Goal: Task Accomplishment & Management: Complete application form

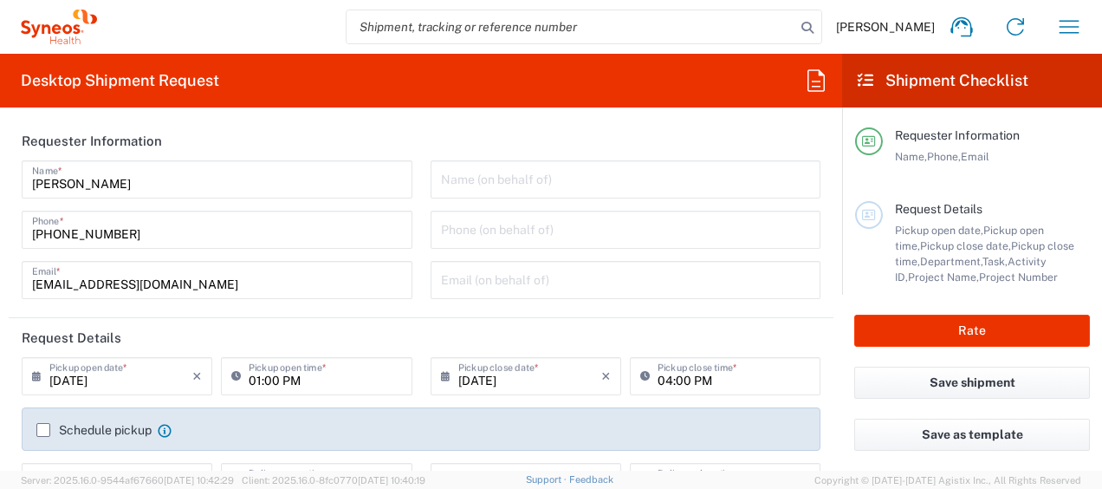
type input "8350"
type input "Ukraine"
type input "Syneos Health Ukraine, LLC"
click at [1076, 20] on icon "button" at bounding box center [1070, 27] width 28 height 28
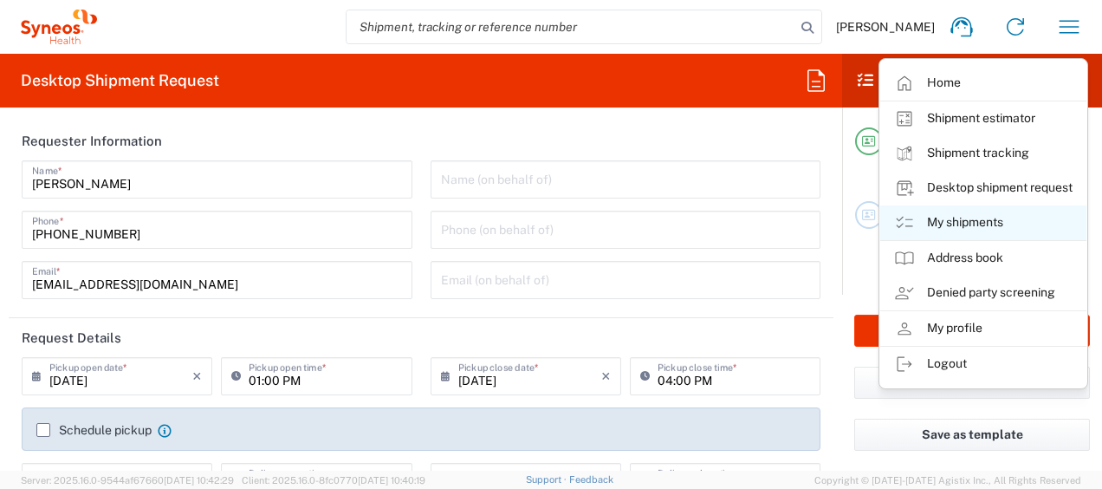
click at [993, 216] on link "My shipments" at bounding box center [984, 222] width 206 height 35
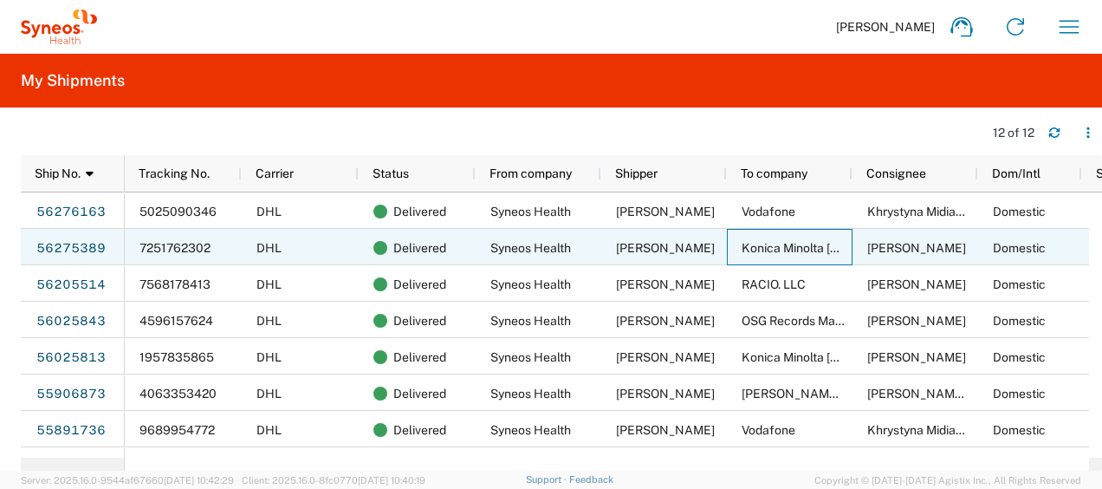
click at [795, 243] on span "Konica Minolta Ukraine" at bounding box center [846, 248] width 209 height 14
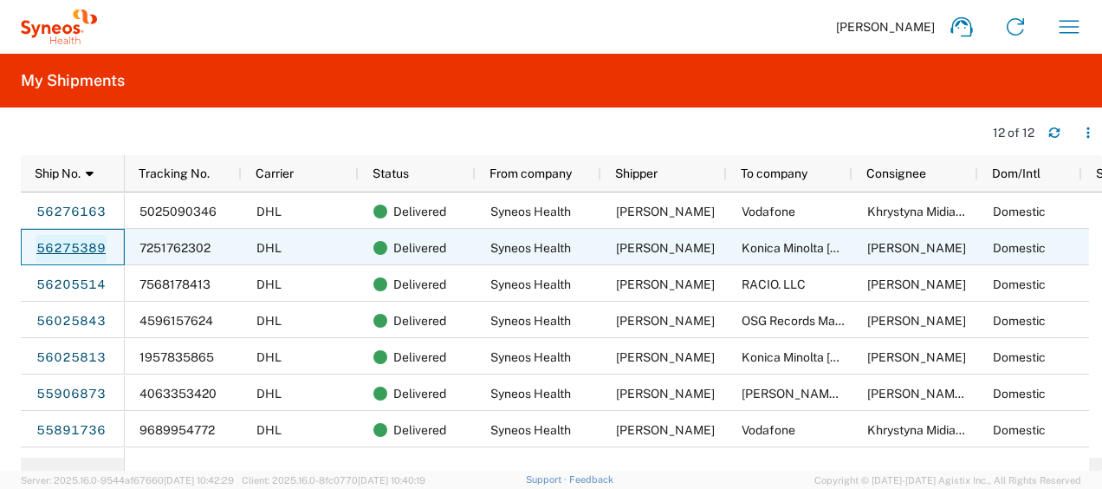
click at [83, 243] on link "56275389" at bounding box center [71, 249] width 71 height 28
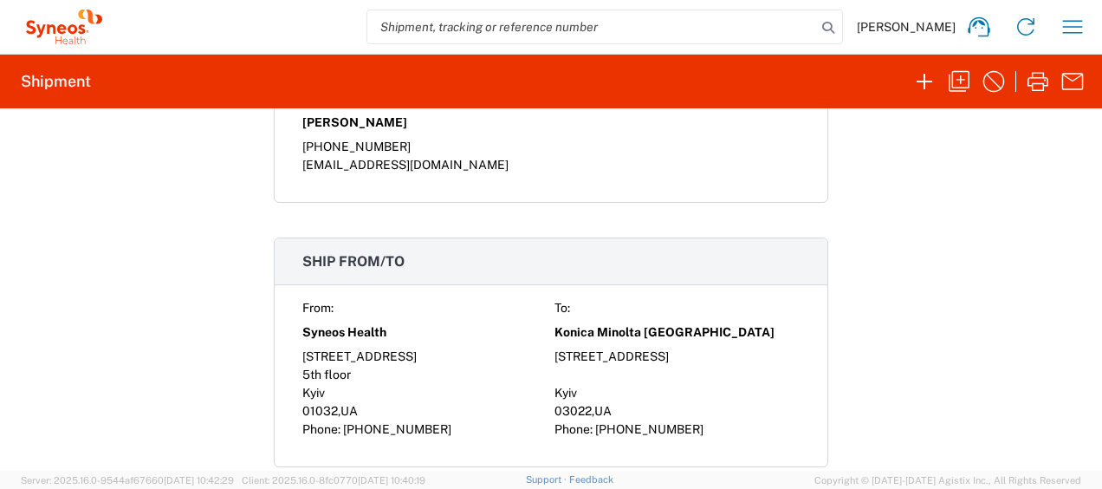
scroll to position [1387, 0]
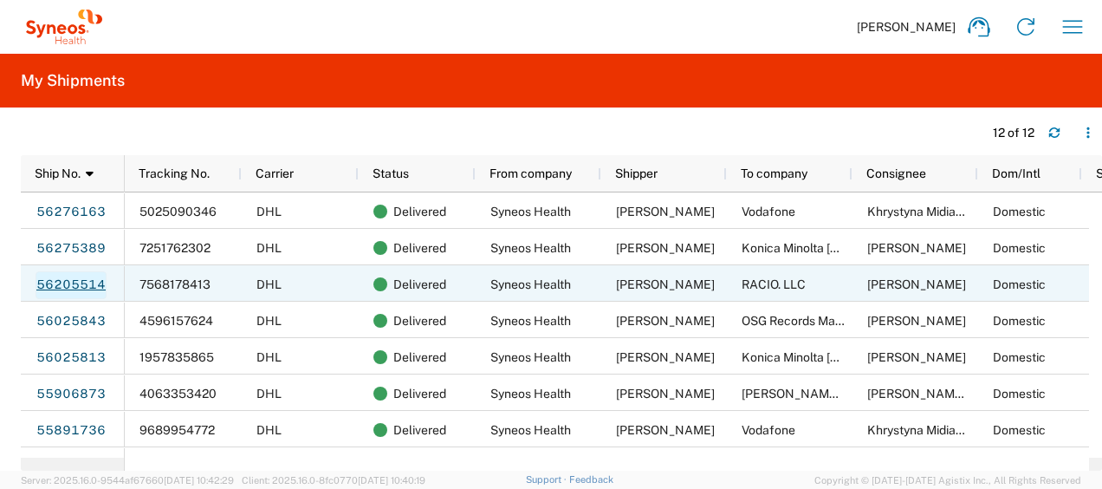
click at [76, 278] on link "56205514" at bounding box center [71, 285] width 71 height 28
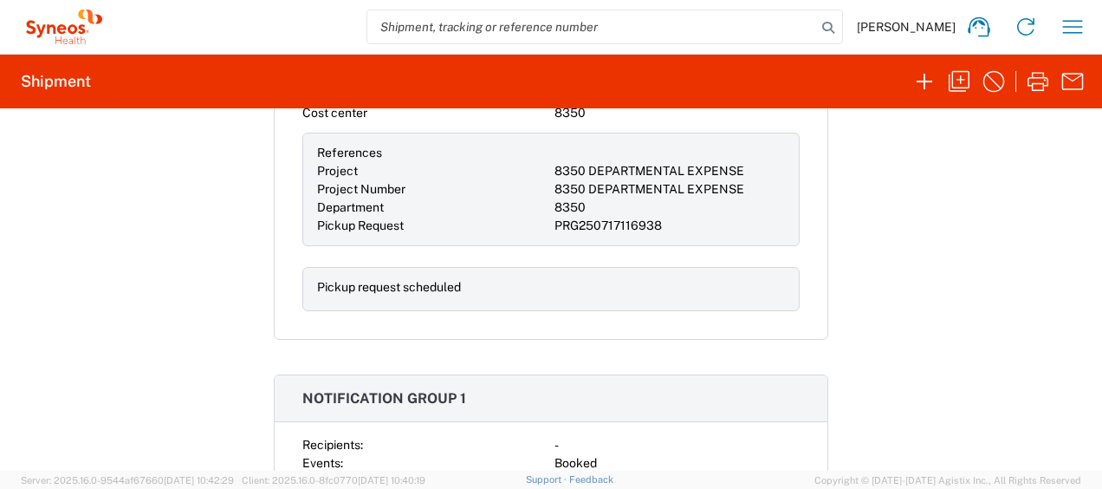
scroll to position [780, 0]
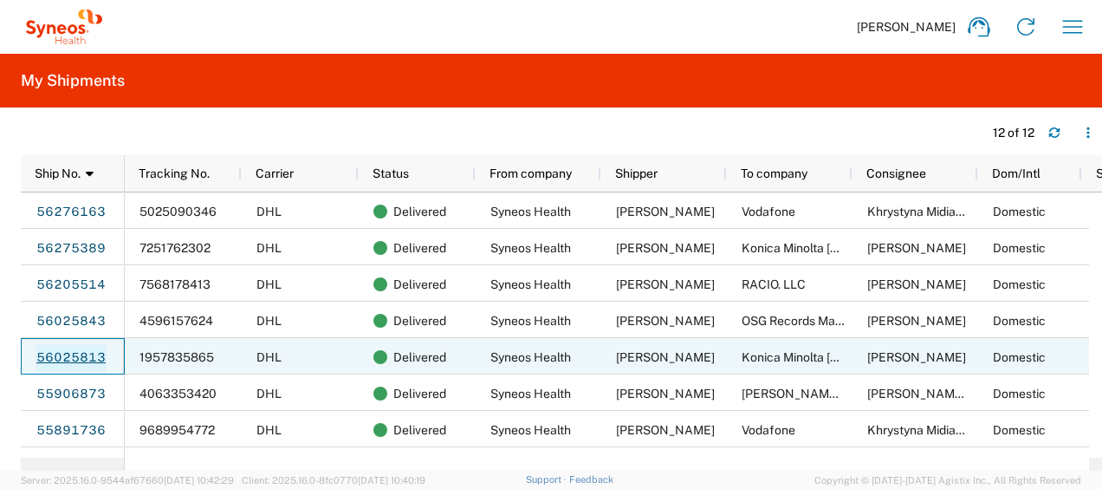
click at [72, 354] on link "56025813" at bounding box center [71, 358] width 71 height 28
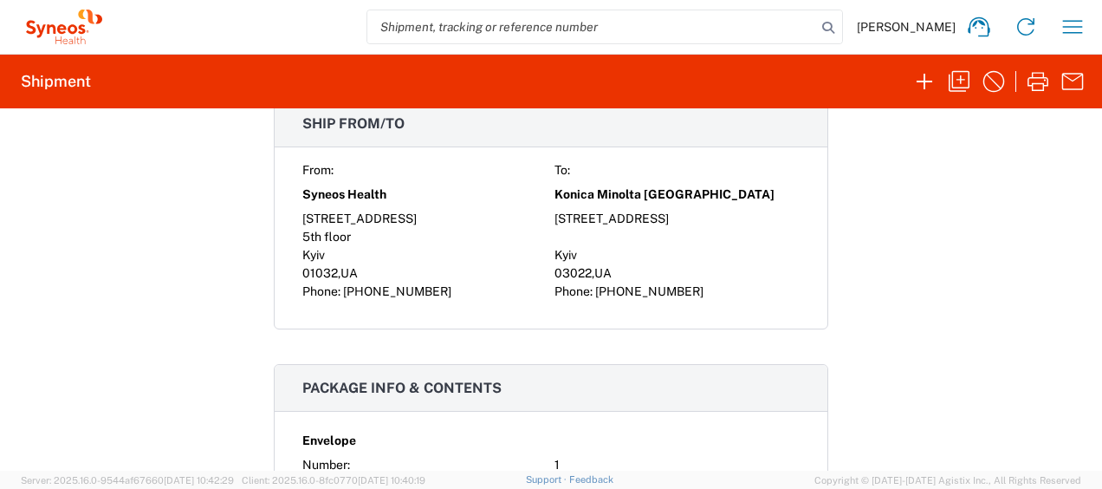
scroll to position [1213, 0]
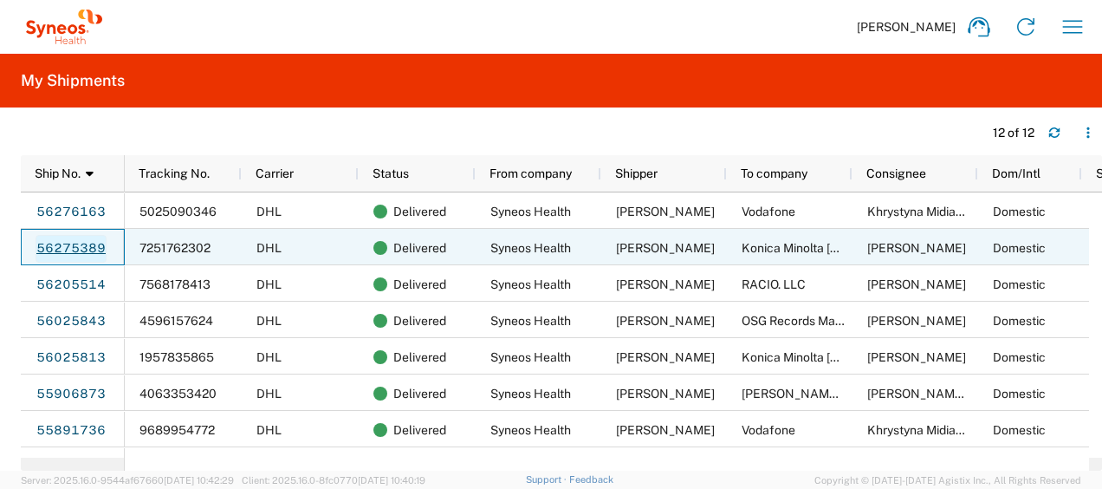
click at [60, 250] on link "56275389" at bounding box center [71, 249] width 71 height 28
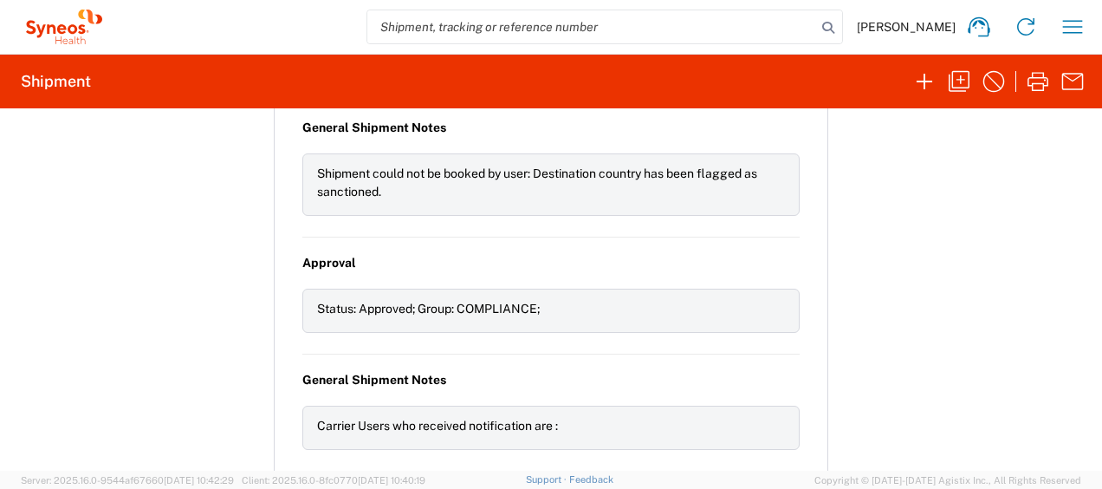
scroll to position [2444, 0]
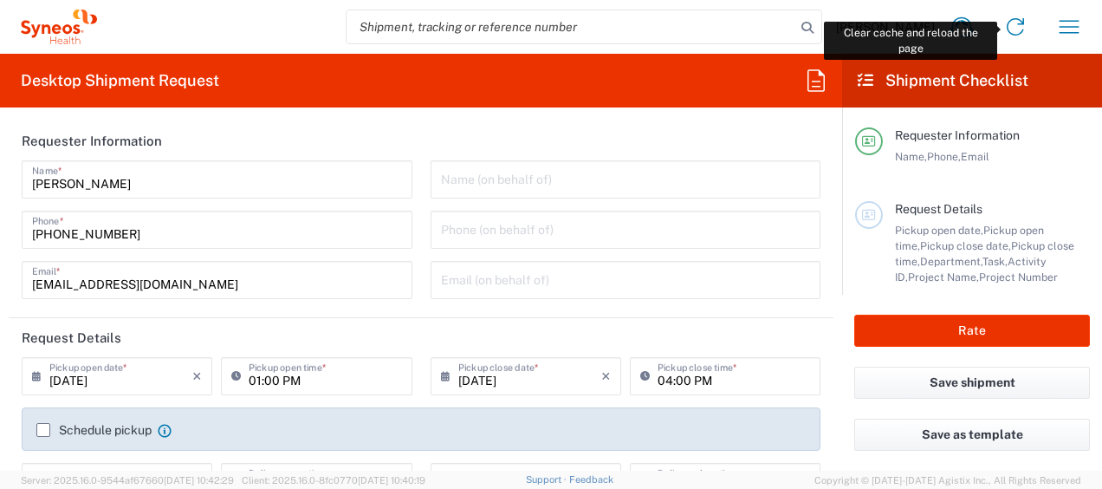
type input "[GEOGRAPHIC_DATA]"
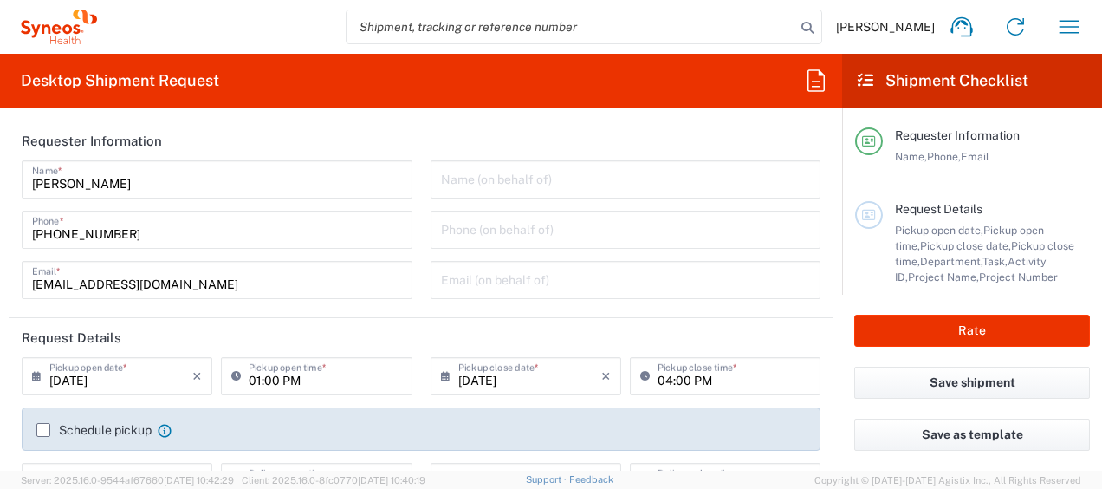
type input "8350"
type input "Syneos Health Ukraine, LLC"
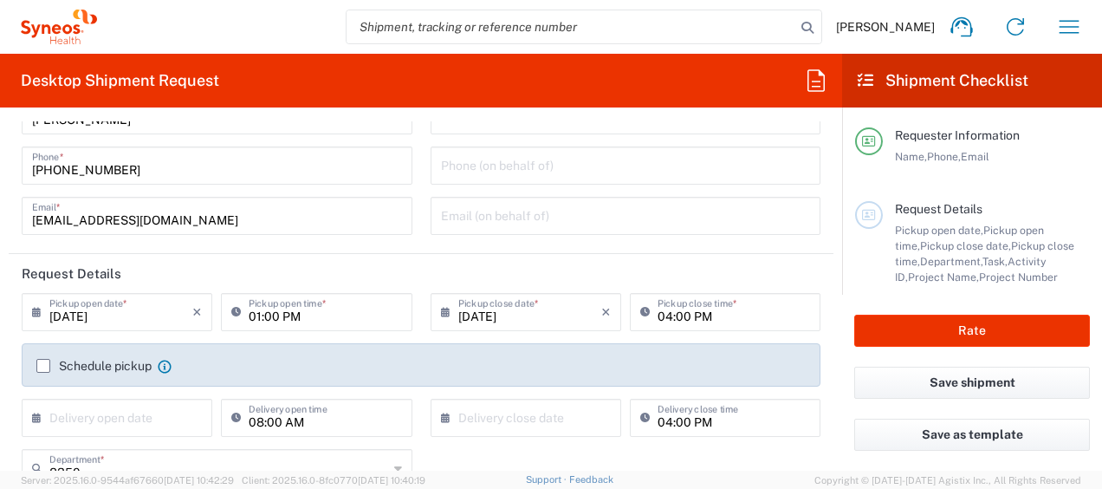
scroll to position [87, 0]
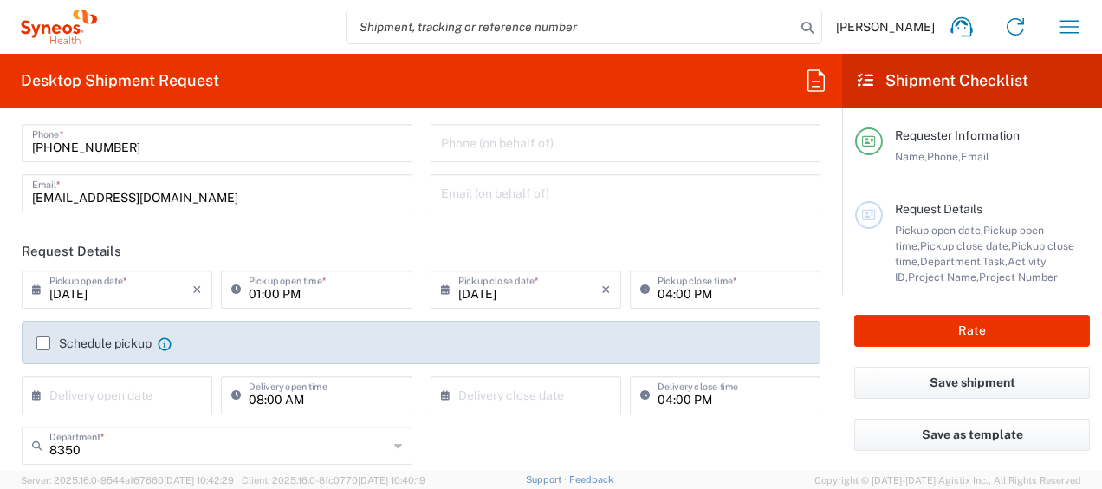
click at [37, 288] on icon at bounding box center [40, 290] width 17 height 28
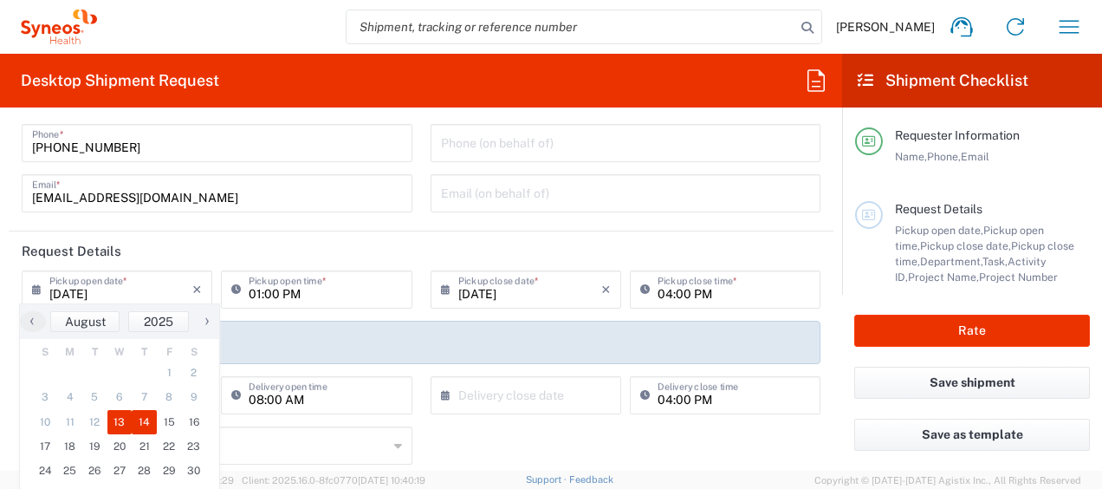
click at [149, 415] on span "14" at bounding box center [144, 422] width 25 height 24
type input "[DATE]"
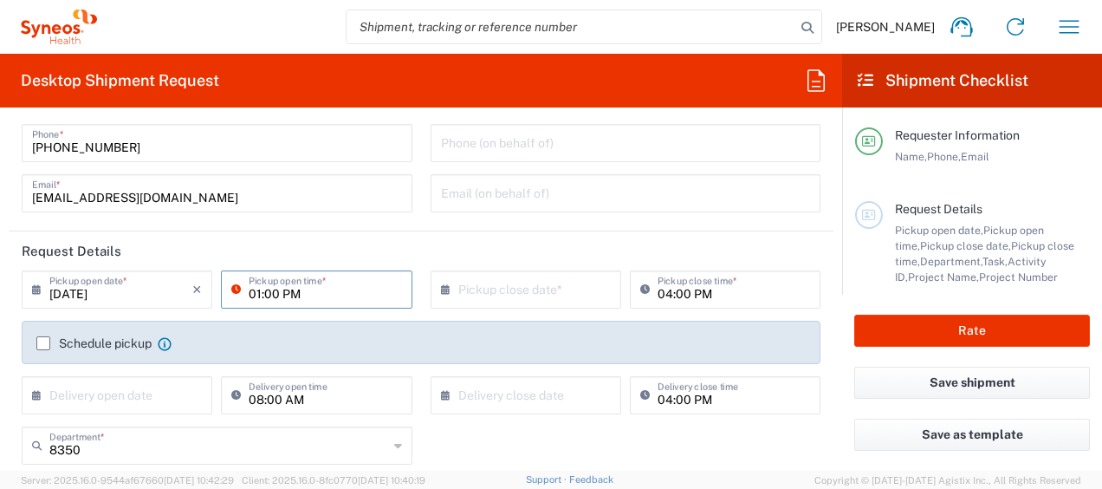
click at [255, 289] on input "01:00 PM" at bounding box center [325, 288] width 153 height 30
click at [300, 291] on input "10:00 PM" at bounding box center [325, 288] width 153 height 30
type input "10:00 AM"
click at [471, 291] on input "text" at bounding box center [529, 288] width 143 height 30
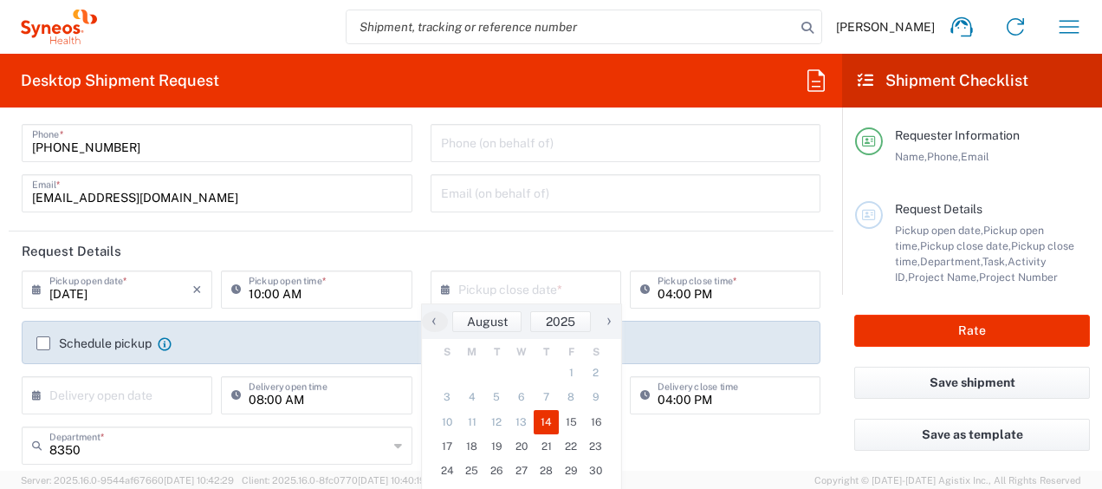
click at [548, 421] on span "14" at bounding box center [546, 422] width 25 height 24
type input "08/14/2025"
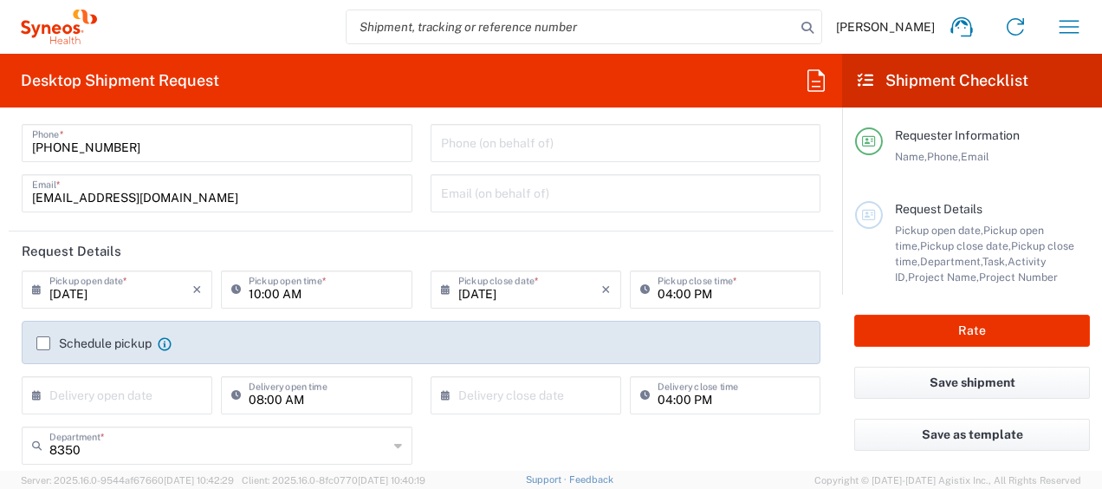
click at [47, 340] on label "Schedule pickup" at bounding box center [93, 343] width 115 height 14
click at [43, 343] on input "Schedule pickup" at bounding box center [43, 343] width 0 height 0
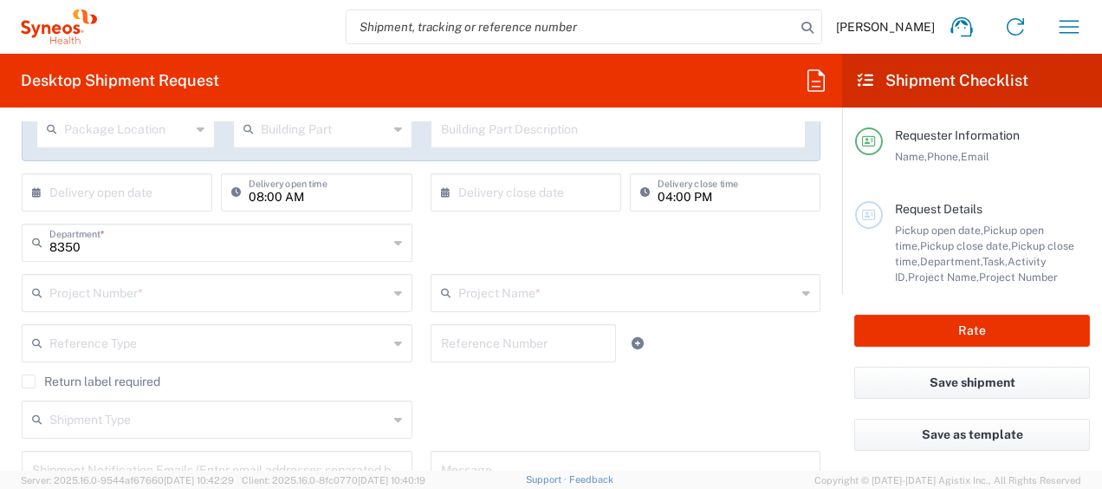
scroll to position [347, 0]
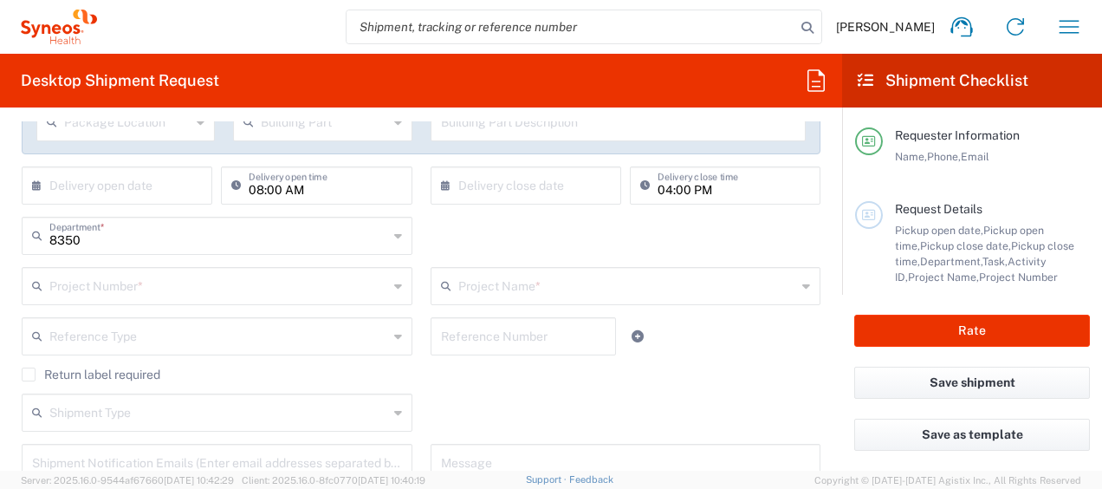
click at [166, 288] on input "text" at bounding box center [218, 285] width 339 height 30
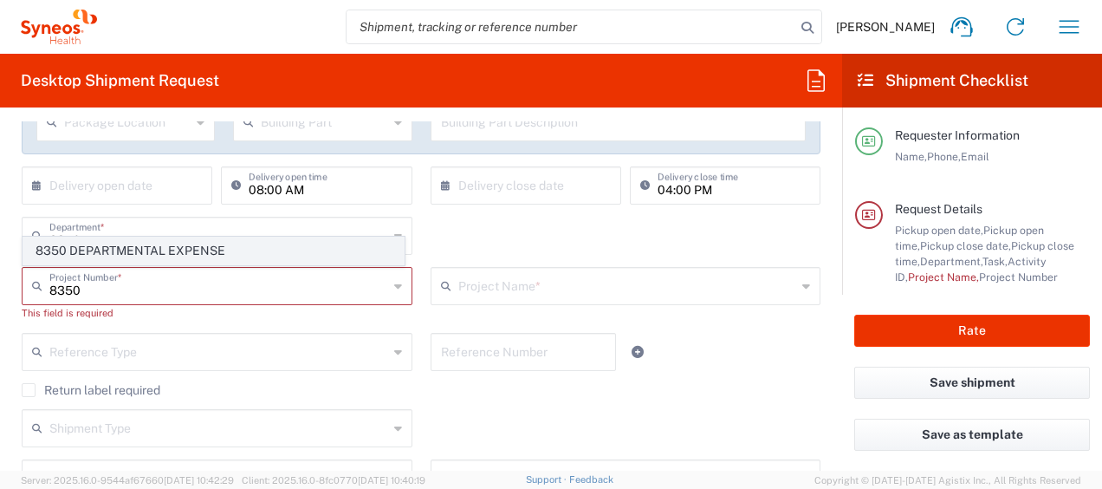
click at [180, 243] on span "8350 DEPARTMENTAL EXPENSE" at bounding box center [213, 250] width 380 height 27
type input "8350 DEPARTMENTAL EXPENSE"
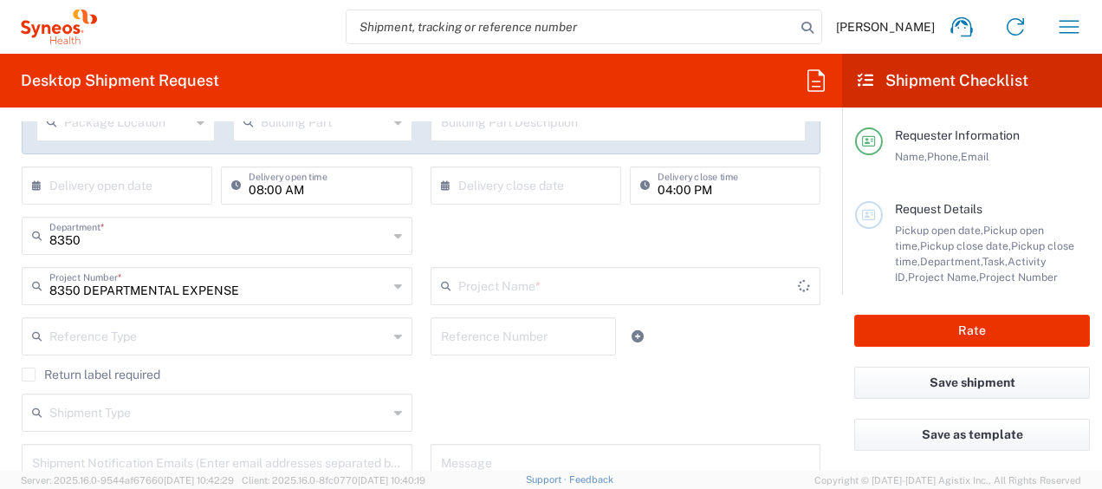
type input "8350 DEPARTMENTAL EXPENSE"
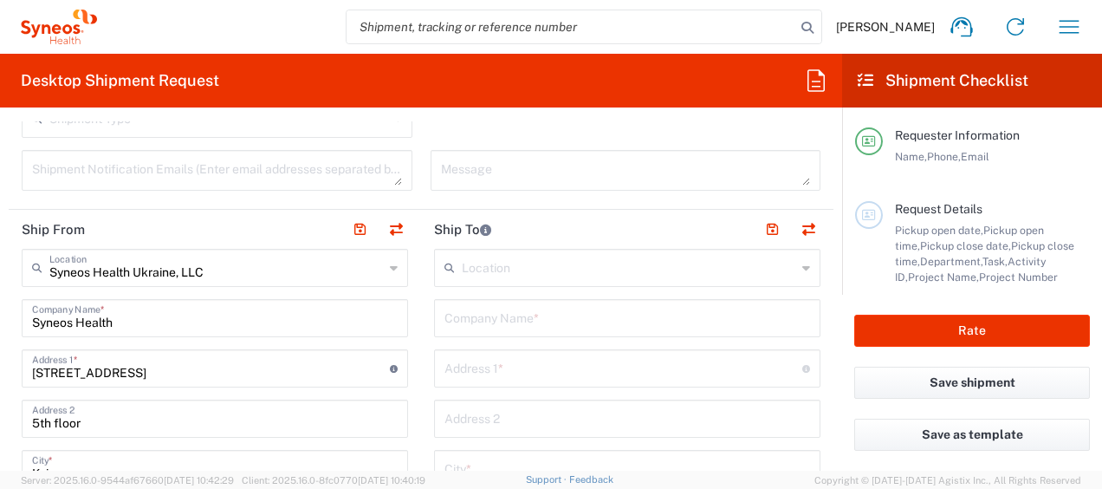
scroll to position [693, 0]
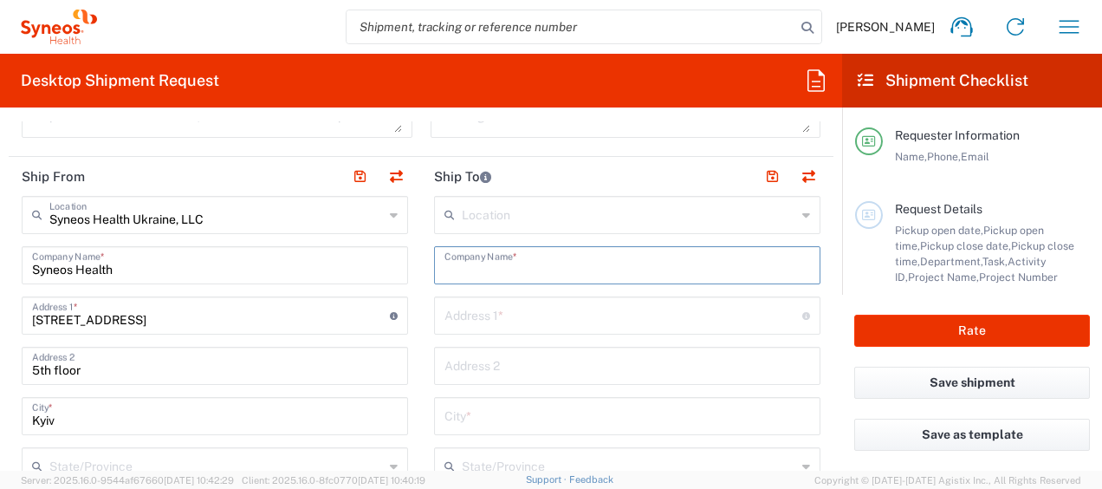
click at [555, 258] on input "text" at bounding box center [628, 264] width 366 height 30
paste input "Konica Minolta Ukraine"
type input "Konica Minolta Ukraine"
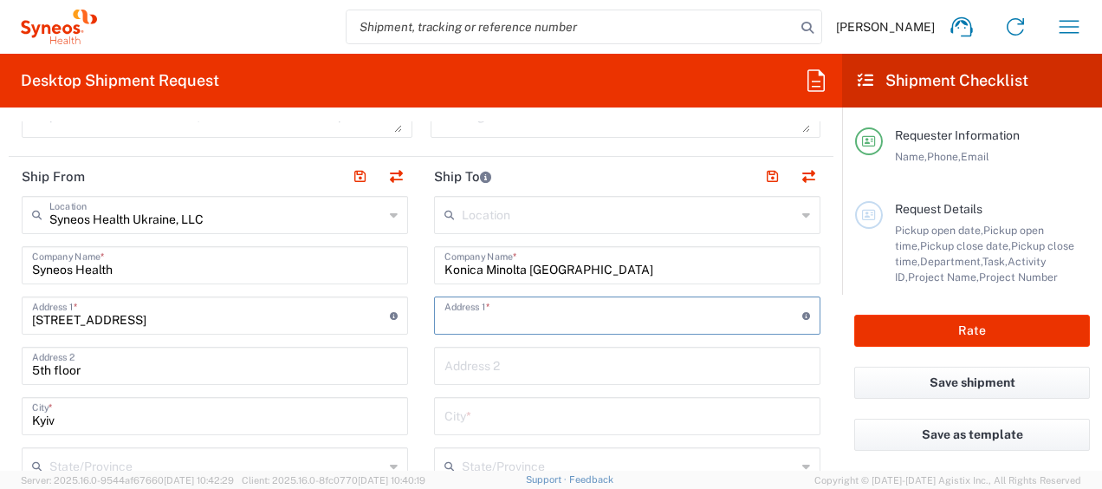
click at [510, 306] on input "text" at bounding box center [624, 314] width 358 height 30
paste input "9, Chuchupakiv Brativ str."
type input "9, Chuchupakiv Brativ str."
click at [522, 416] on input "text" at bounding box center [628, 415] width 366 height 30
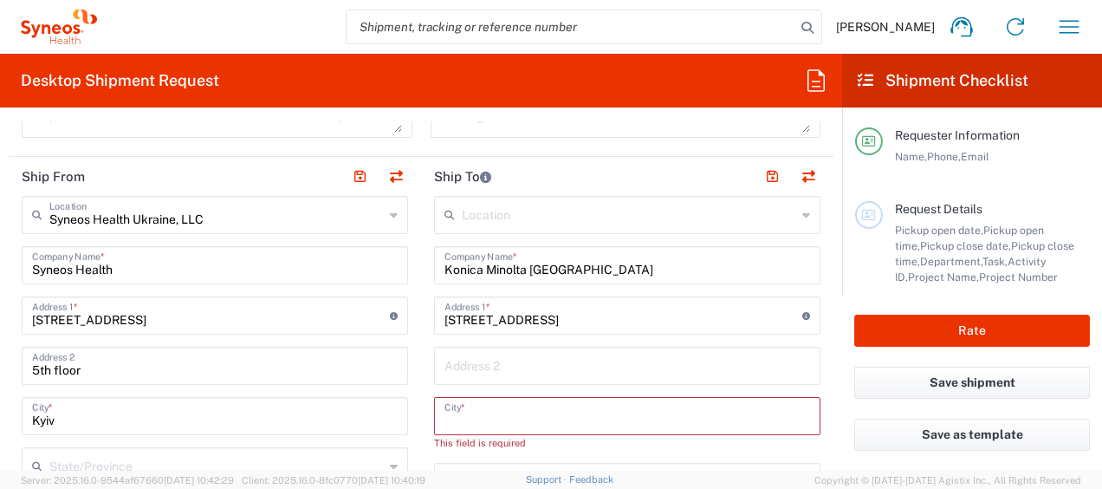
paste input "Kyiv"
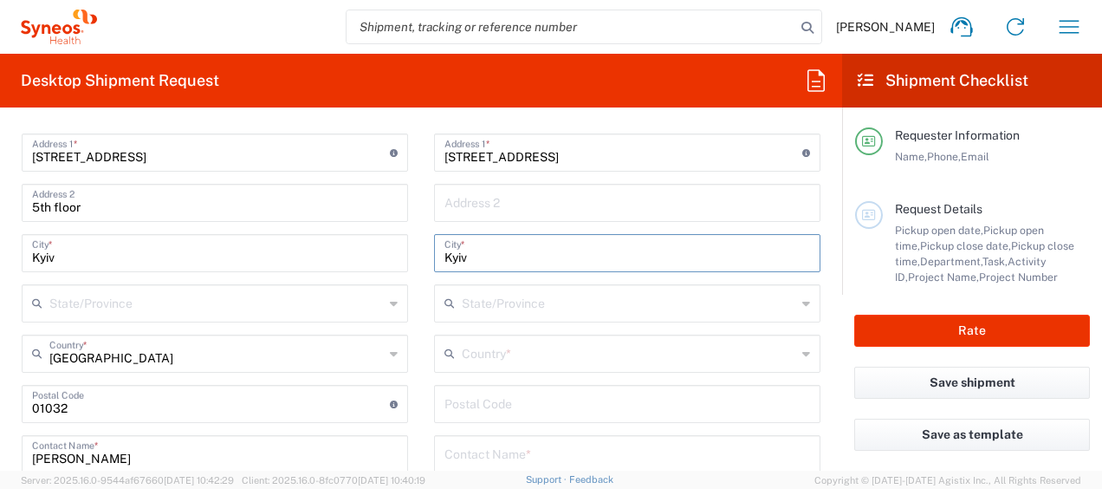
scroll to position [867, 0]
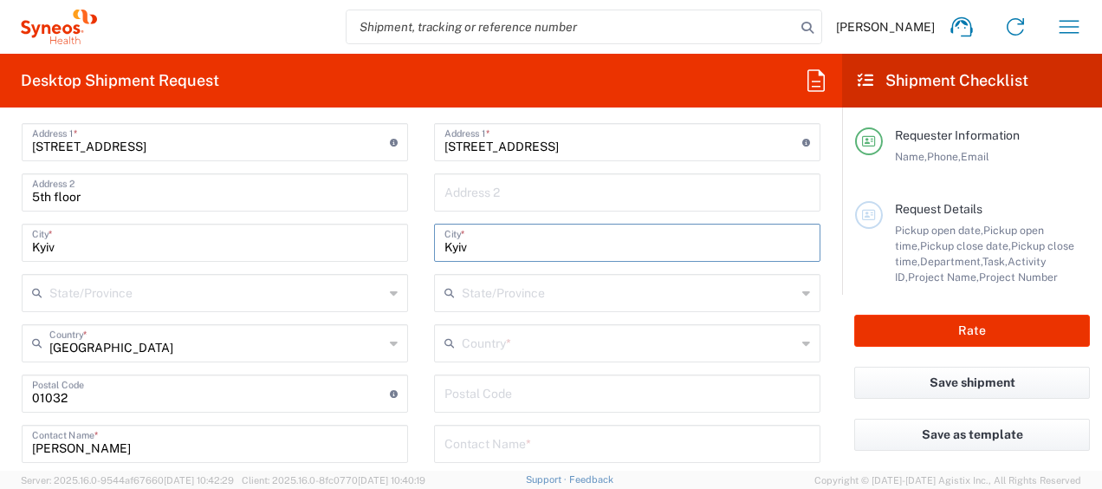
type input "Kyiv"
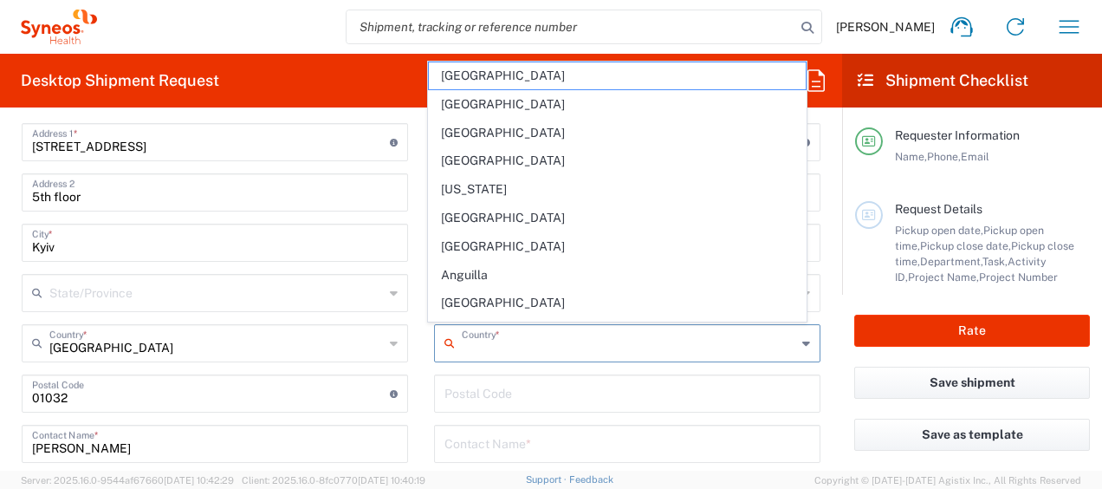
click at [537, 333] on input "text" at bounding box center [629, 342] width 335 height 30
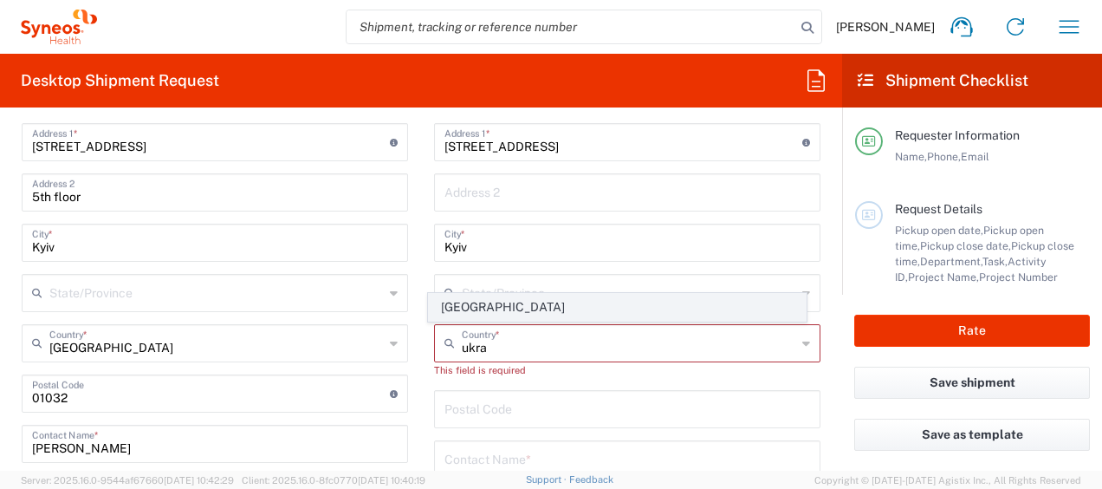
click at [457, 304] on span "[GEOGRAPHIC_DATA]" at bounding box center [617, 307] width 376 height 27
type input "[GEOGRAPHIC_DATA]"
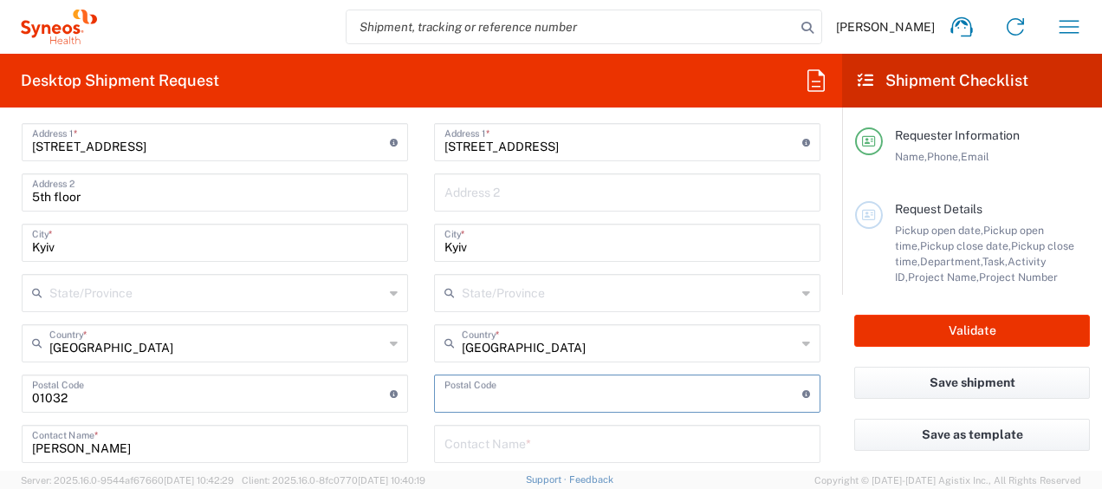
click at [565, 400] on input "undefined" at bounding box center [624, 392] width 358 height 30
paste input "03022"
type input "03022"
click at [505, 437] on input "text" at bounding box center [628, 442] width 366 height 30
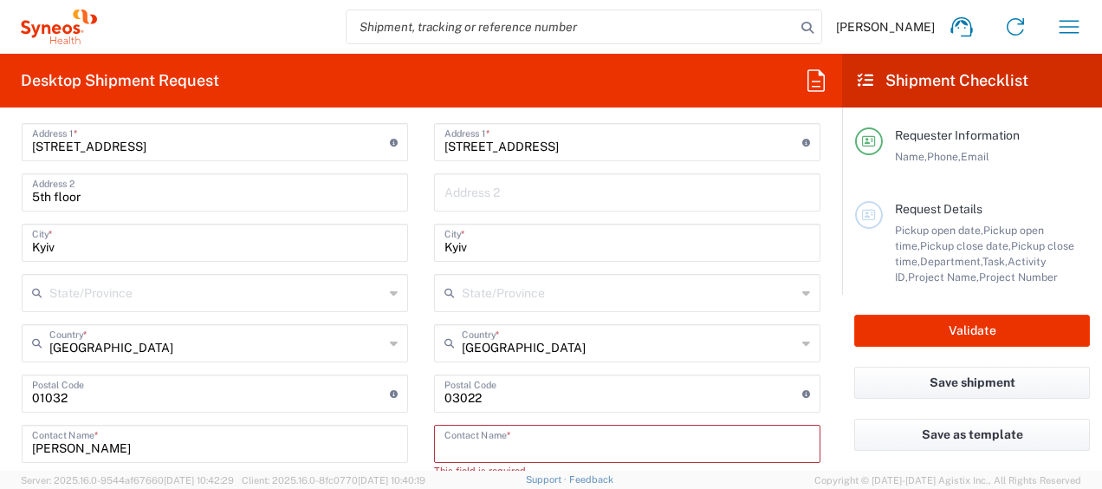
paste input "Anna Prachuk"
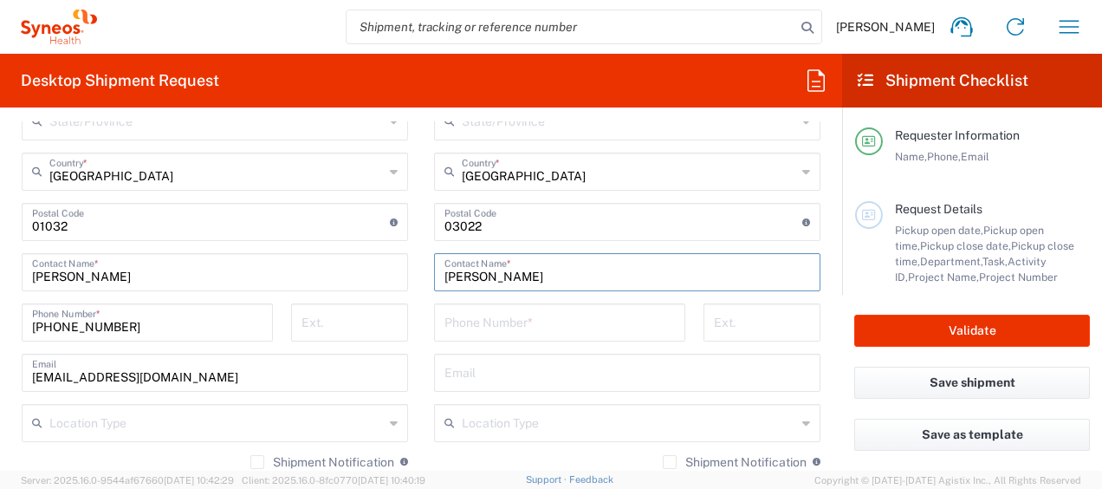
scroll to position [1040, 0]
type input "Anna Prachuk"
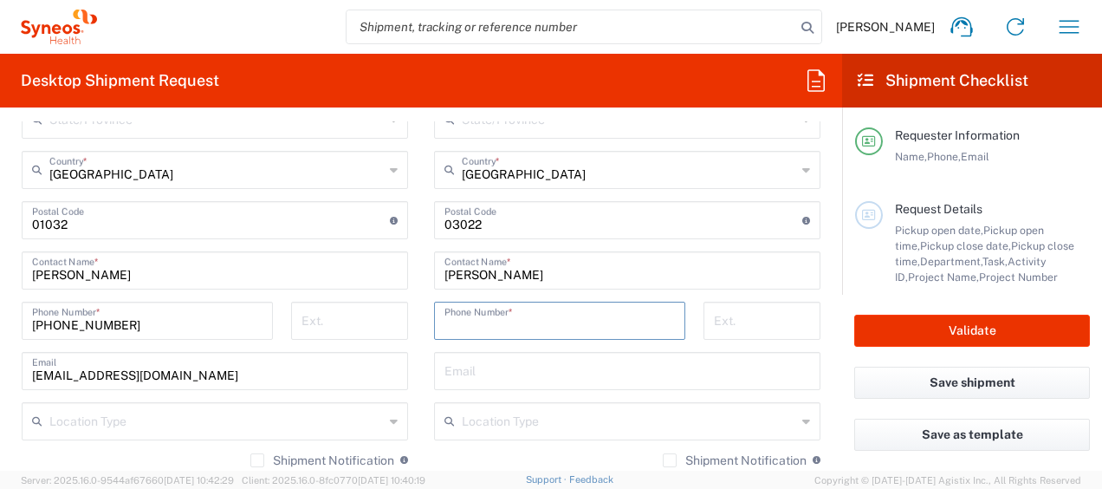
click at [512, 322] on input "tel" at bounding box center [560, 319] width 231 height 30
paste input "+380 67 8293032"
click at [510, 322] on input "+380 67 8293032" at bounding box center [560, 319] width 231 height 30
drag, startPoint x: 458, startPoint y: 322, endPoint x: 469, endPoint y: 328, distance: 12.4
click at [458, 323] on input "+380 67 829 3032" at bounding box center [560, 319] width 231 height 30
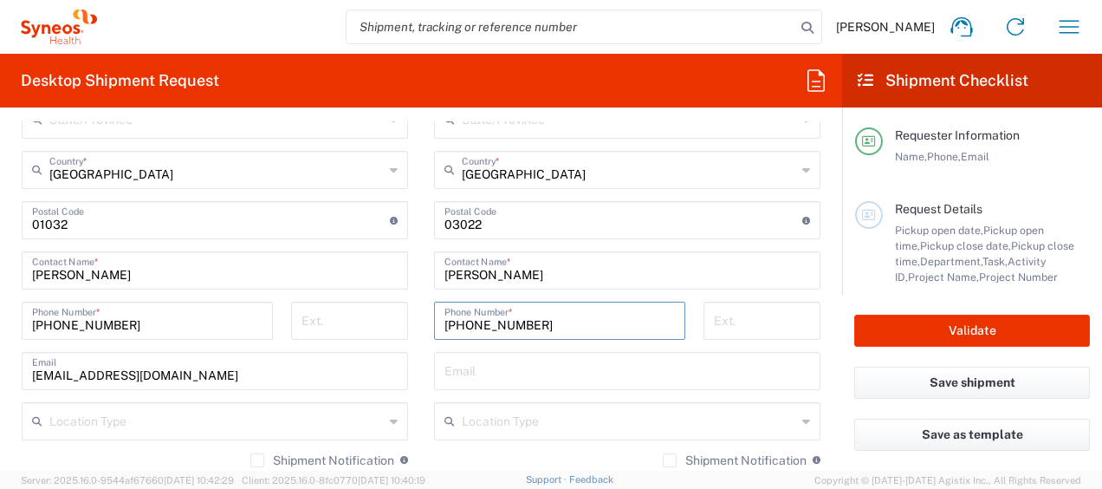
click at [473, 324] on input "+38 0 67 829 3032" at bounding box center [560, 319] width 231 height 30
click at [528, 321] on input "+38 067 829 3032" at bounding box center [560, 319] width 231 height 30
type input "+38 067 829 30 32"
click at [550, 366] on input "text" at bounding box center [628, 369] width 366 height 30
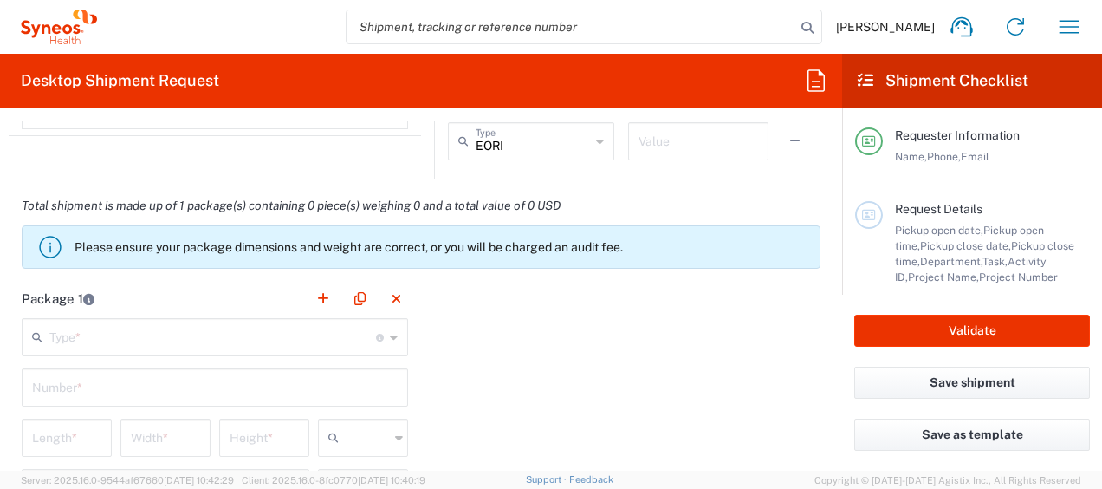
scroll to position [1473, 0]
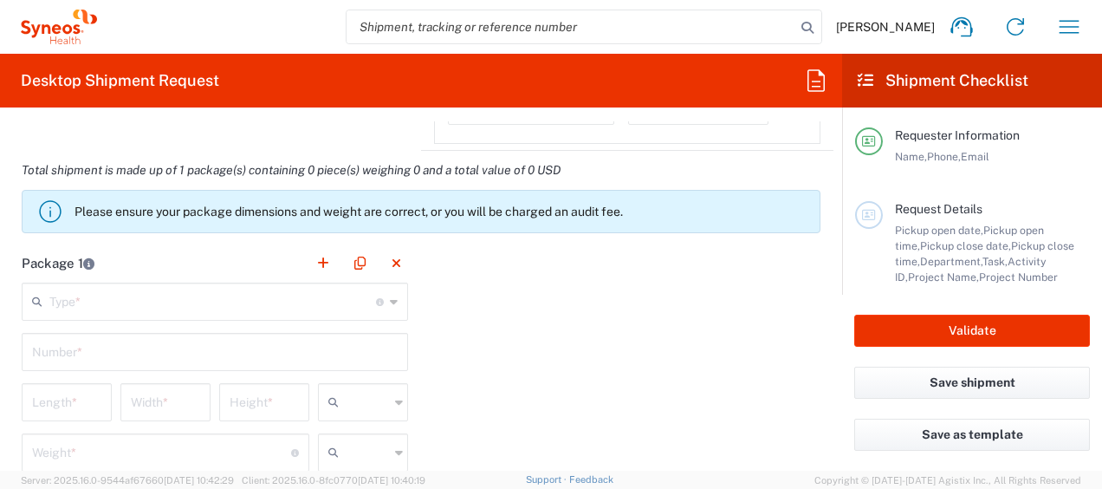
click at [380, 300] on div "Type * Material used to package goods" at bounding box center [215, 302] width 387 height 38
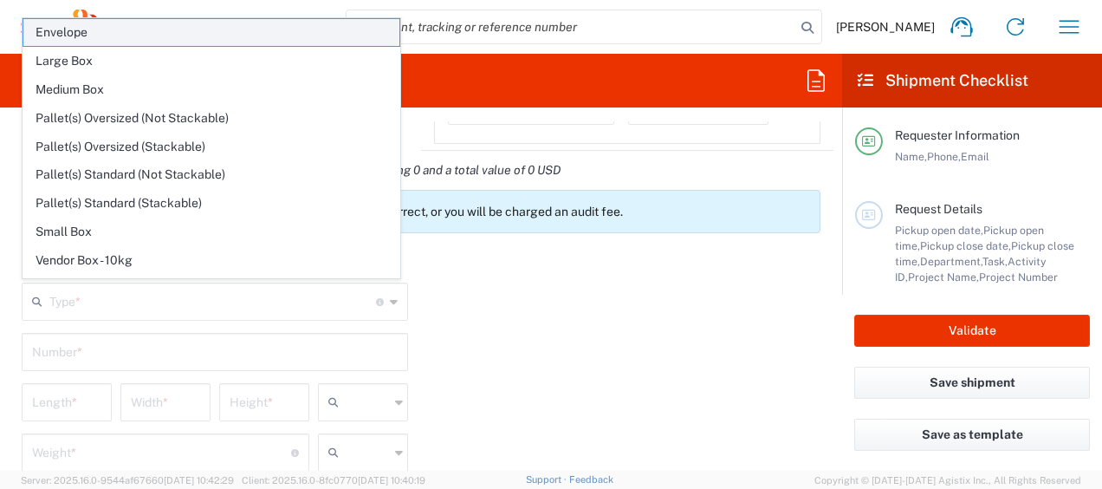
click at [132, 29] on span "Envelope" at bounding box center [211, 32] width 376 height 27
type input "Envelope"
type input "1"
type input "9.5"
type input "12.5"
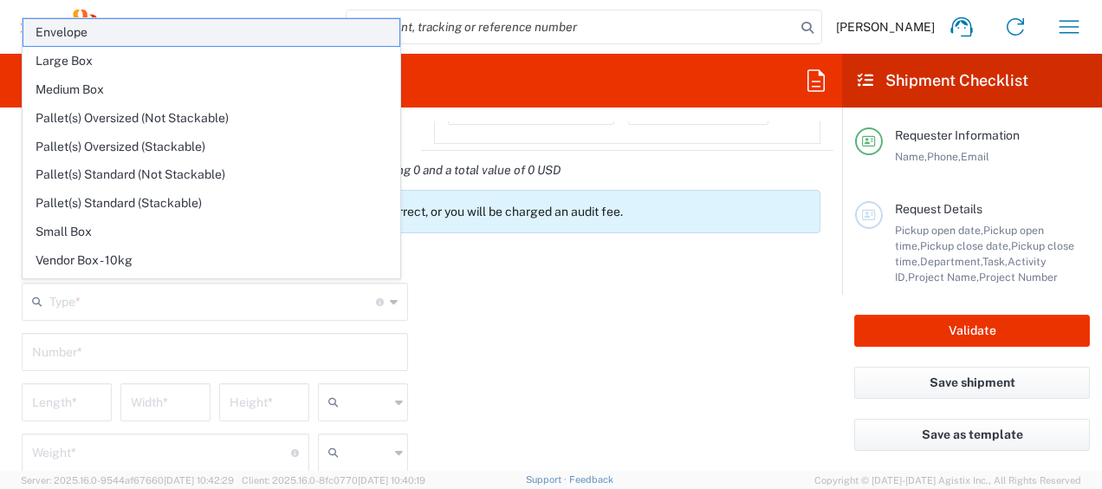
type input "0.25"
type input "in"
type input "0.45"
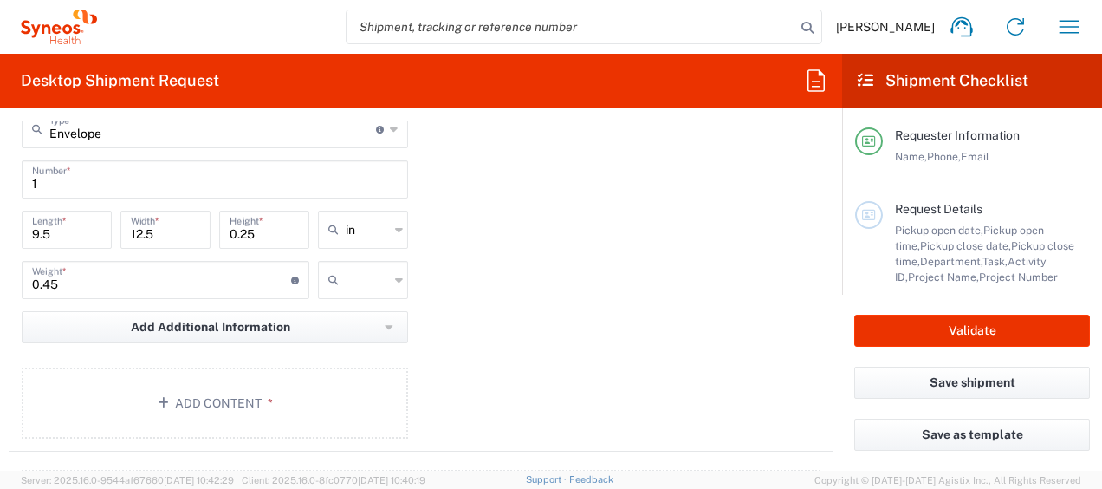
scroll to position [1733, 0]
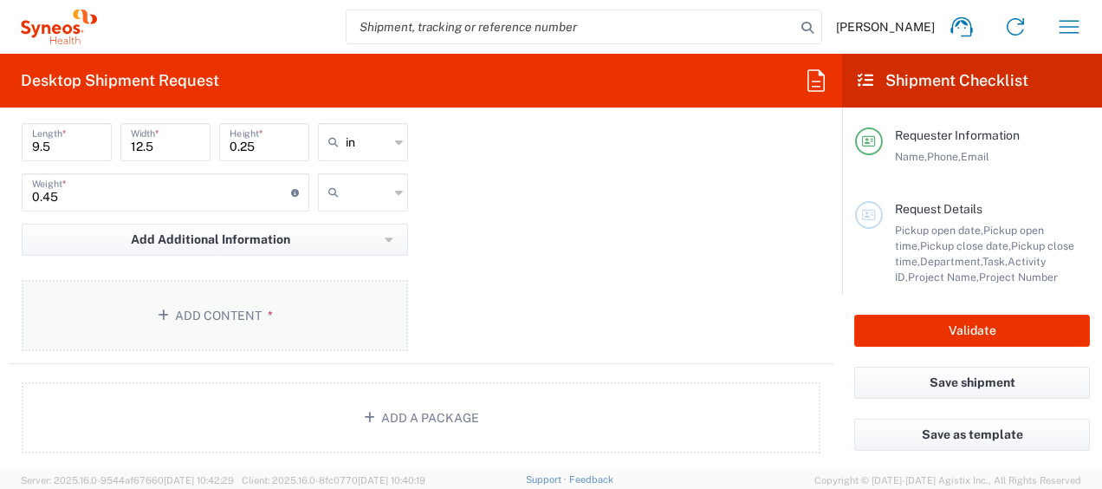
click at [250, 307] on button "Add Content *" at bounding box center [215, 315] width 387 height 71
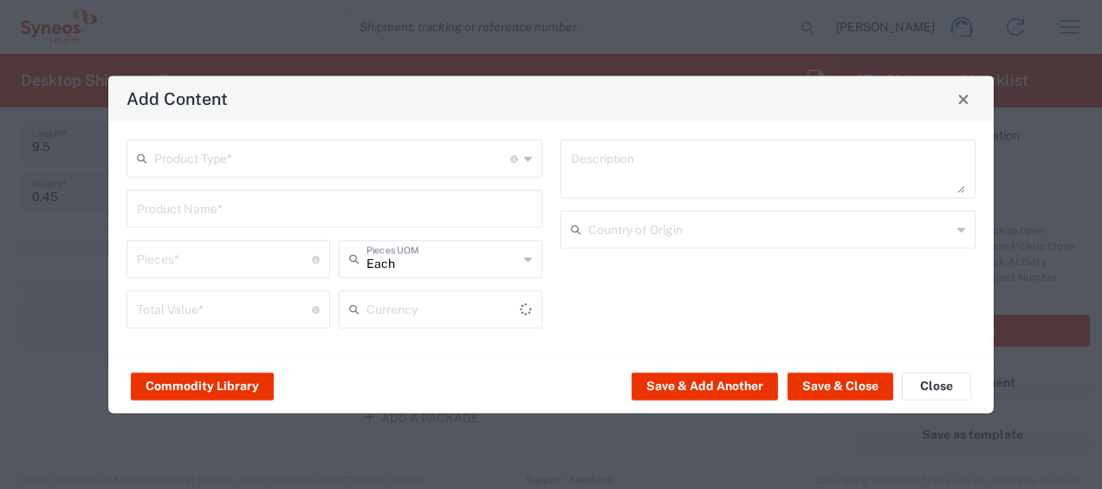
type input "US Dollar"
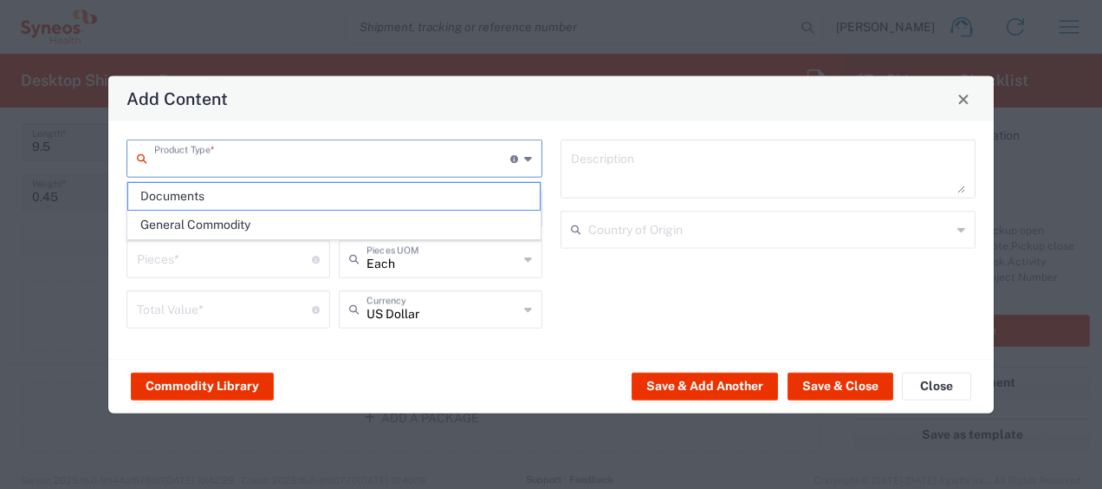
click at [253, 151] on input "text" at bounding box center [332, 157] width 356 height 30
click at [246, 194] on span "Documents" at bounding box center [334, 196] width 413 height 27
type input "Documents"
type input "1"
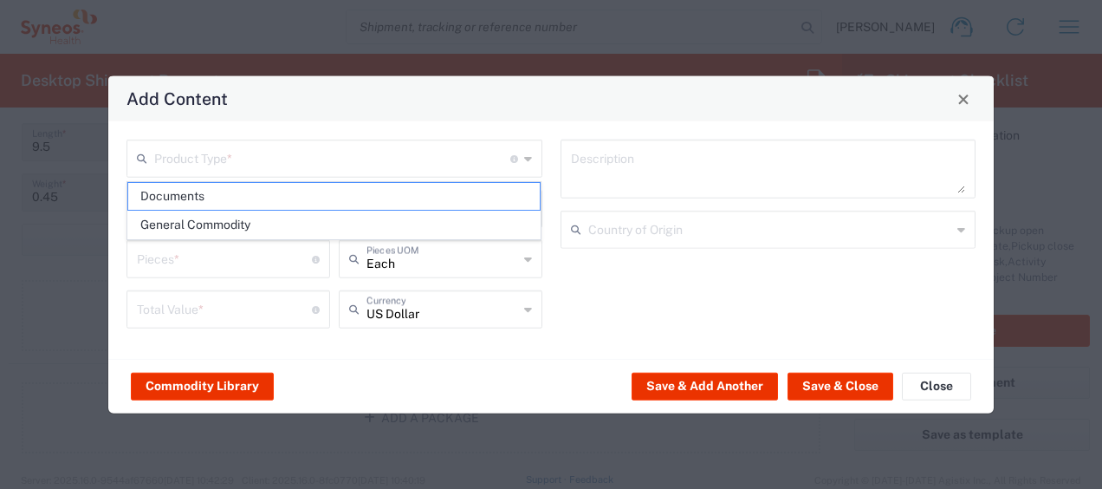
type input "1"
type textarea "Documents"
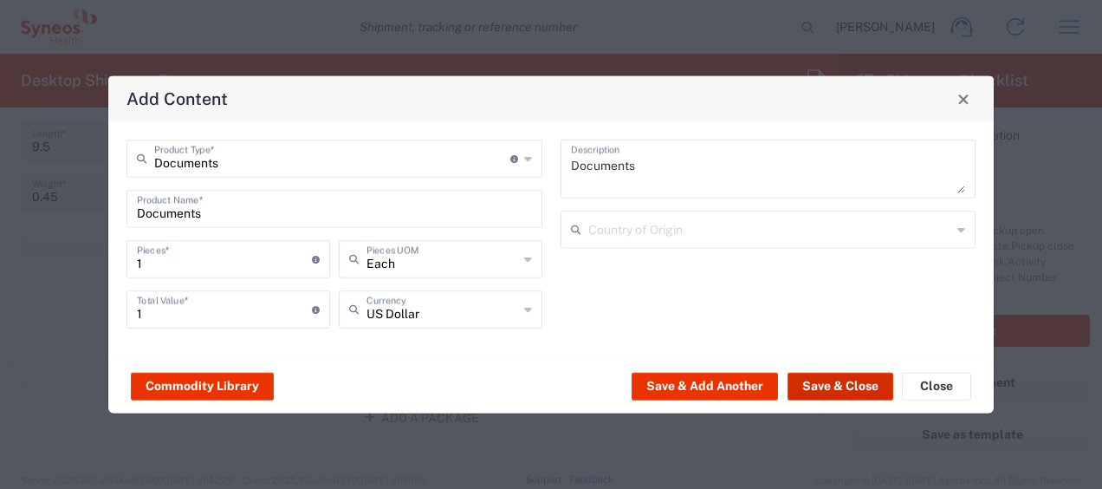
click at [847, 382] on button "Save & Close" at bounding box center [841, 386] width 106 height 28
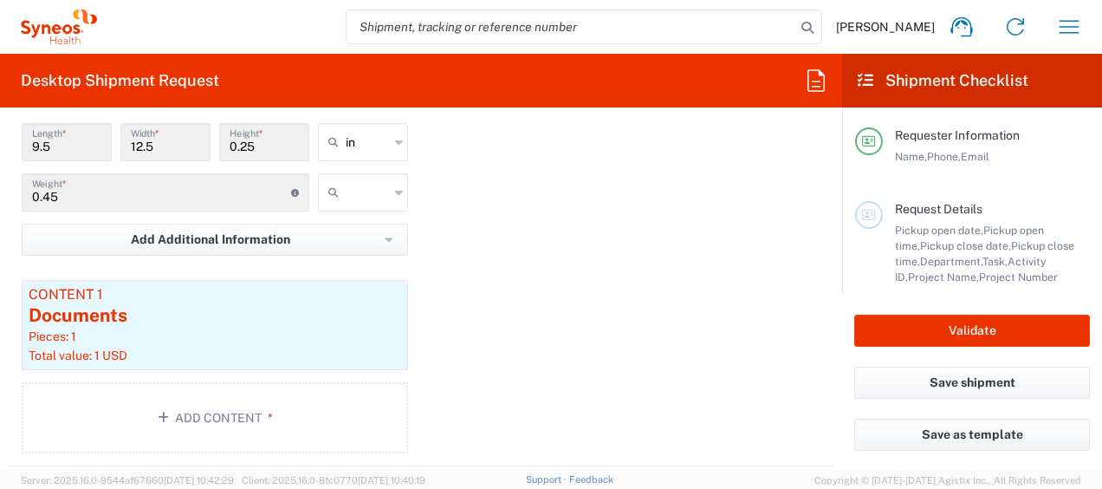
click at [395, 133] on icon at bounding box center [399, 142] width 8 height 28
click at [357, 201] on span "cm" at bounding box center [357, 205] width 85 height 27
type input "24.13"
type input "31.75"
type input "0.64"
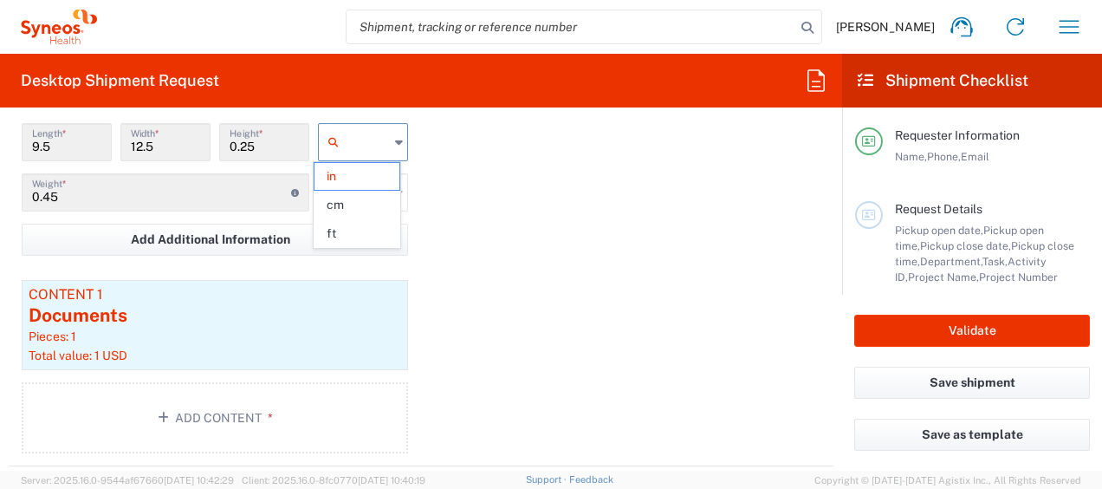
type input "cm"
click at [387, 189] on div at bounding box center [363, 192] width 90 height 38
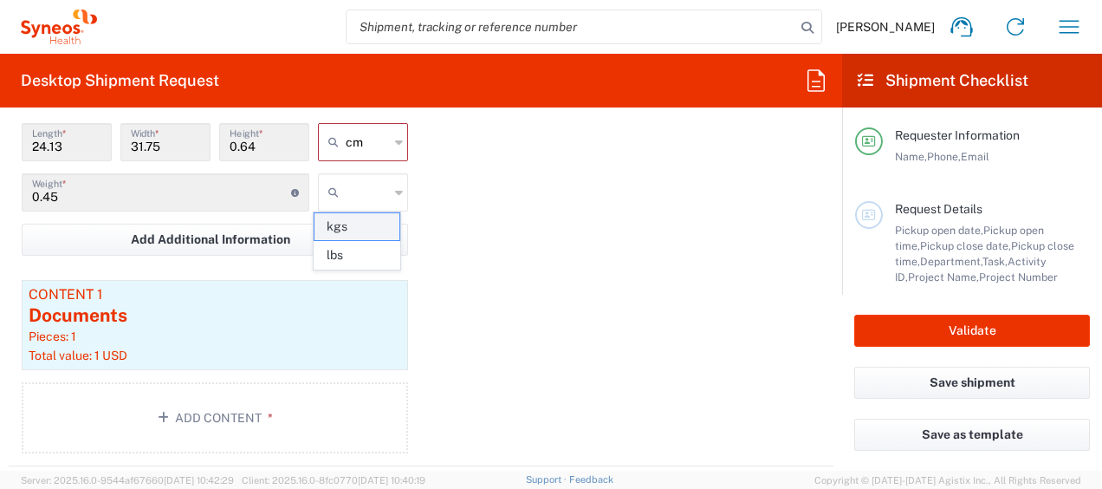
click at [381, 224] on span "kgs" at bounding box center [357, 226] width 85 height 27
type input "kgs"
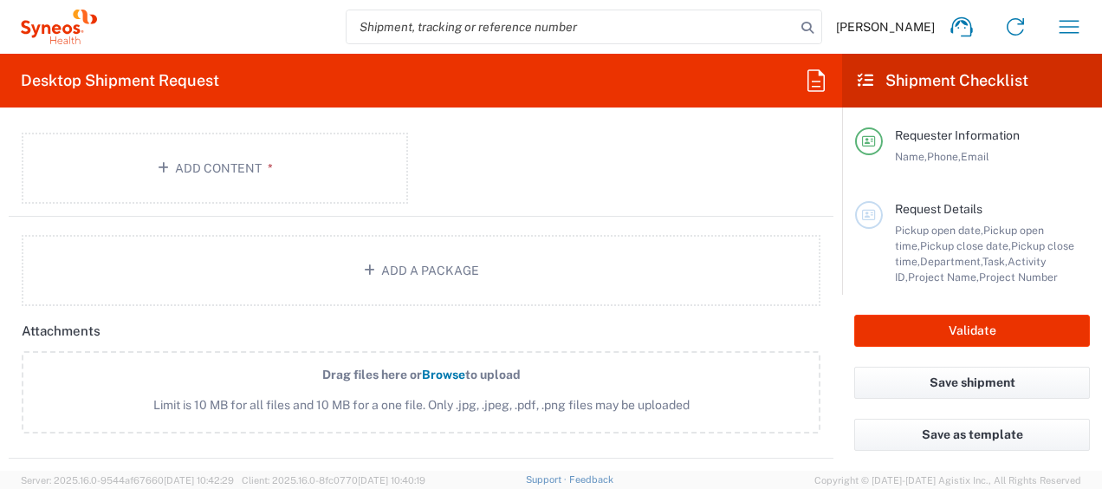
scroll to position [1907, 0]
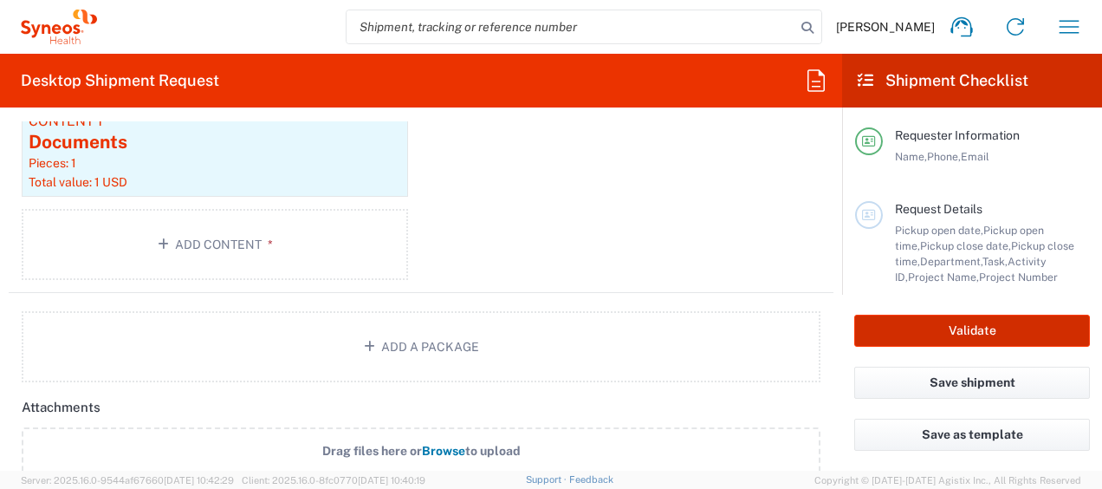
click at [980, 328] on button "Validate" at bounding box center [973, 331] width 236 height 32
type input "8350 DEPARTMENTAL EXPENSE"
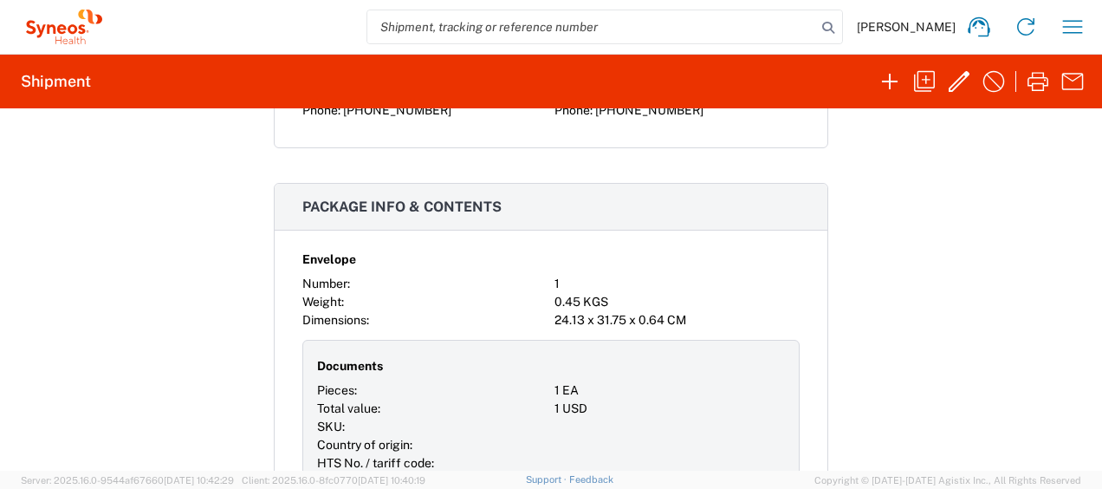
scroll to position [1127, 0]
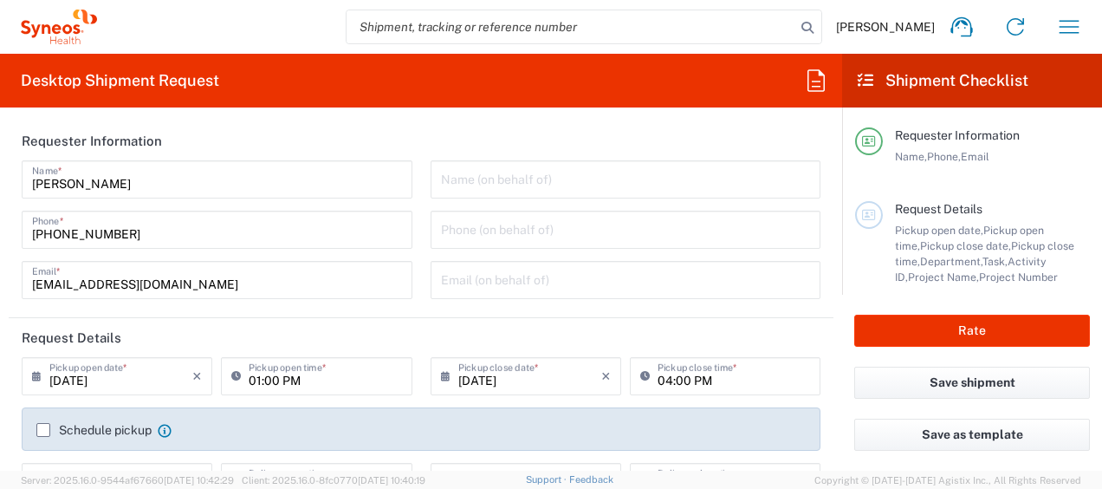
type input "8350"
type input "Ukraine"
type input "Syneos Health Ukraine, LLC"
click at [1080, 28] on icon "button" at bounding box center [1070, 27] width 28 height 28
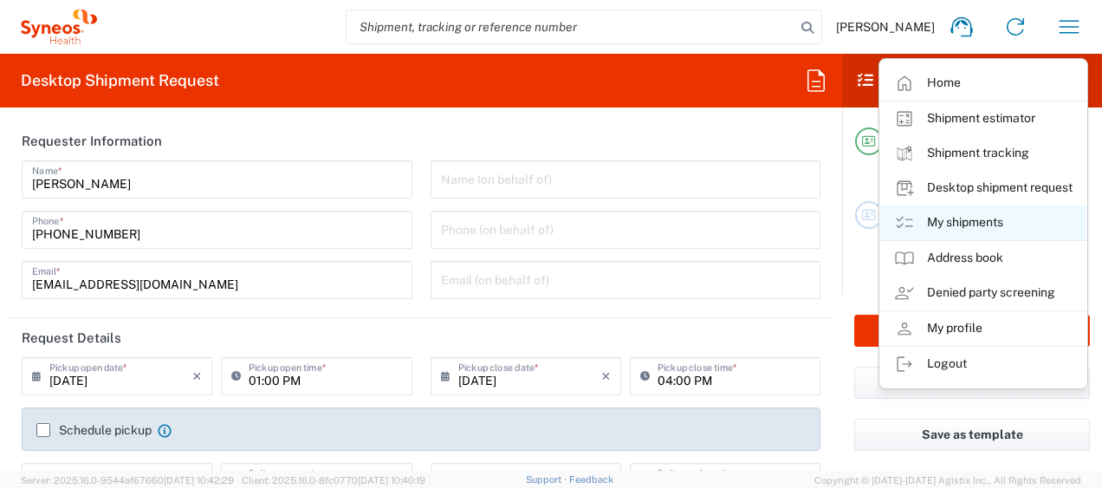
click at [990, 218] on link "My shipments" at bounding box center [984, 222] width 206 height 35
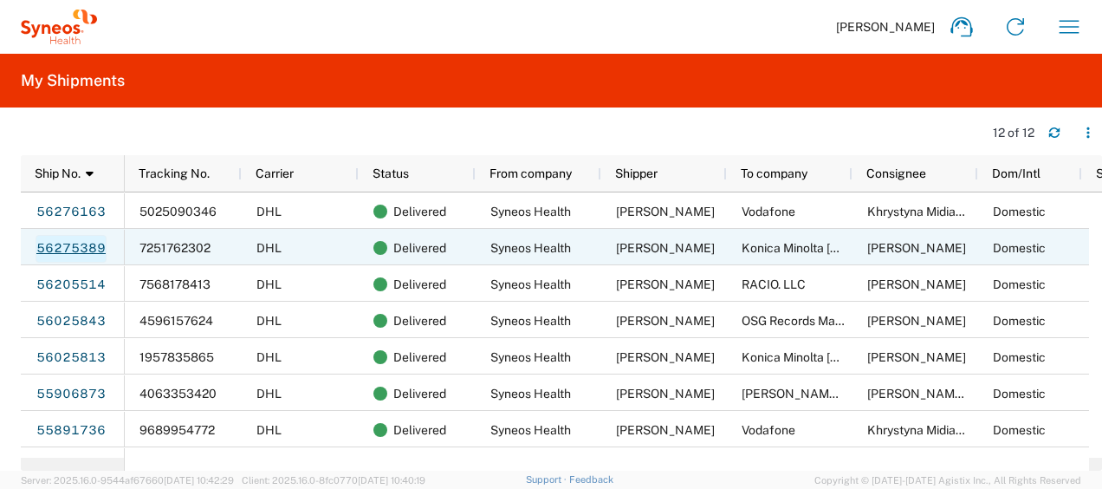
click at [68, 243] on link "56275389" at bounding box center [71, 249] width 71 height 28
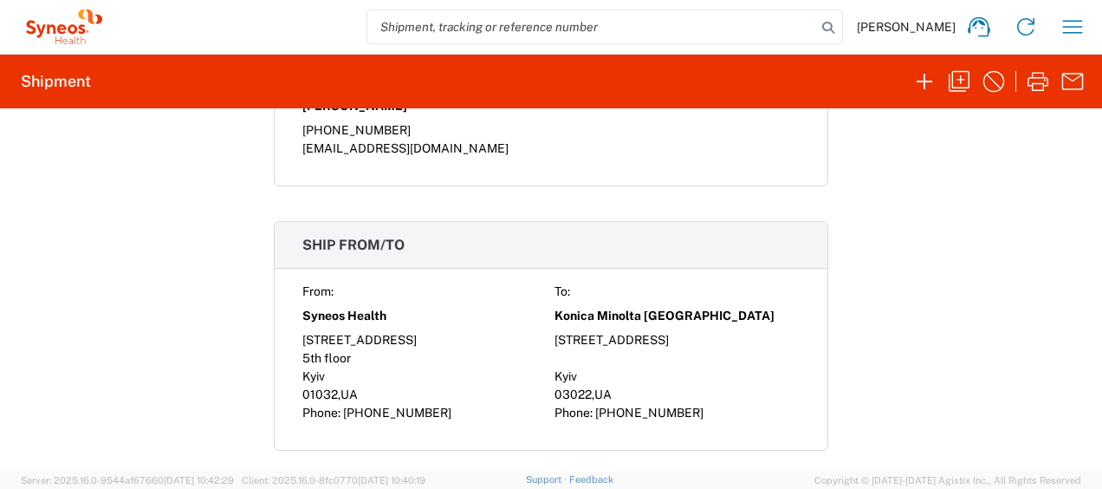
scroll to position [1300, 0]
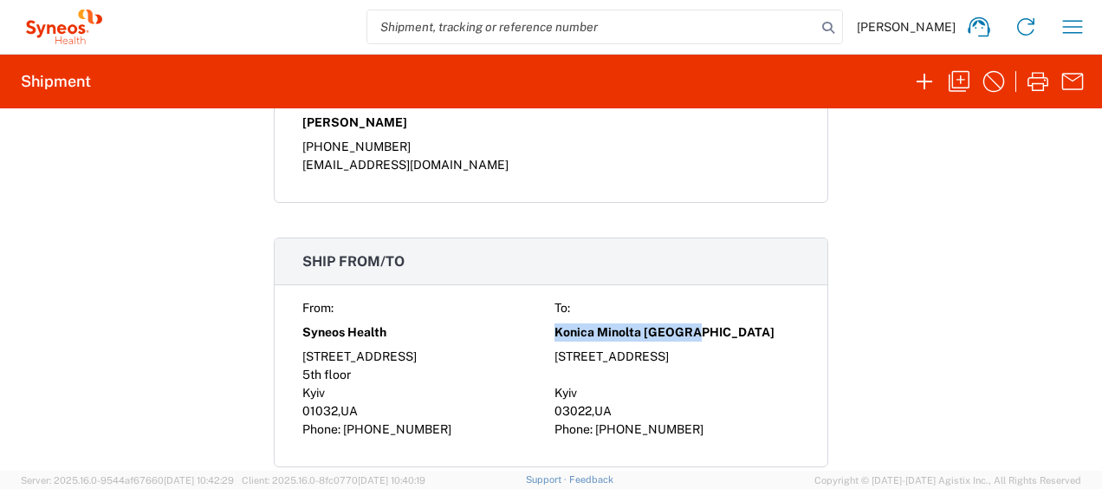
drag, startPoint x: 688, startPoint y: 328, endPoint x: 544, endPoint y: 318, distance: 144.2
click at [544, 318] on div "From: To: Syneos Health Konica Minolta Ukraine 75, Zhylianska Street 9, Chuchup…" at bounding box center [550, 369] width 497 height 140
copy div "Konica Minolta Ukraine"
drag, startPoint x: 695, startPoint y: 351, endPoint x: 539, endPoint y: 348, distance: 156.0
click at [539, 348] on div "From: To: Syneos Health Konica Minolta Ukraine 75, Zhylianska Street 9, Chuchup…" at bounding box center [550, 369] width 497 height 140
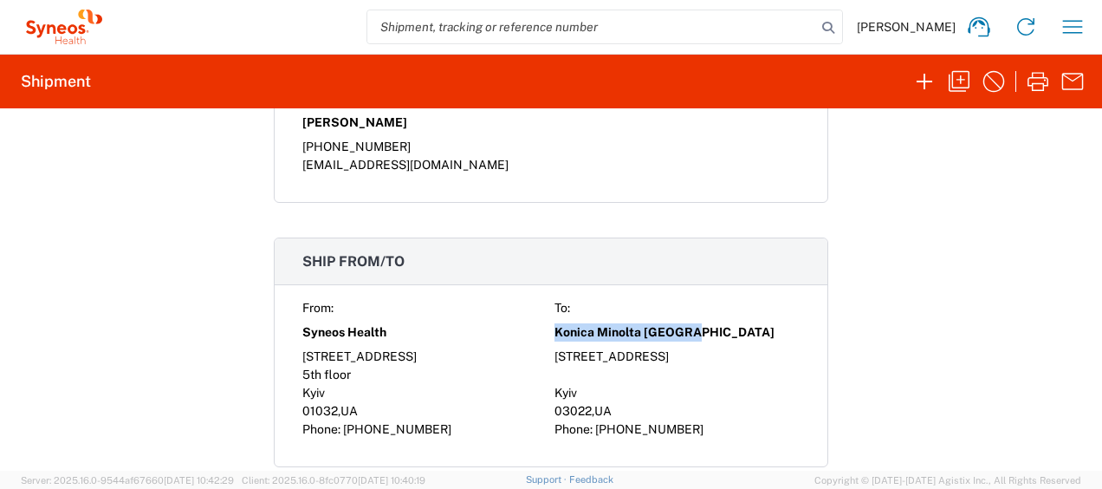
copy div "9, Chuchupakiv Brativ str."
click at [579, 384] on div "Kyiv" at bounding box center [677, 393] width 245 height 18
drag, startPoint x: 583, startPoint y: 387, endPoint x: 548, endPoint y: 382, distance: 35.8
click at [555, 384] on div "Kyiv" at bounding box center [677, 393] width 245 height 18
copy span "Kyiv"
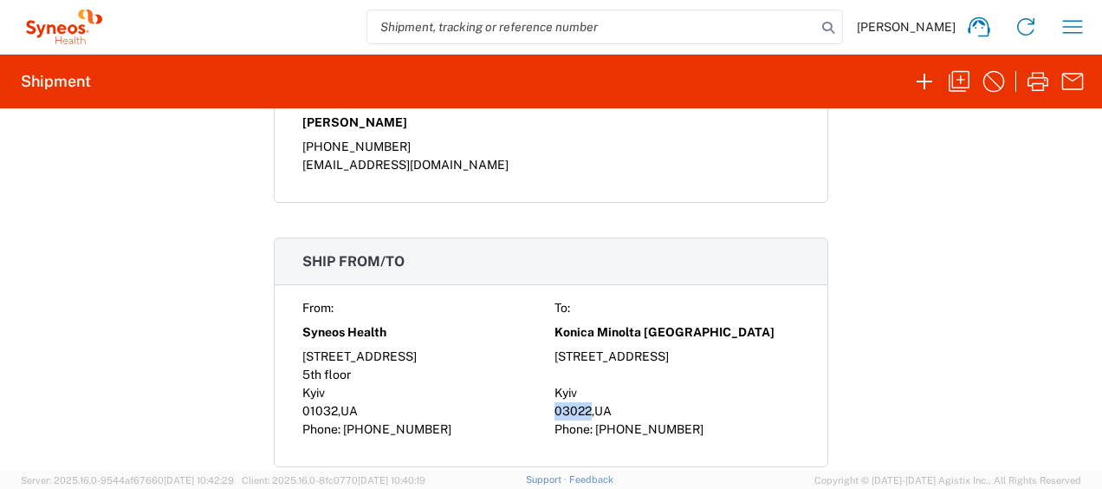
drag, startPoint x: 584, startPoint y: 401, endPoint x: 551, endPoint y: 398, distance: 33.1
click at [555, 404] on span "03022" at bounding box center [573, 411] width 37 height 14
copy span "03022"
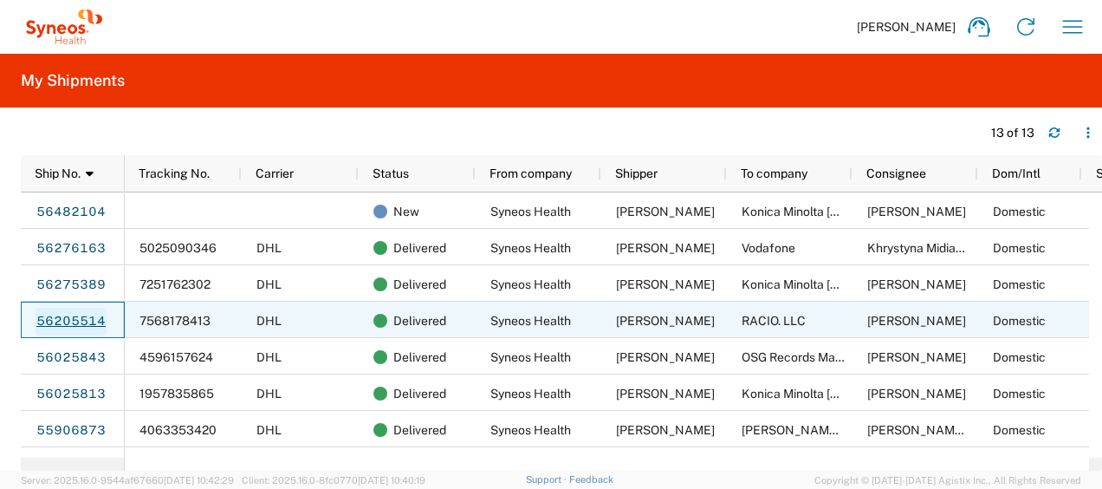
click at [67, 317] on link "56205514" at bounding box center [71, 322] width 71 height 28
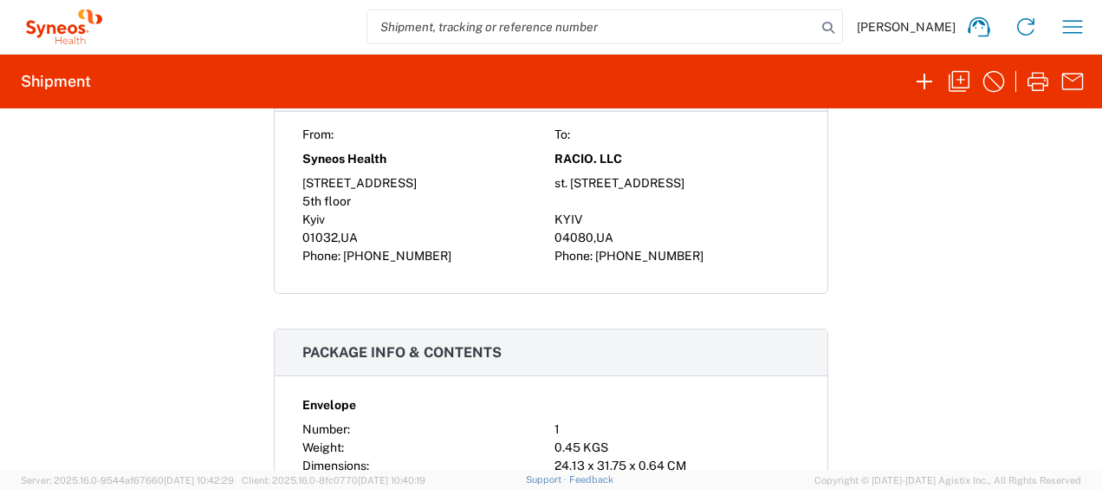
scroll to position [1387, 0]
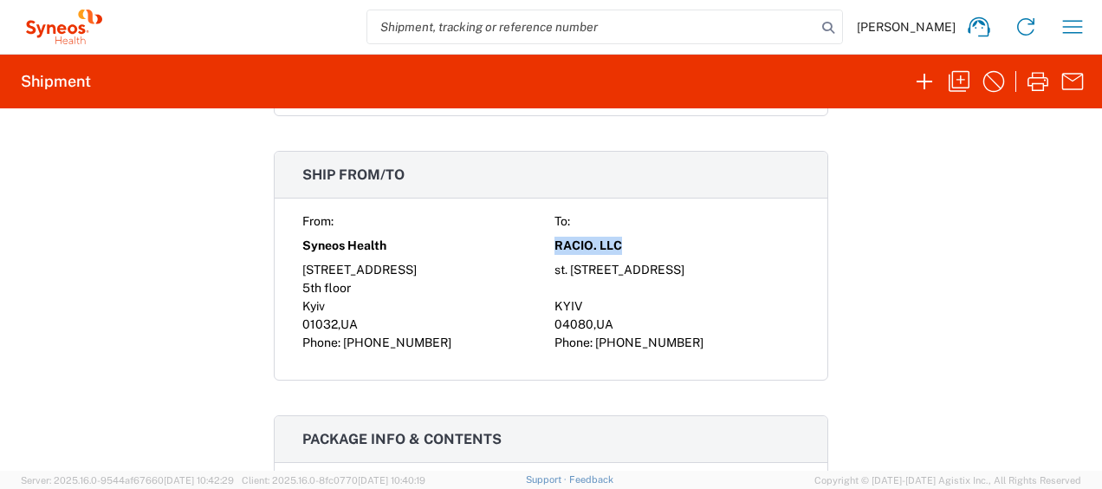
drag, startPoint x: 627, startPoint y: 236, endPoint x: 545, endPoint y: 236, distance: 81.5
click at [545, 236] on div "From: To: Syneos Health RACIO. LLC 75, Zhylianska Street st. Konstantinovskaya,…" at bounding box center [550, 282] width 497 height 140
copy span "RACIO. LLC"
click at [675, 261] on div "st. [STREET_ADDRESS]" at bounding box center [677, 270] width 245 height 18
drag, startPoint x: 758, startPoint y: 258, endPoint x: 494, endPoint y: 263, distance: 263.5
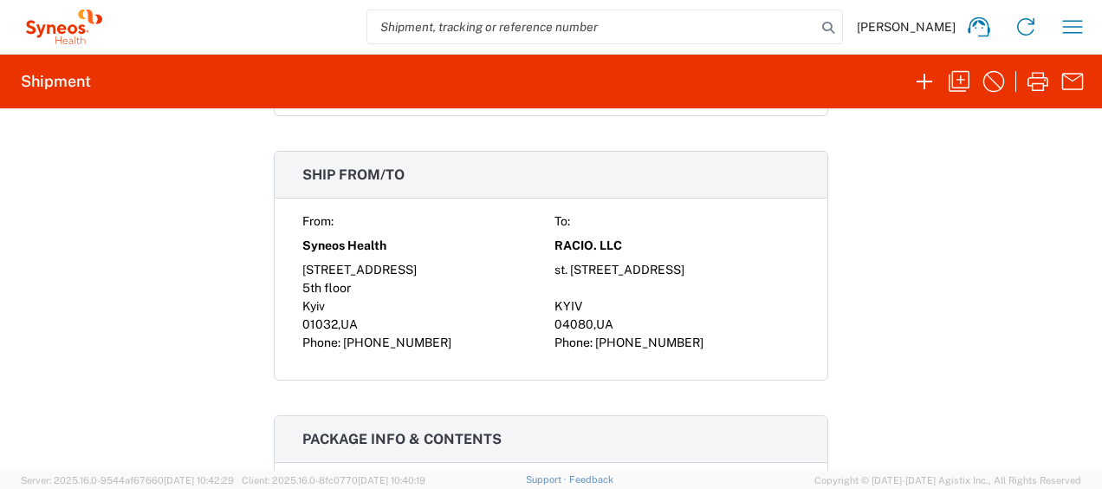
click at [494, 263] on div "From: To: Syneos Health RACIO. LLC 75, Zhylianska Street st. Konstantinovskaya,…" at bounding box center [550, 282] width 497 height 140
copy div "st. [STREET_ADDRESS]"
drag, startPoint x: 576, startPoint y: 291, endPoint x: 563, endPoint y: 293, distance: 12.3
click at [563, 297] on div "KYIV" at bounding box center [677, 306] width 245 height 18
drag, startPoint x: 563, startPoint y: 293, endPoint x: 580, endPoint y: 296, distance: 16.7
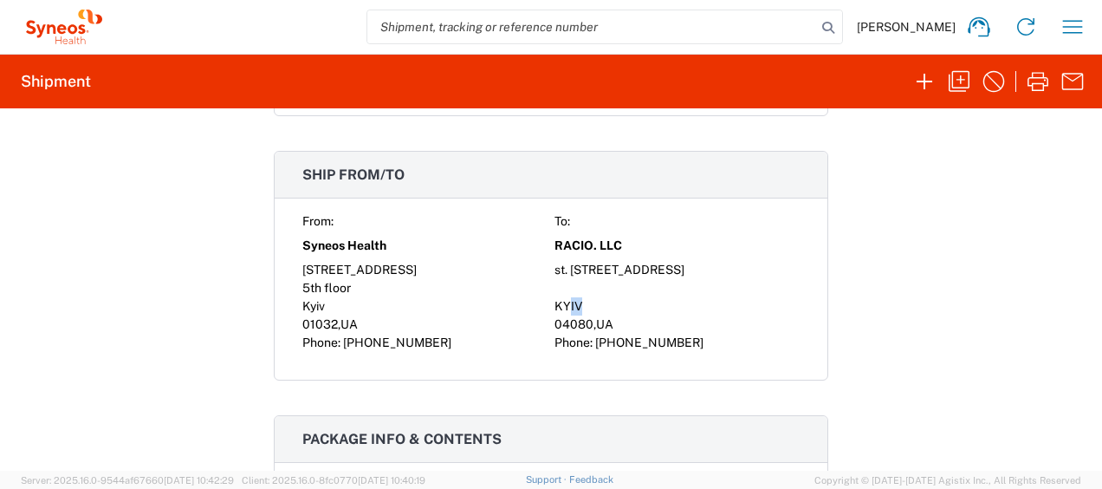
click at [580, 297] on div "KYIV" at bounding box center [677, 306] width 245 height 18
click at [682, 269] on div "st. [STREET_ADDRESS]" at bounding box center [677, 270] width 245 height 18
drag, startPoint x: 588, startPoint y: 296, endPoint x: 525, endPoint y: 301, distance: 62.6
click at [525, 301] on div "From: To: Syneos Health RACIO. LLC 75, Zhylianska Street st. Konstantinovskaya,…" at bounding box center [550, 282] width 497 height 140
copy div "KYIV"
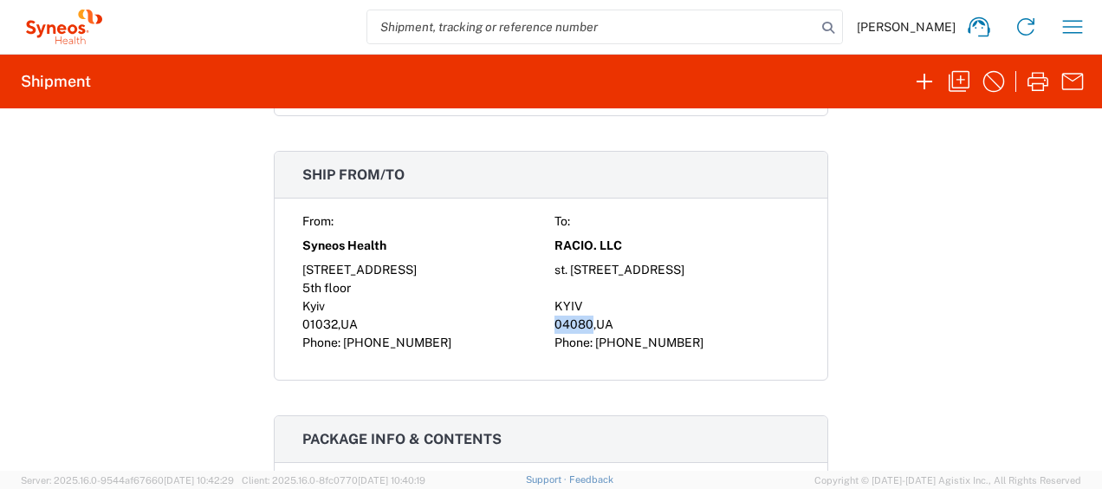
drag, startPoint x: 584, startPoint y: 314, endPoint x: 551, endPoint y: 312, distance: 33.0
click at [555, 317] on span "04080" at bounding box center [574, 324] width 39 height 14
copy span "04080"
drag, startPoint x: 709, startPoint y: 335, endPoint x: 586, endPoint y: 344, distance: 123.4
click at [586, 344] on div "From: To: Syneos Health RACIO. LLC 75, Zhylianska Street st. Konstantinovskaya,…" at bounding box center [551, 295] width 553 height 167
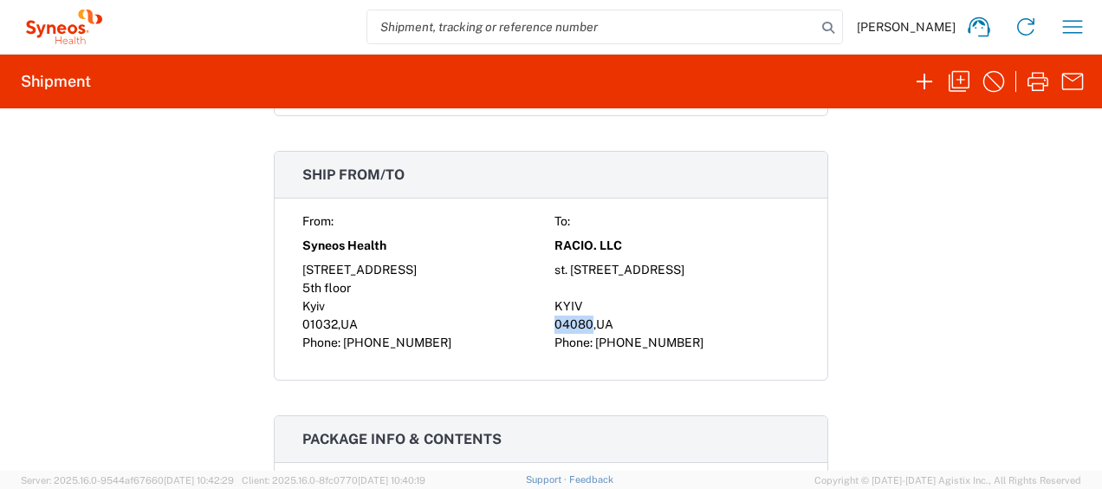
copy div "[PHONE_NUMBER]"
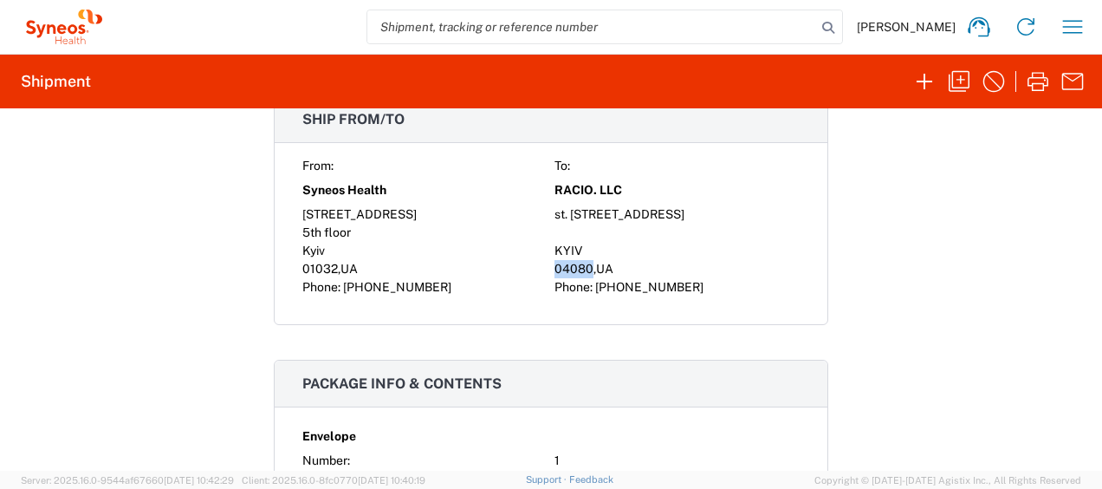
scroll to position [1404, 0]
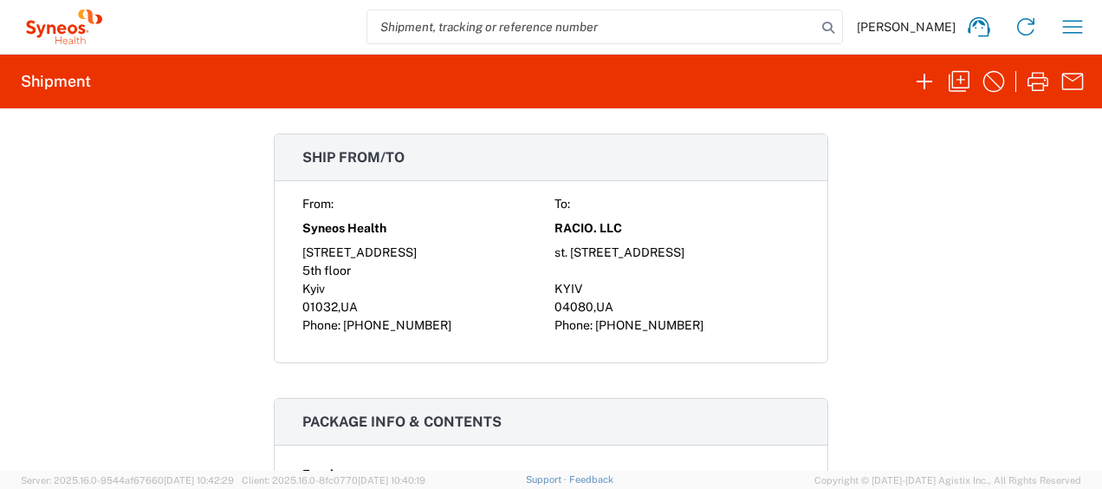
click at [933, 306] on div "Shipment 56205514 Google Maps Shipment request approved. Please click the penci…" at bounding box center [551, 289] width 1102 height 362
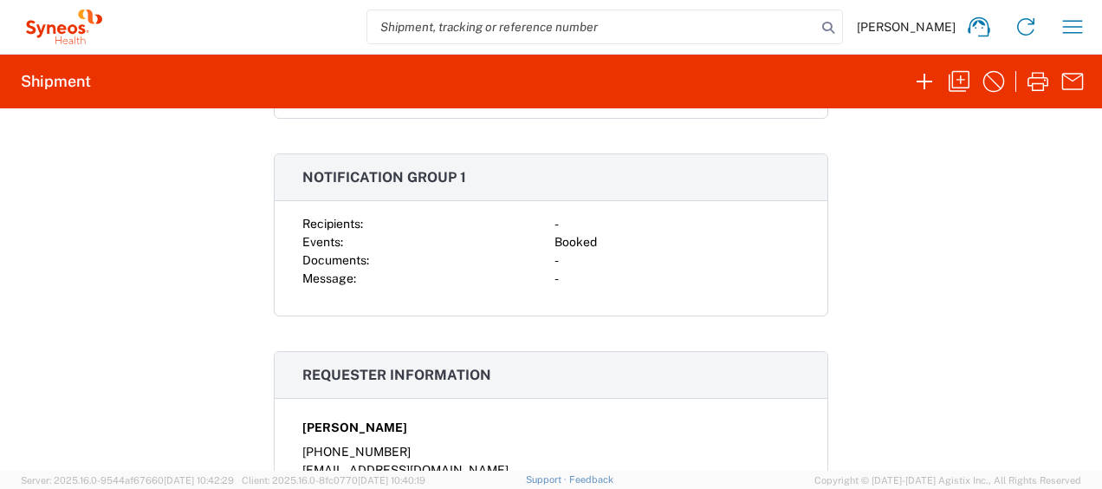
scroll to position [971, 0]
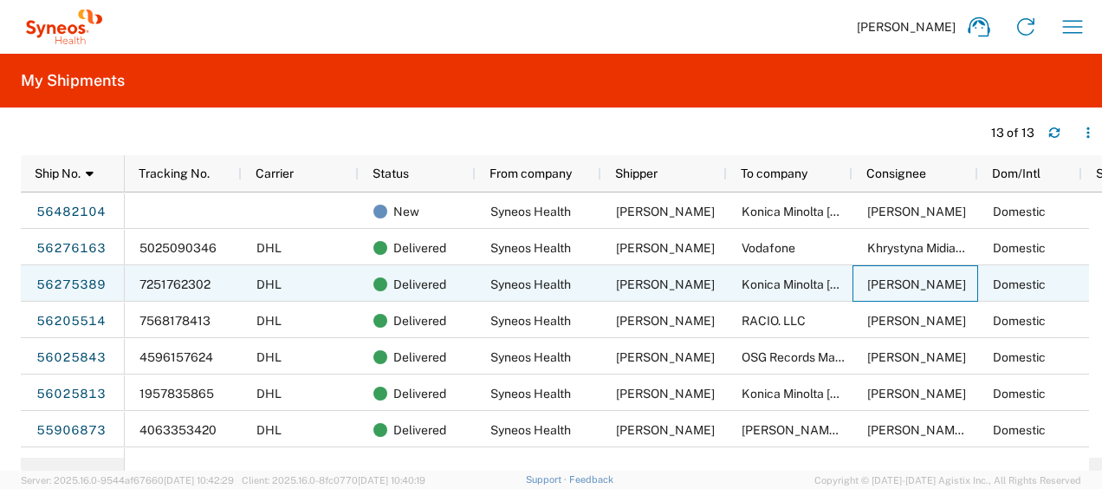
click at [931, 281] on span "Hrytsyuk Yuliya Ivanivna" at bounding box center [917, 284] width 99 height 14
drag, startPoint x: 865, startPoint y: 282, endPoint x: 1027, endPoint y: 273, distance: 162.3
click at [1027, 273] on div "7251762302 DHL Delivered Syneos Health Olena Onushko Konica Minolta Ukraine Hry…" at bounding box center [656, 283] width 1062 height 36
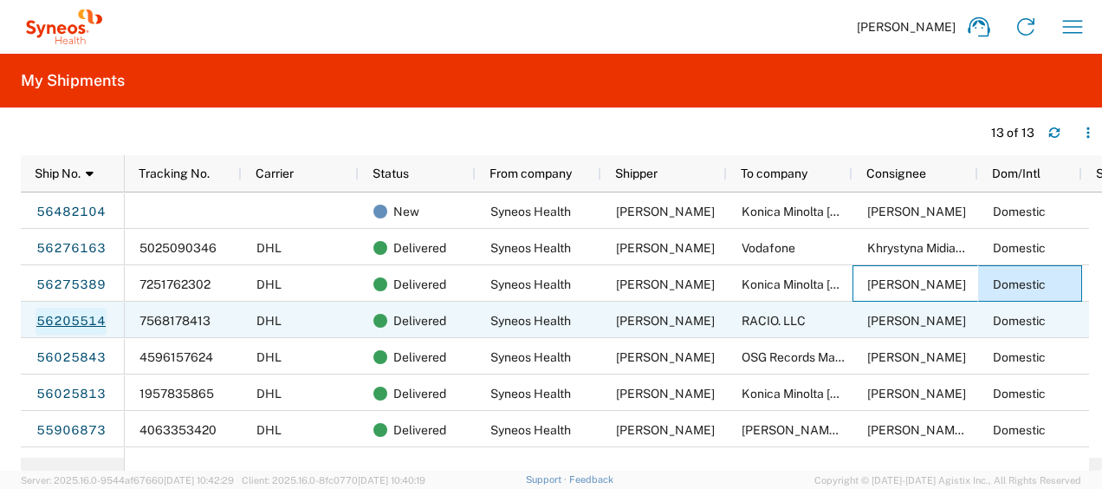
click at [82, 322] on link "56205514" at bounding box center [71, 322] width 71 height 28
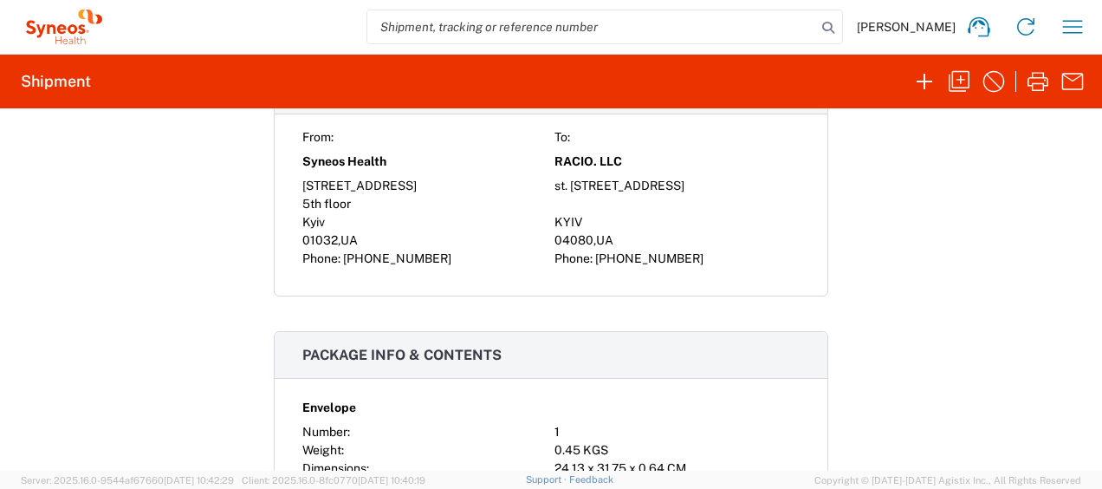
scroll to position [1473, 0]
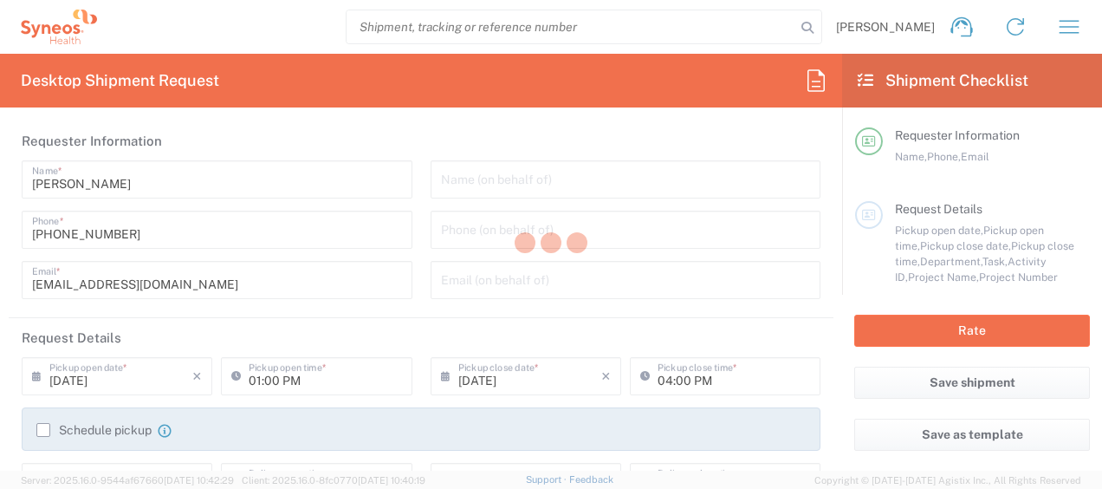
type input "Syneos Health Ukraine, LLC"
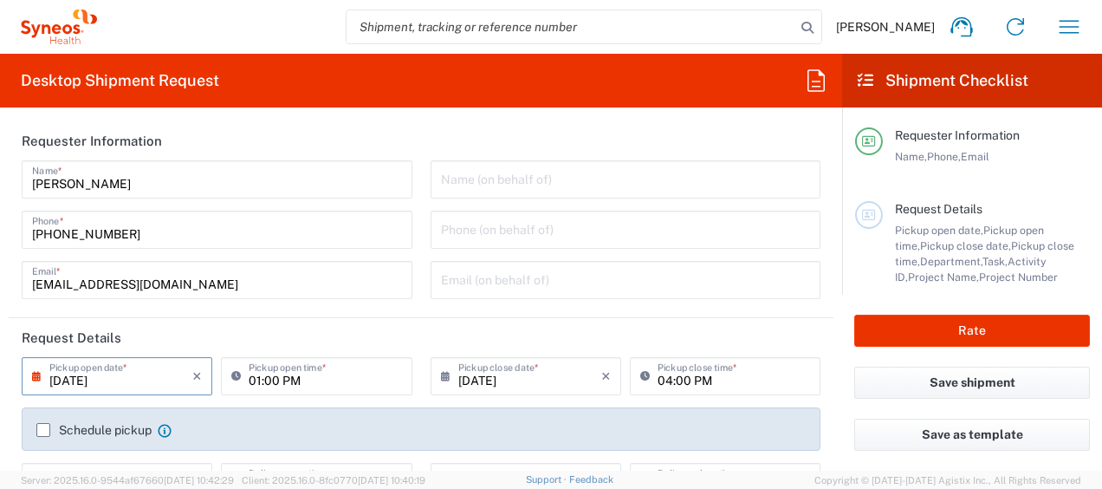
click at [66, 376] on input "[DATE]" at bounding box center [120, 375] width 143 height 30
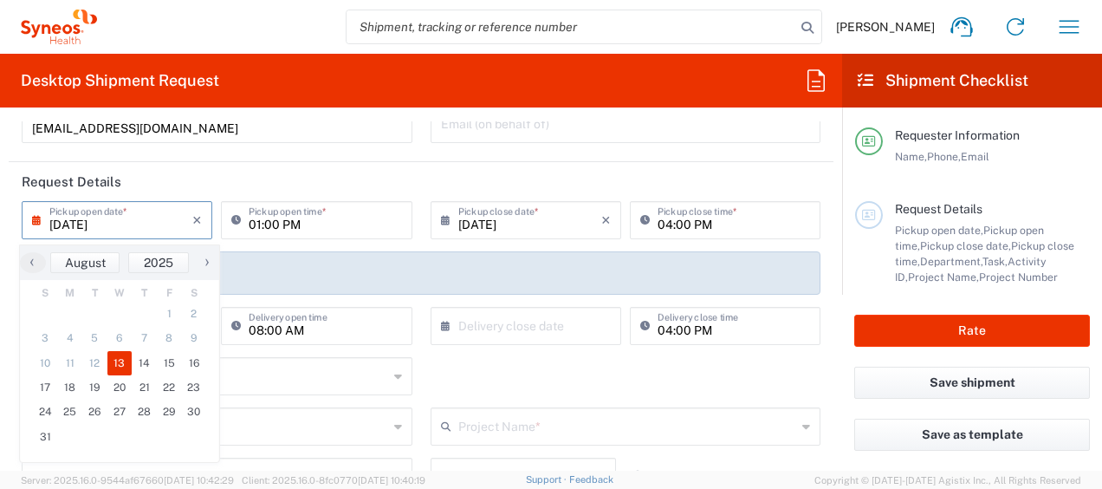
scroll to position [173, 0]
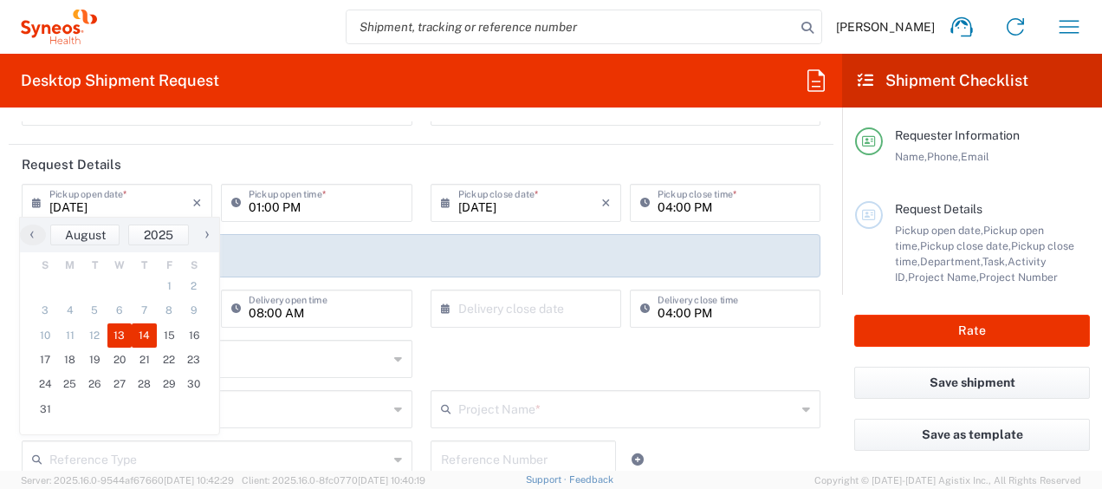
click at [147, 335] on span "14" at bounding box center [144, 335] width 25 height 24
type input "08/14/2025"
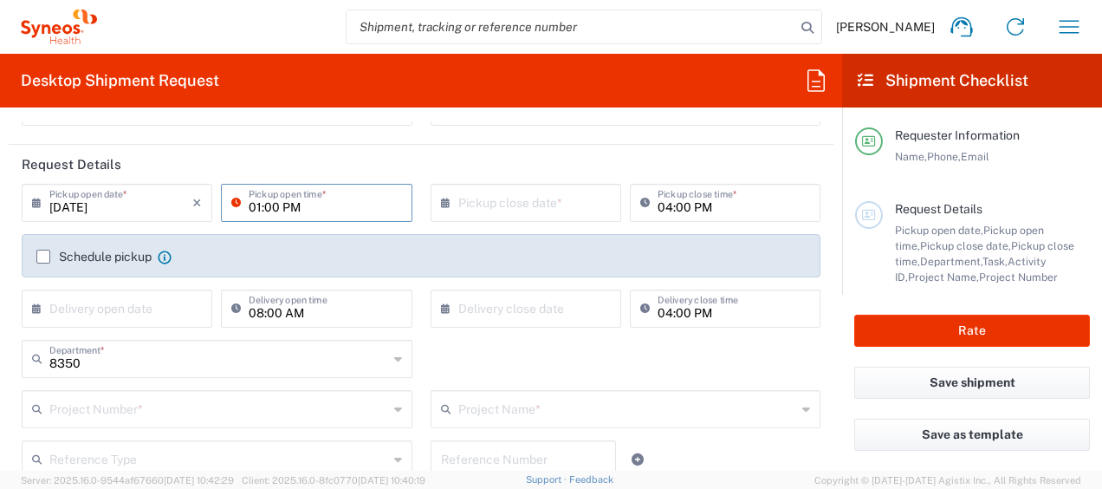
click at [253, 207] on input "01:00 PM" at bounding box center [325, 201] width 153 height 30
click at [291, 203] on input "10:00 PM" at bounding box center [325, 201] width 153 height 30
type input "10:00 AM"
click at [514, 198] on input "text" at bounding box center [529, 201] width 143 height 30
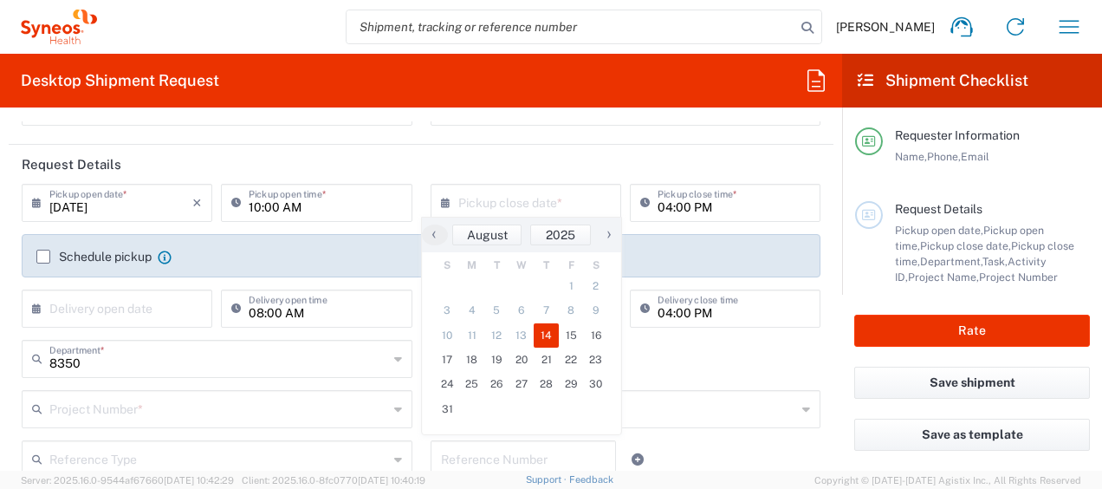
click at [551, 334] on span "14" at bounding box center [546, 335] width 25 height 24
type input "08/14/2025"
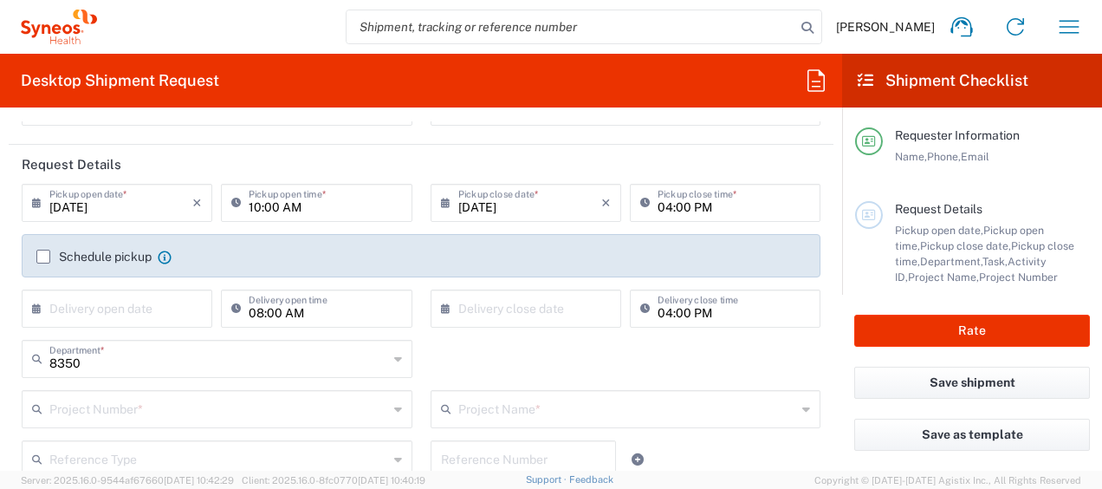
click at [40, 250] on label "Schedule pickup" at bounding box center [93, 257] width 115 height 14
click at [43, 257] on input "Schedule pickup" at bounding box center [43, 257] width 0 height 0
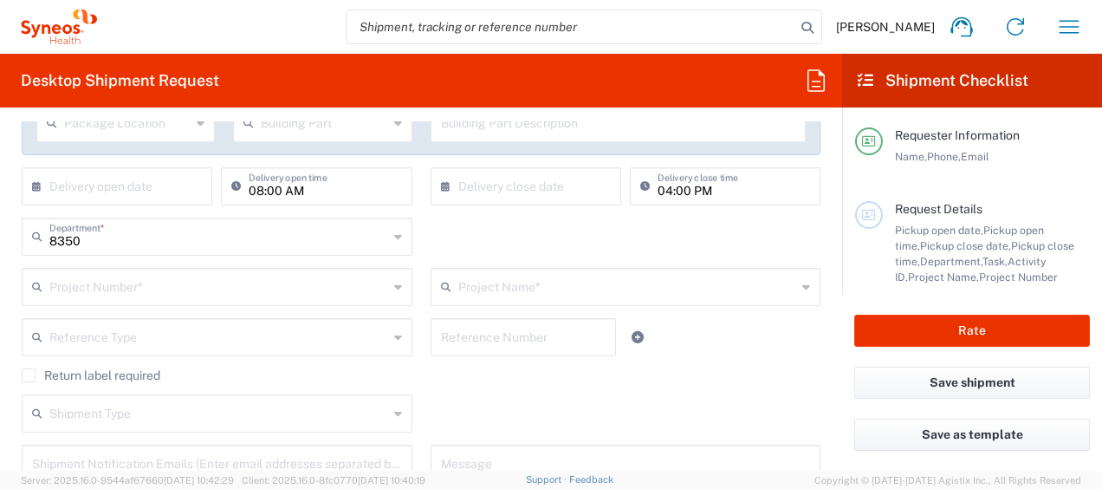
scroll to position [347, 0]
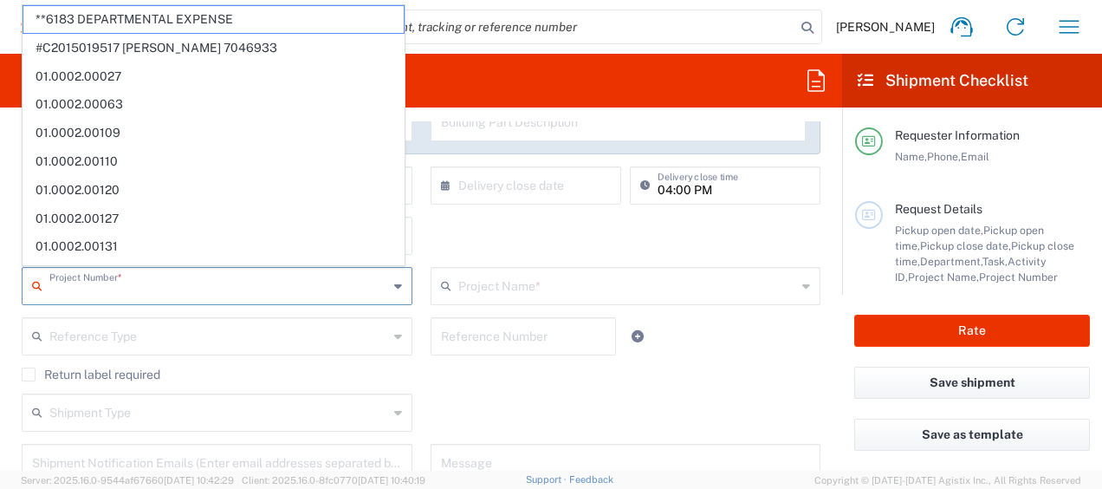
click at [114, 294] on input "text" at bounding box center [218, 285] width 339 height 30
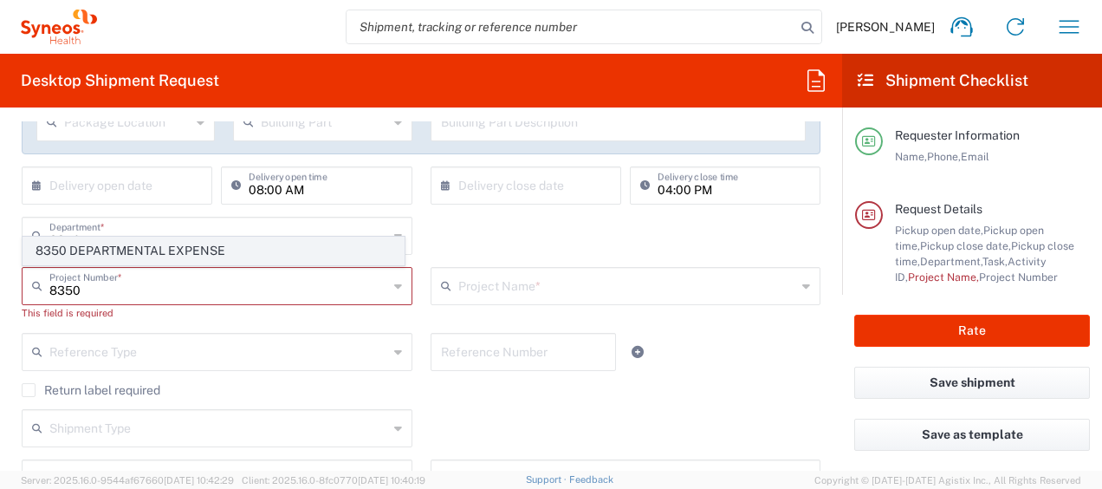
click at [133, 247] on span "8350 DEPARTMENTAL EXPENSE" at bounding box center [213, 250] width 380 height 27
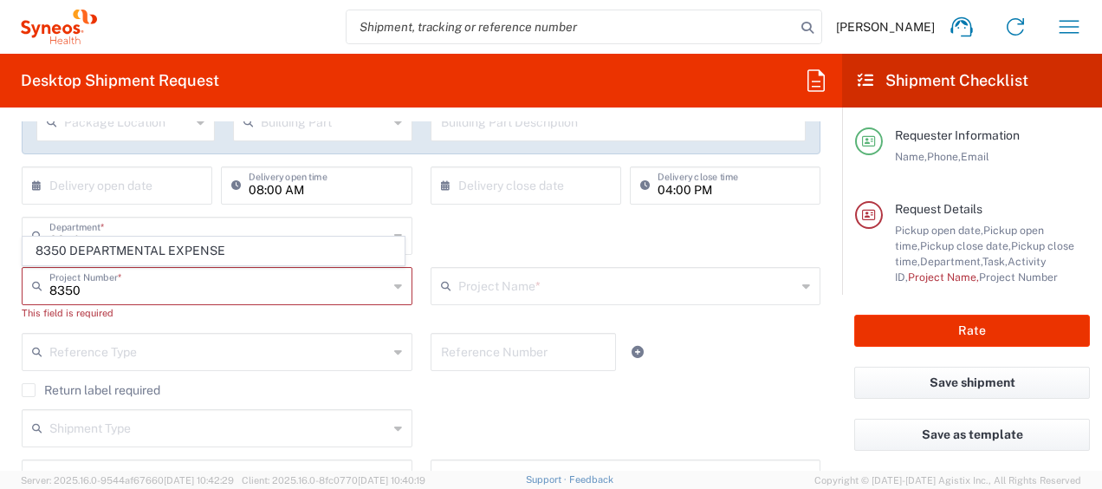
type input "8350 DEPARTMENTAL EXPENSE"
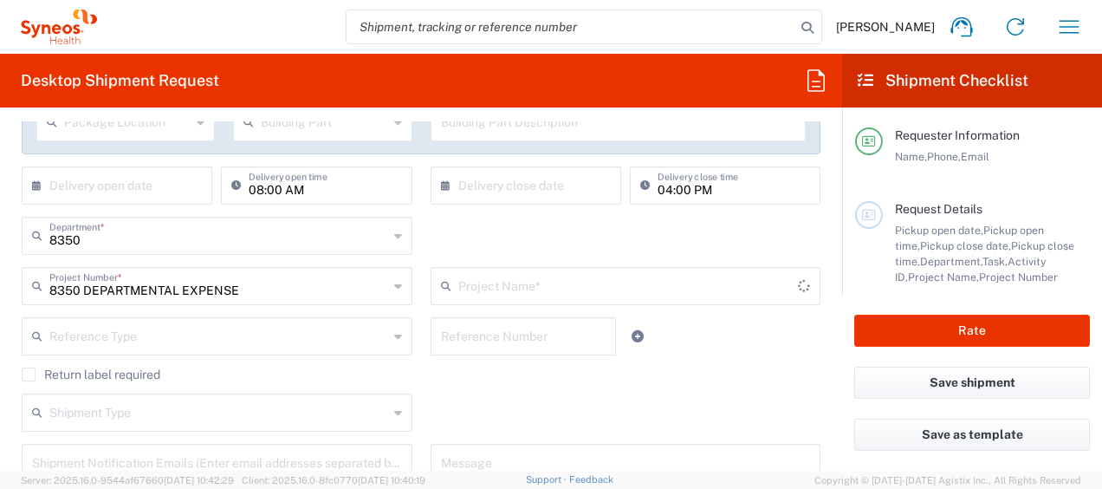
type input "8350 DEPARTMENTAL EXPENSE"
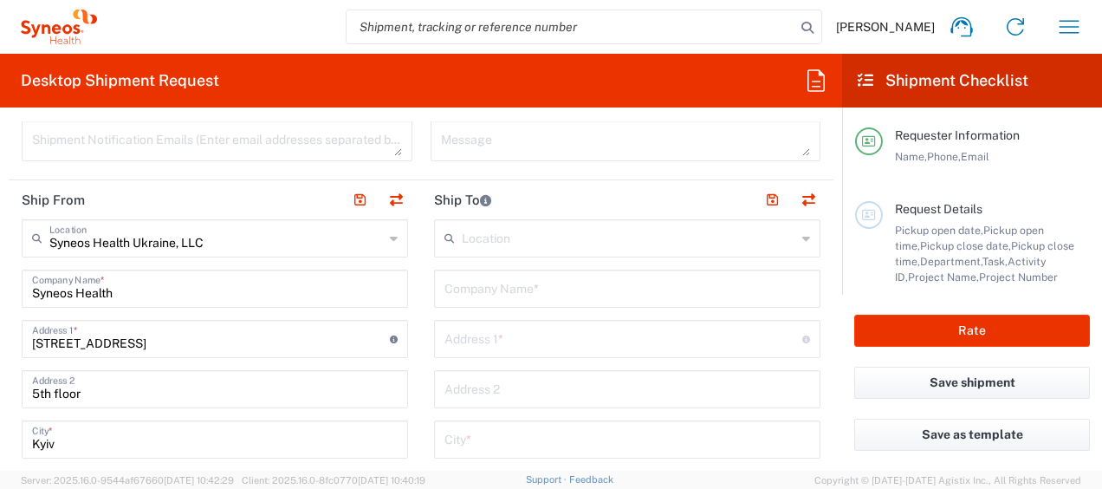
scroll to position [693, 0]
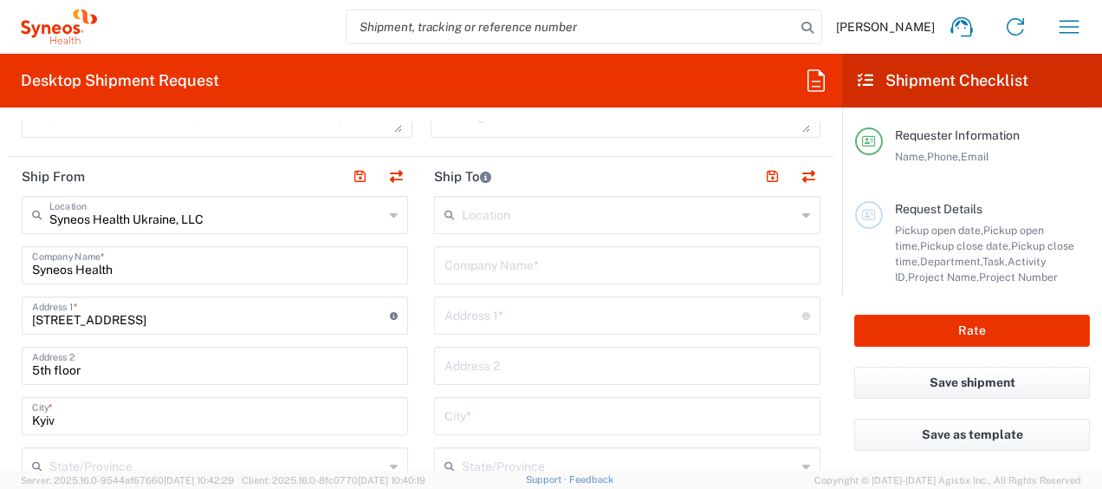
click at [489, 263] on input "text" at bounding box center [628, 264] width 366 height 30
paste input "RACIO. LLC"
type input "RACIO. LLC"
click at [517, 309] on input "text" at bounding box center [624, 314] width 358 height 30
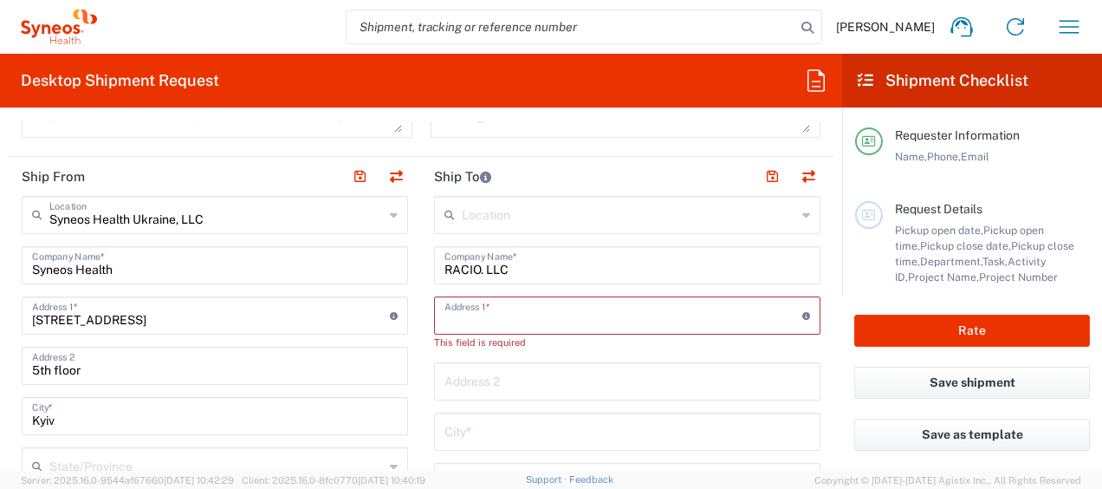
click at [466, 323] on input "text" at bounding box center [624, 314] width 358 height 30
type input "st. [STREET_ADDRESS]"
type input "KYIV"
type input "Ukraine"
type input "04080"
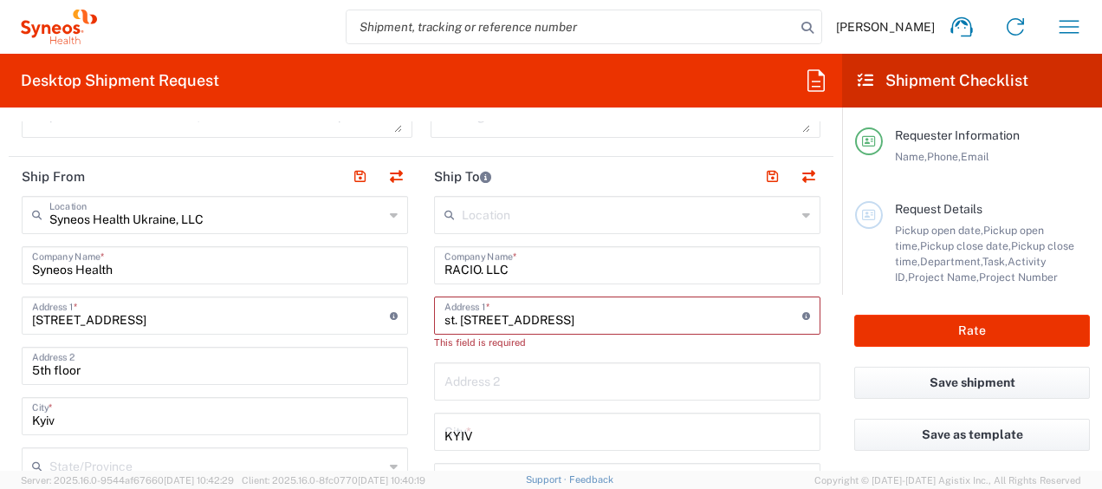
type input "0930135964"
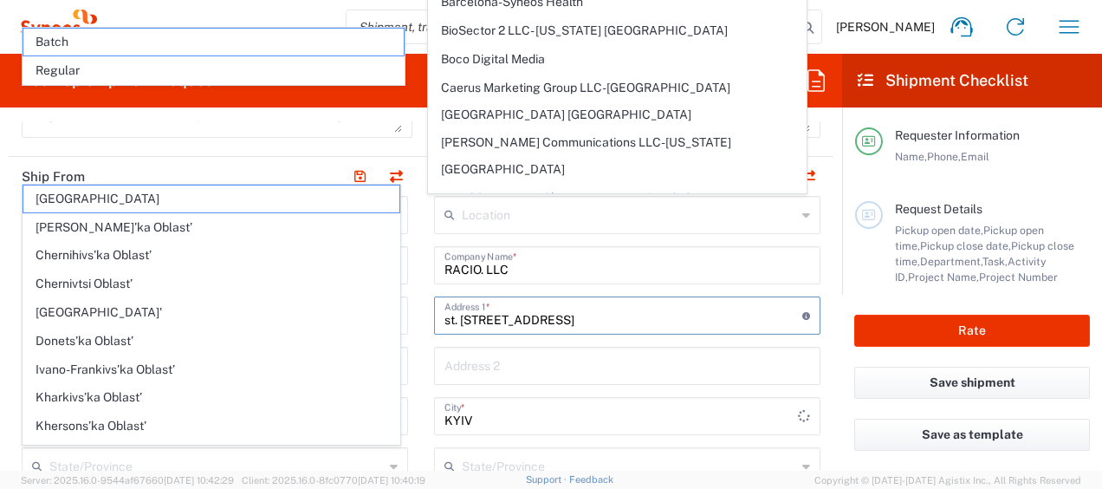
scroll to position [1190, 0]
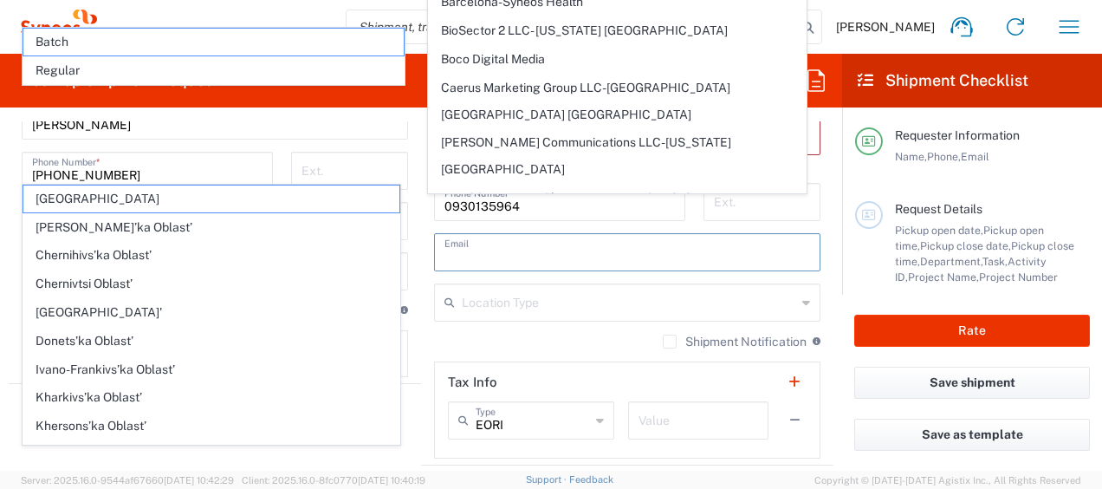
click at [527, 253] on input "text" at bounding box center [628, 251] width 366 height 30
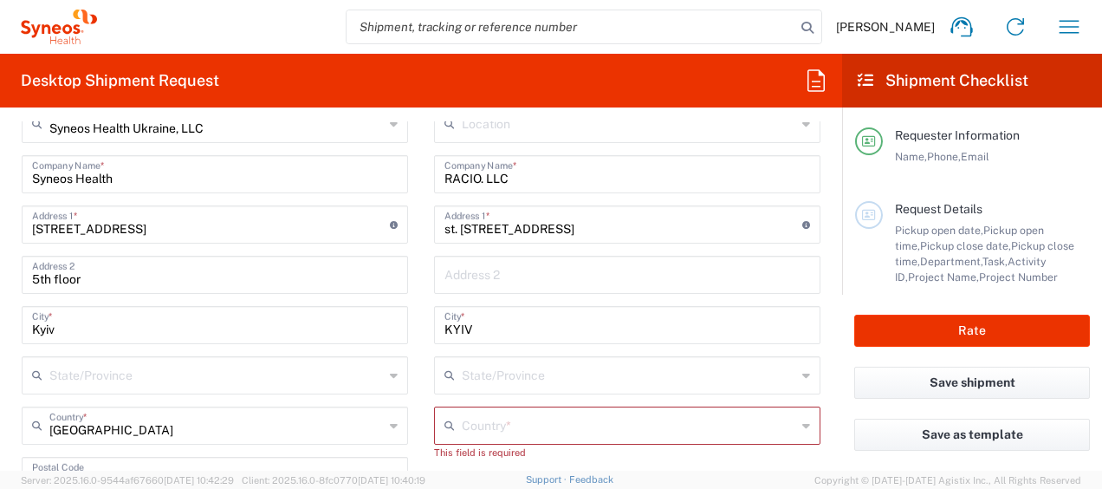
scroll to position [757, 0]
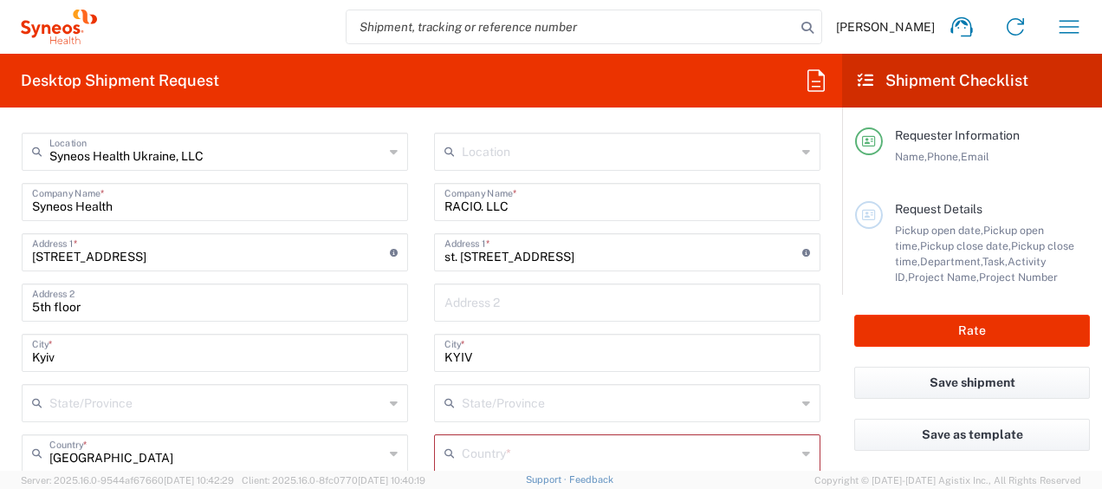
click at [1077, 174] on main "Requester Information Name, Phone, Email Request Details Pickup open date, Pick…" at bounding box center [972, 200] width 260 height 187
click at [591, 294] on input "text" at bounding box center [628, 301] width 366 height 30
click at [774, 241] on input "st. [STREET_ADDRESS]" at bounding box center [624, 251] width 358 height 30
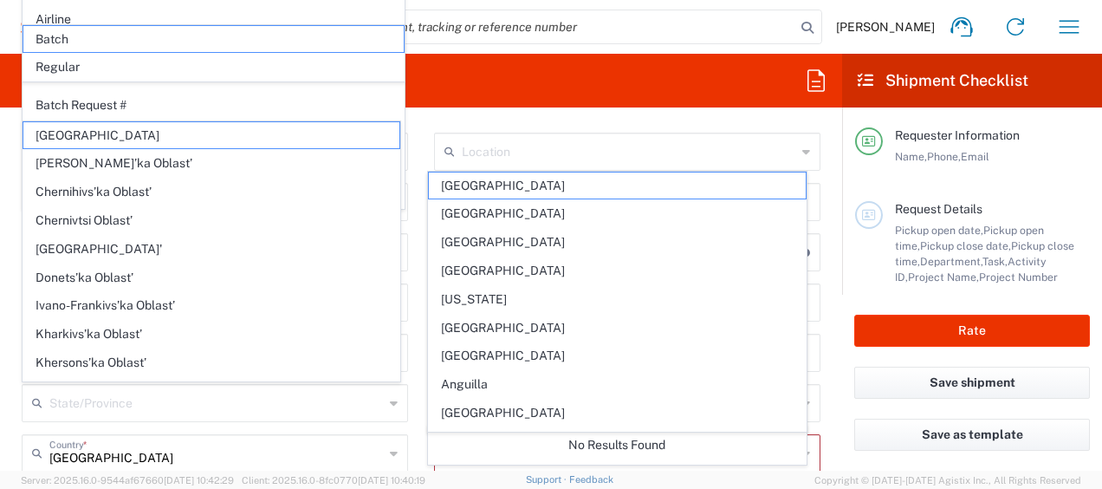
click at [654, 317] on span "Andorra" at bounding box center [617, 328] width 376 height 27
type input "Andorra"
type input "Sender/Shipper"
type input "Delivery Duty Paid"
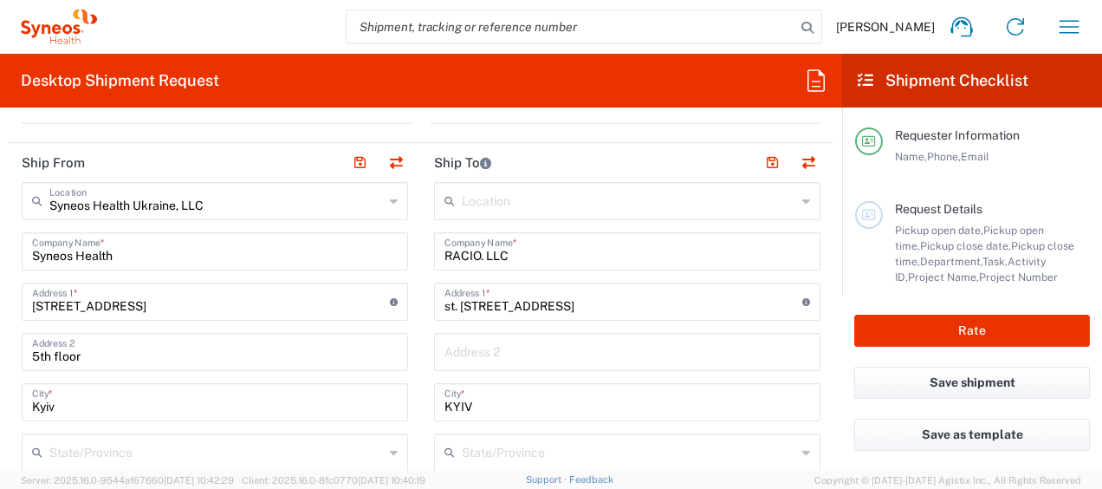
scroll to position [670, 0]
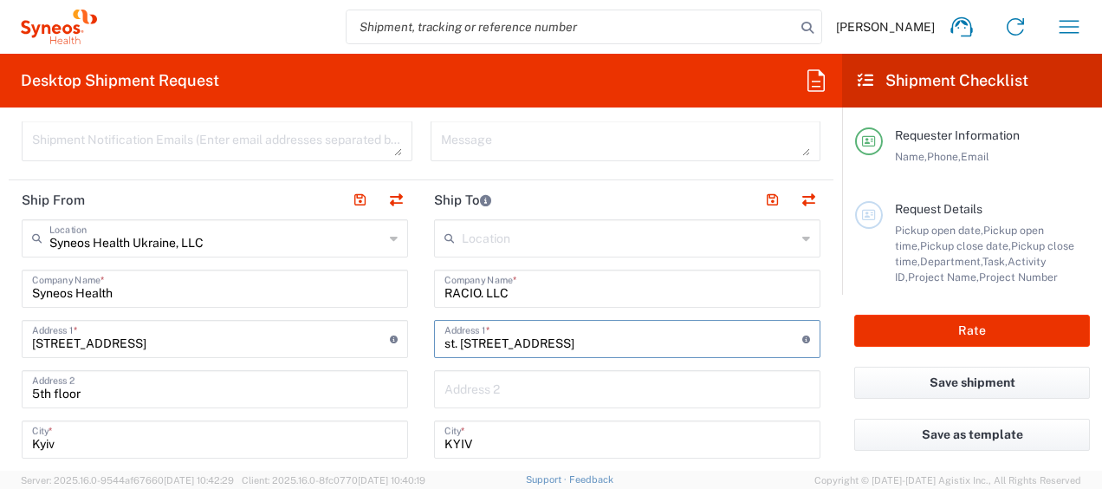
drag, startPoint x: 660, startPoint y: 337, endPoint x: 352, endPoint y: 333, distance: 308.6
paste input "st. [STREET_ADDRESS]"
type input "st. [STREET_ADDRESS]"
click at [449, 379] on input "text" at bounding box center [628, 388] width 366 height 30
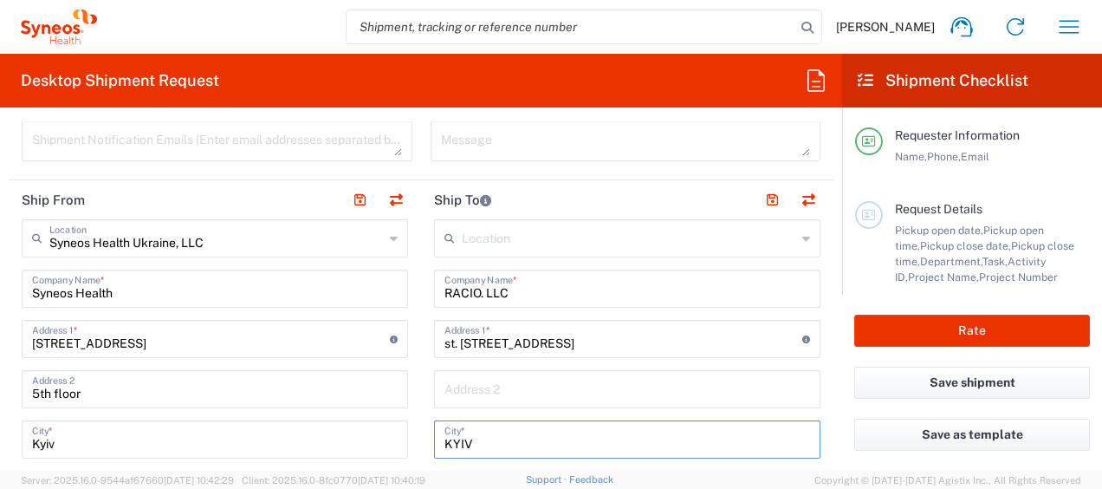
click at [491, 439] on input "KYIV" at bounding box center [628, 438] width 366 height 30
drag, startPoint x: 491, startPoint y: 439, endPoint x: 376, endPoint y: 439, distance: 114.4
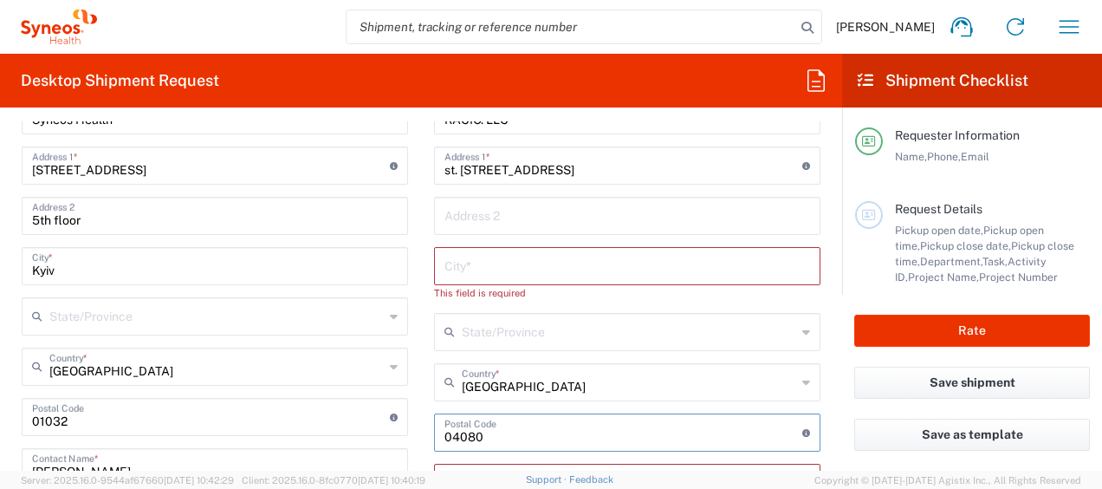
drag, startPoint x: 515, startPoint y: 432, endPoint x: 354, endPoint y: 421, distance: 161.5
click at [354, 421] on div "Ship From Syneos Health Ukraine, LLC Location Syneos Health Ukraine, LLC Addiso…" at bounding box center [421, 409] width 825 height 805
type input "Andorra"
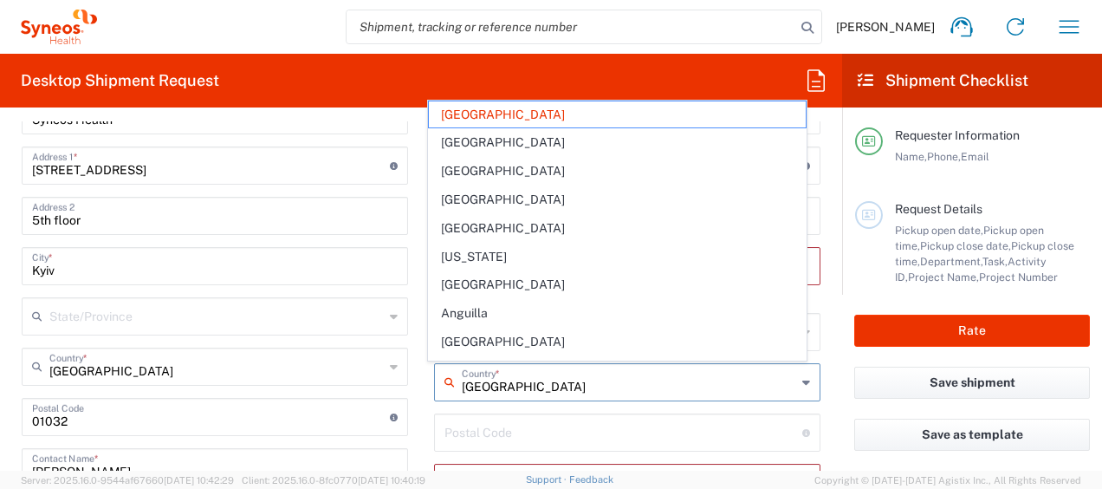
drag, startPoint x: 535, startPoint y: 371, endPoint x: 411, endPoint y: 375, distance: 124.0
click at [411, 375] on div "Ship From Syneos Health Ukraine, LLC Location Syneos Health Ukraine, LLC Addiso…" at bounding box center [421, 409] width 825 height 805
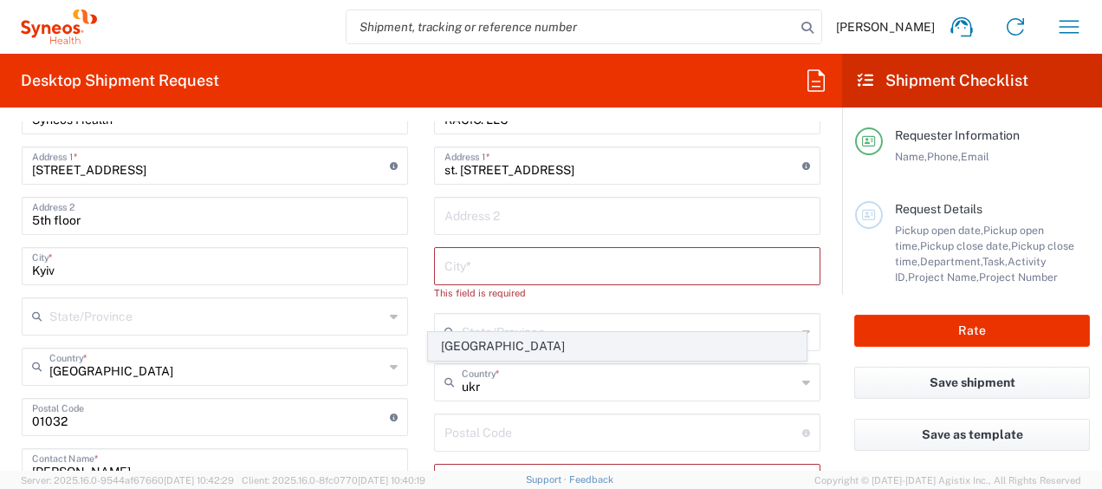
click at [458, 345] on span "Ukraine" at bounding box center [617, 346] width 376 height 27
type input "Ukraine"
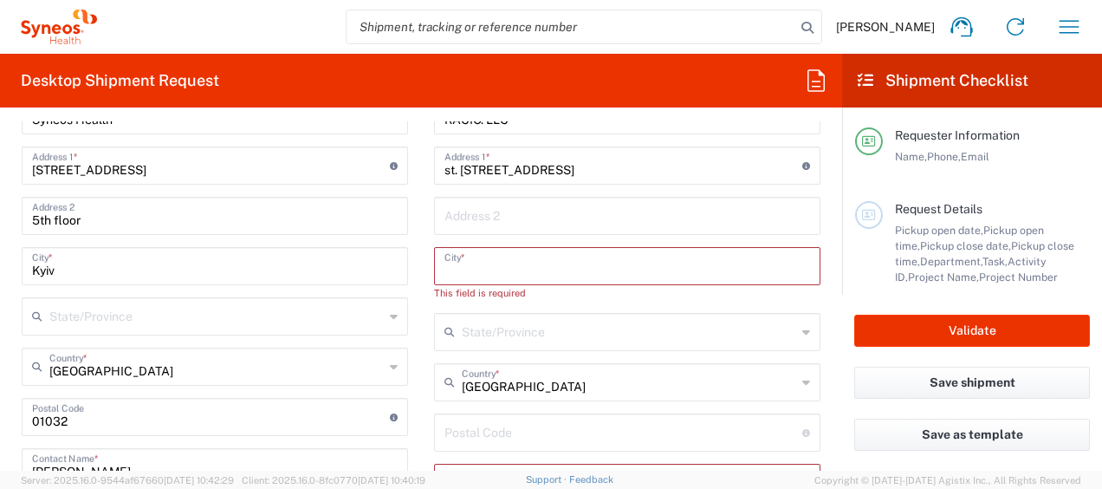
click at [478, 263] on input "text" at bounding box center [628, 265] width 366 height 30
paste input "KYIV"
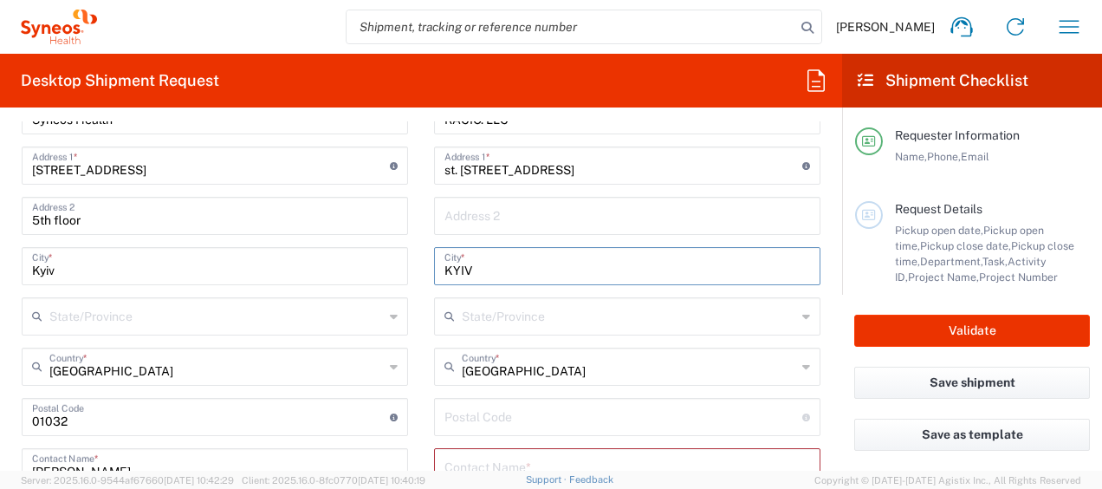
type input "KYIV"
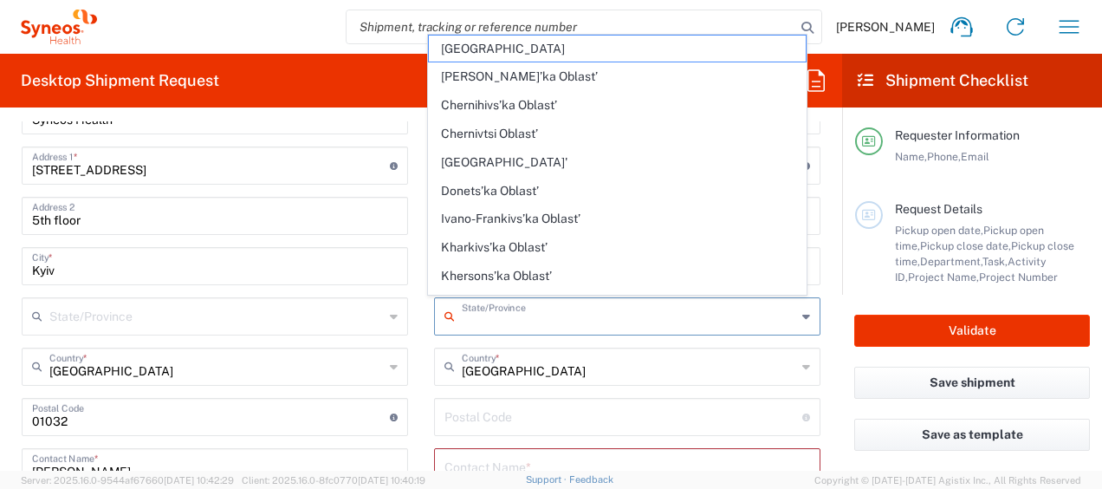
click at [513, 307] on input "text" at bounding box center [629, 315] width 335 height 30
paste input "04080"
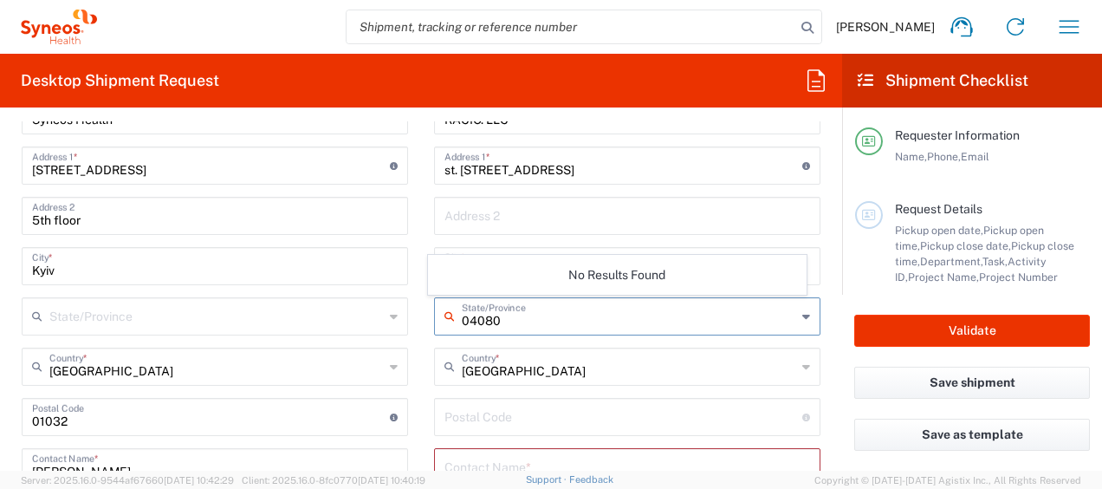
type input "04080"
click at [569, 416] on input "undefined" at bounding box center [624, 415] width 358 height 30
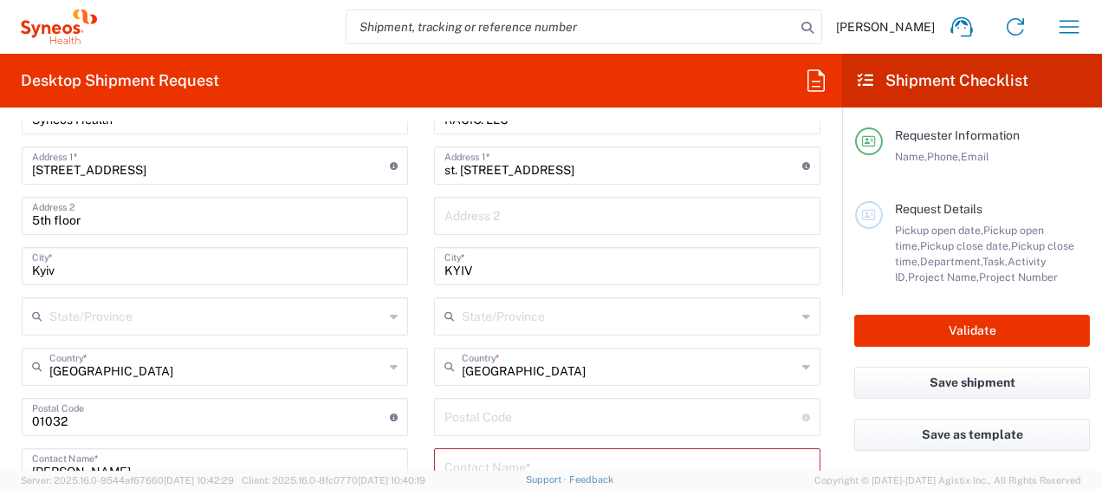
click at [404, 262] on main "Syneos Health Ukraine, LLC Location Syneos Health Ukraine, LLC Addison Whitney …" at bounding box center [215, 385] width 413 height 678
click at [548, 418] on input "undefined" at bounding box center [624, 415] width 358 height 30
paste input "04080"
type input "04080"
click at [819, 389] on main "Location Addison Whitney LLC-Morrisvile NC US Barcelona-Syneos Health BioSector…" at bounding box center [627, 418] width 413 height 744
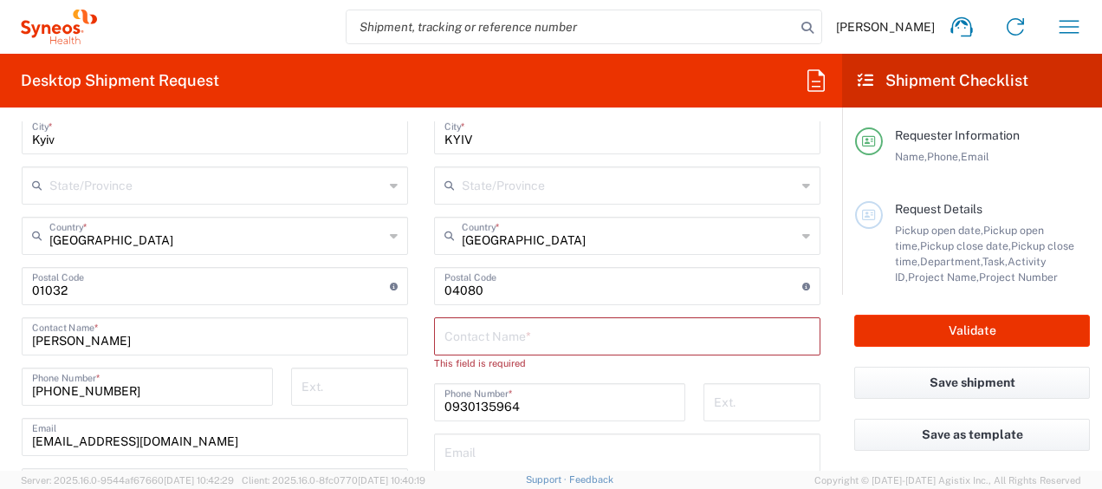
scroll to position [1017, 0]
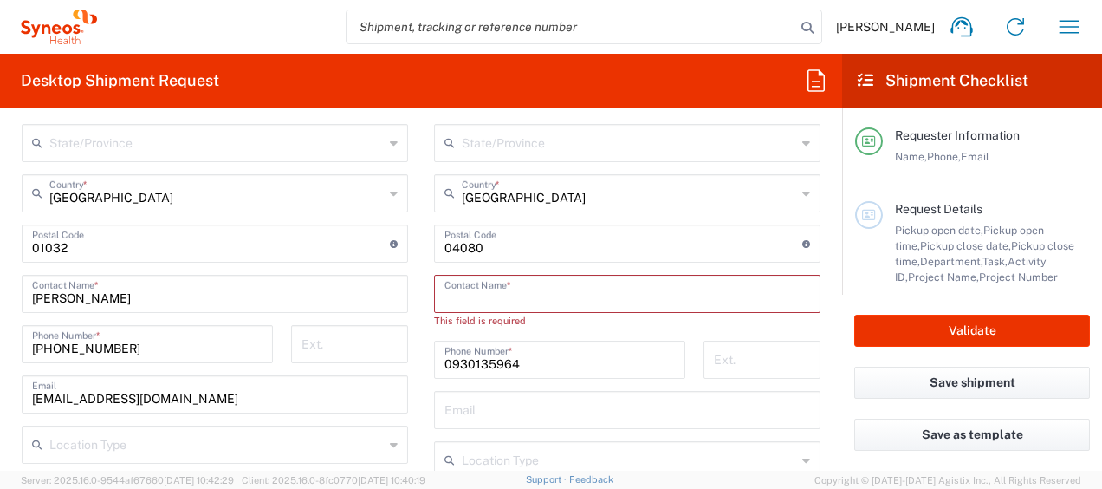
click at [536, 280] on input "text" at bounding box center [628, 292] width 366 height 30
drag, startPoint x: 540, startPoint y: 358, endPoint x: 291, endPoint y: 349, distance: 248.9
click at [291, 349] on div "Ship From Syneos Health Ukraine, LLC Location Syneos Health Ukraine, LLC Addiso…" at bounding box center [421, 229] width 825 height 790
paste input "[PHONE_NUMBER]"
type input "[PHONE_NUMBER]"
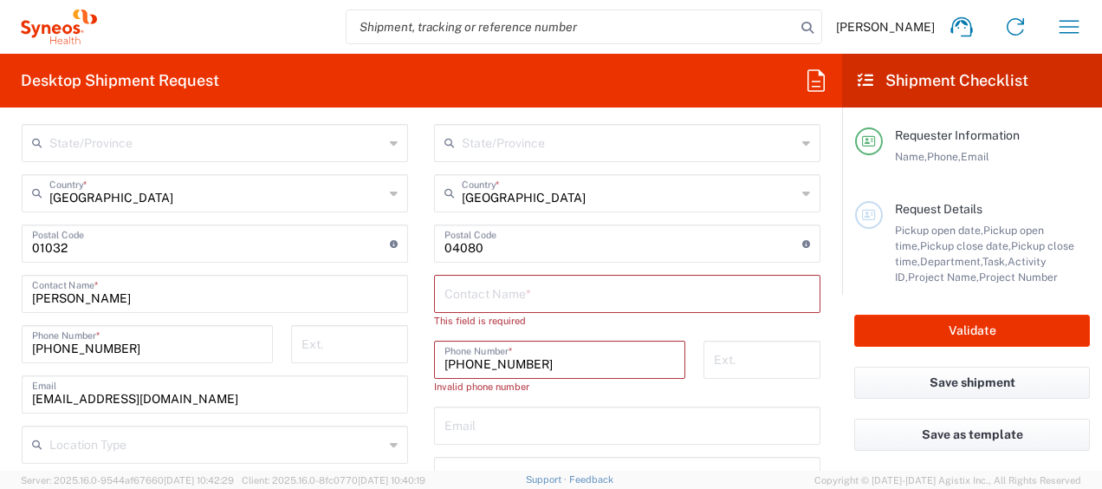
click at [519, 285] on input "text" at bounding box center [628, 292] width 366 height 30
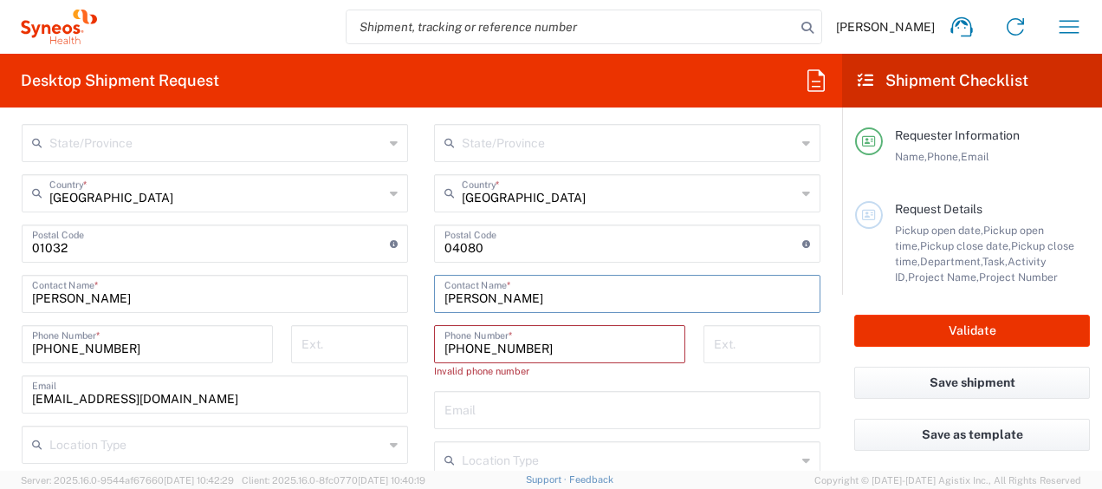
type input "Hrytsyuk Yuliya"
click at [593, 342] on input "[PHONE_NUMBER]" at bounding box center [560, 343] width 231 height 30
click at [589, 399] on input "text" at bounding box center [628, 408] width 366 height 30
click at [528, 411] on input "text" at bounding box center [628, 408] width 366 height 30
click at [815, 361] on div "Ext." at bounding box center [762, 358] width 135 height 66
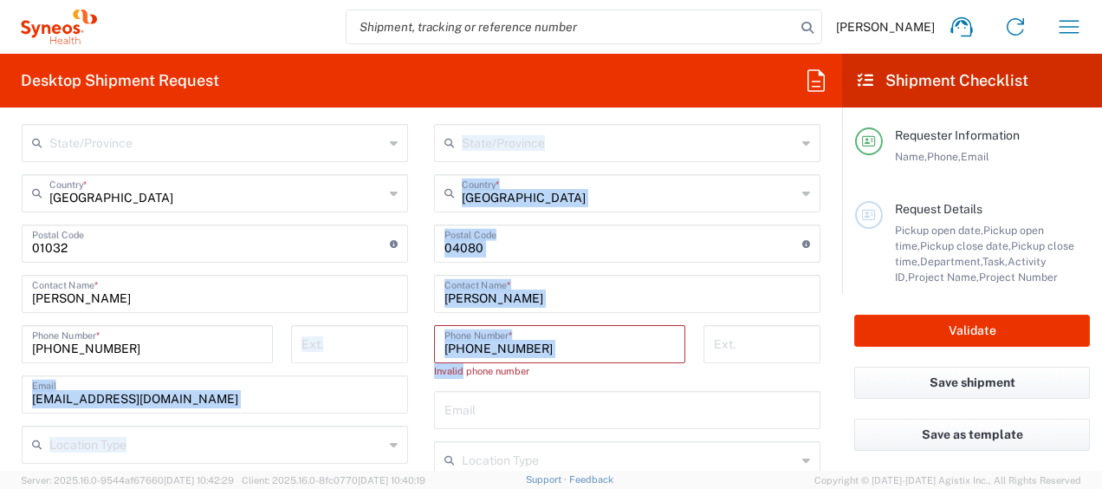
drag, startPoint x: 458, startPoint y: 367, endPoint x: 412, endPoint y: 369, distance: 46.0
click at [412, 369] on div "Ship From Syneos Health Ukraine, LLC Location Syneos Health Ukraine, LLC Addiso…" at bounding box center [421, 229] width 825 height 790
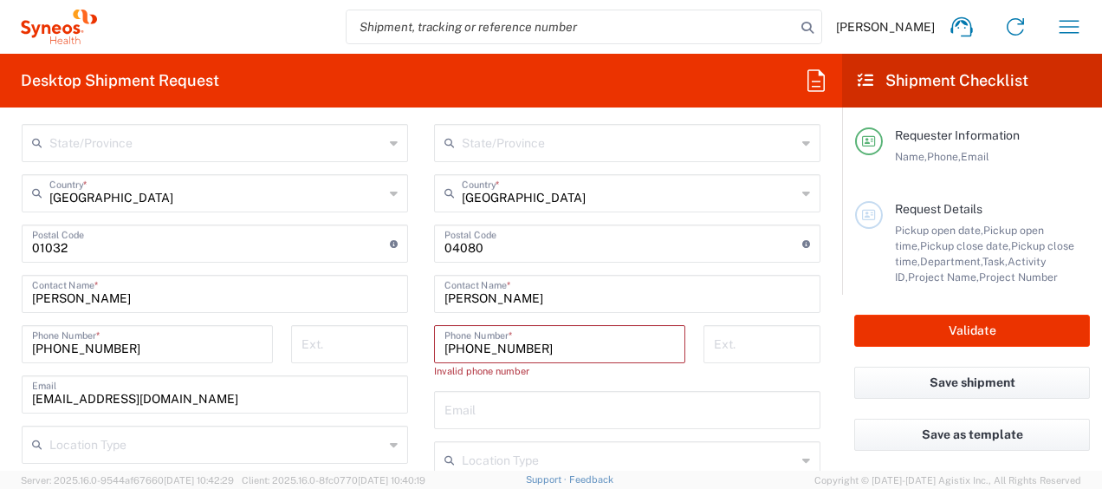
drag, startPoint x: 411, startPoint y: 369, endPoint x: 576, endPoint y: 367, distance: 164.7
click at [576, 367] on div "Invalid phone number" at bounding box center [559, 371] width 251 height 16
drag, startPoint x: 537, startPoint y: 368, endPoint x: 425, endPoint y: 369, distance: 112.7
click at [426, 369] on div "+38 093-013-59-64 Phone Number * Invalid phone number" at bounding box center [561, 358] width 270 height 66
copy div "Invalid phone number"
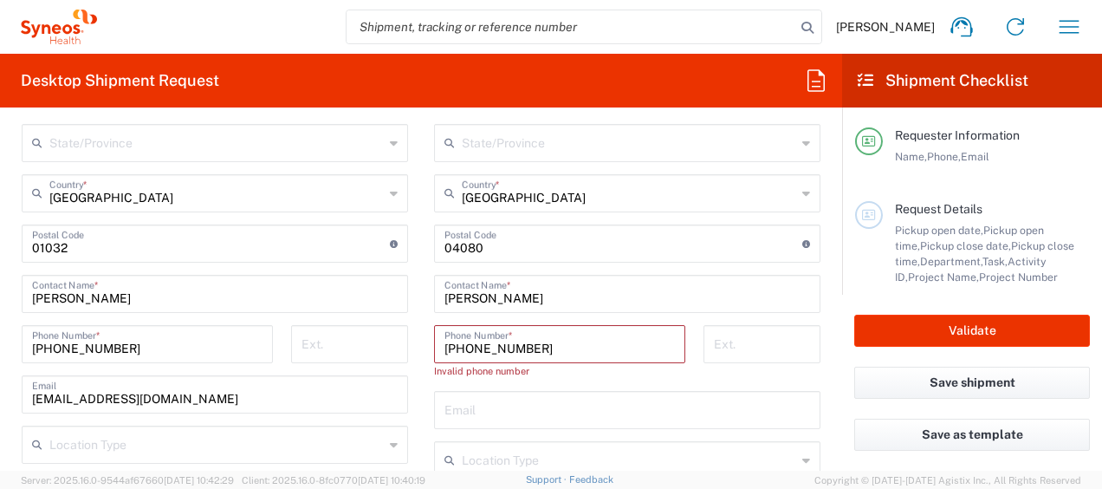
click at [445, 344] on input "[PHONE_NUMBER]" at bounding box center [560, 343] width 231 height 30
type input "[PHONE_NUMBER]"
click at [816, 350] on div "Ext." at bounding box center [762, 350] width 135 height 50
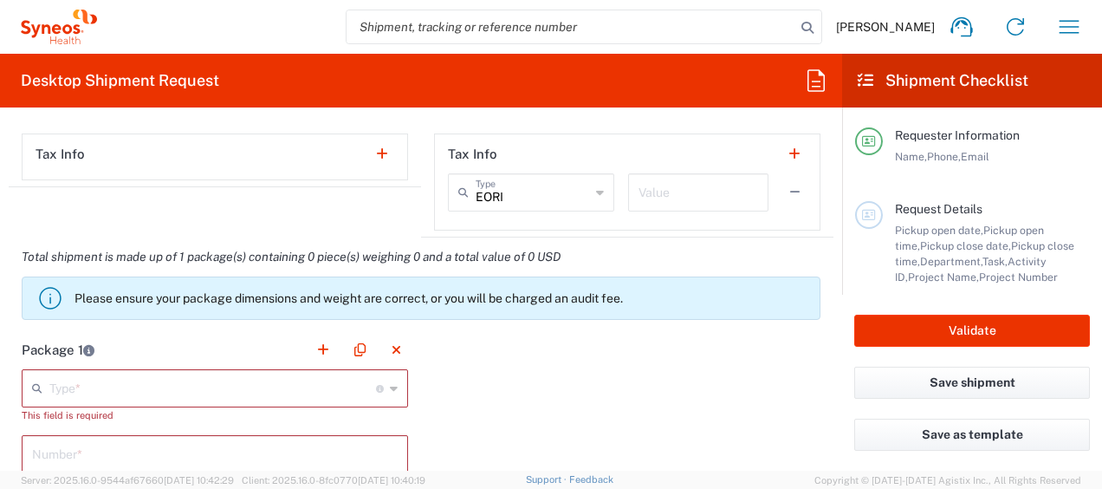
scroll to position [1473, 0]
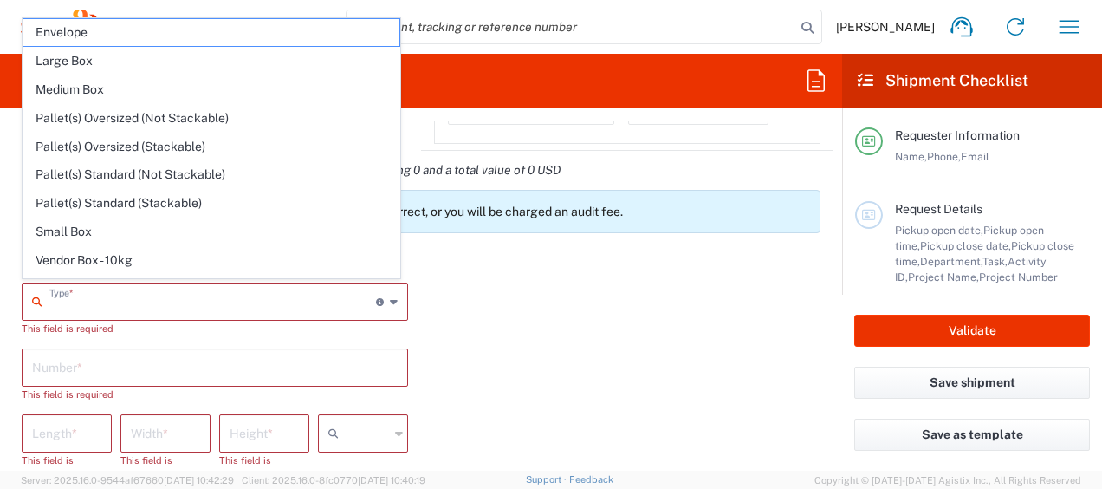
click at [192, 305] on input "text" at bounding box center [212, 300] width 327 height 30
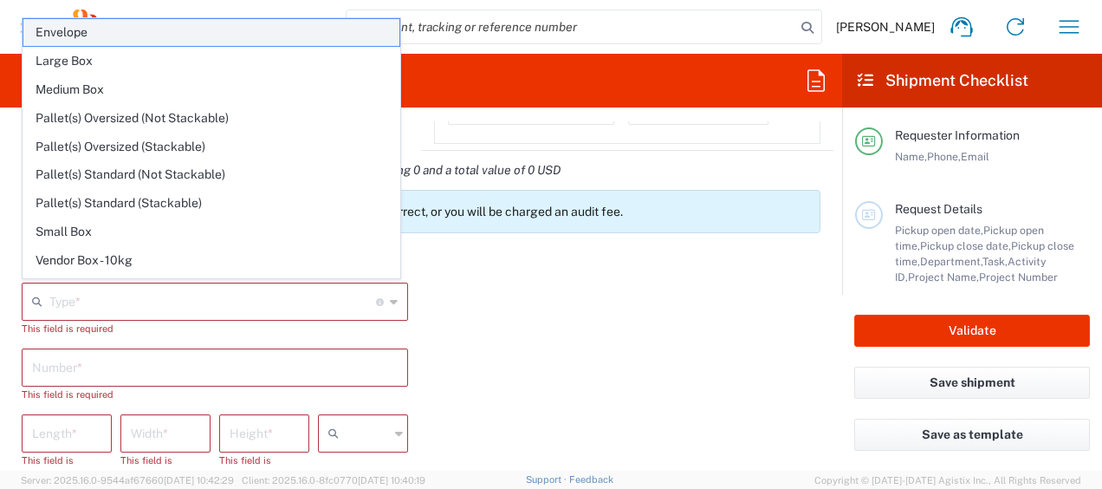
click at [99, 25] on span "Envelope" at bounding box center [211, 32] width 376 height 27
type input "Envelope"
type input "1"
type input "9.5"
type input "12.5"
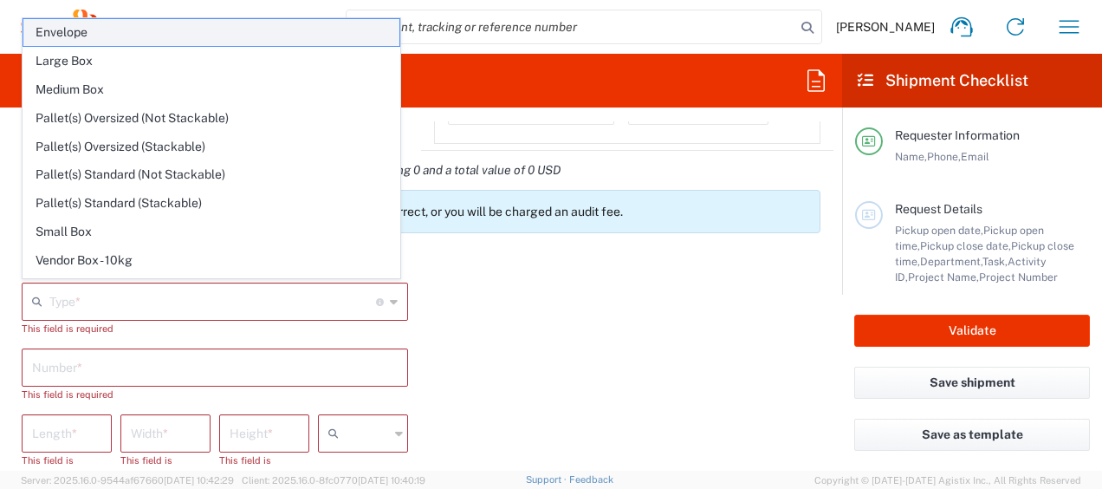
type input "0.25"
type input "in"
type input "0.45"
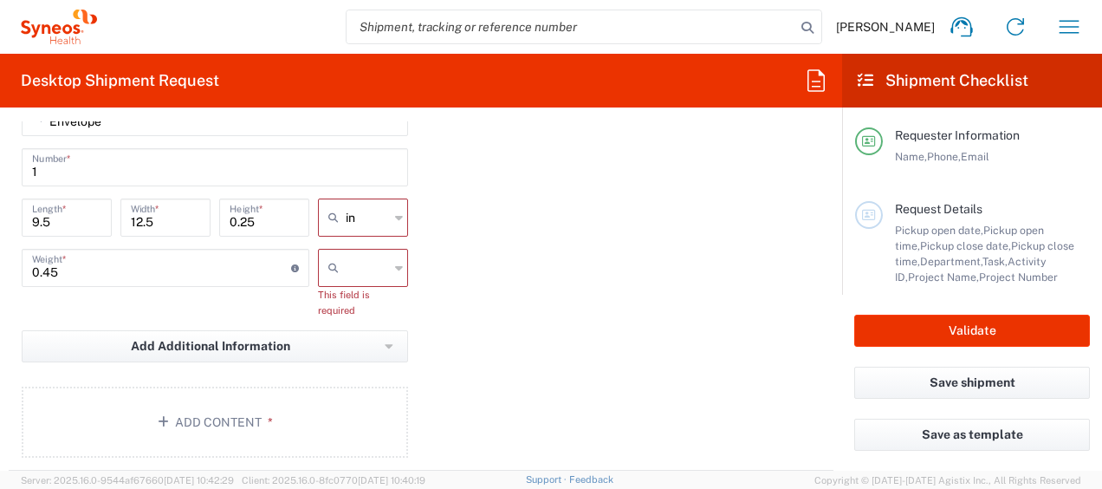
scroll to position [1733, 0]
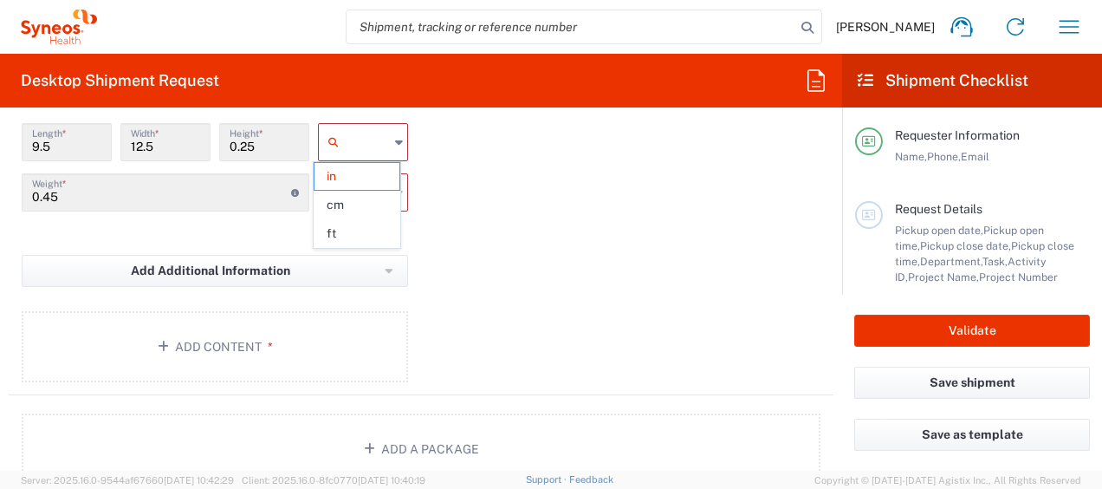
click at [382, 145] on input "text" at bounding box center [367, 142] width 43 height 28
click at [347, 202] on span "cm" at bounding box center [357, 205] width 85 height 27
type input "24.13"
type input "31.75"
type input "0.64"
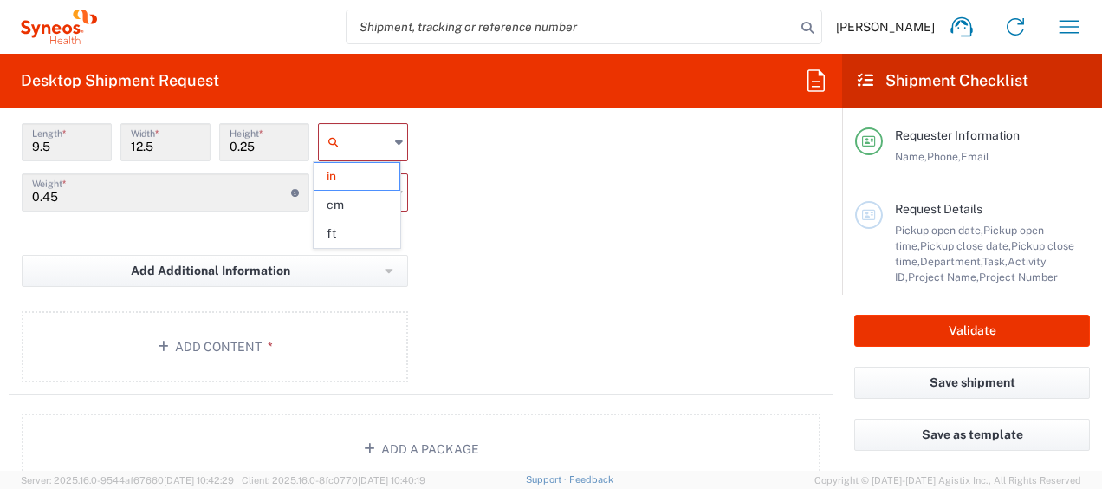
type input "cm"
click at [387, 182] on div at bounding box center [363, 192] width 90 height 38
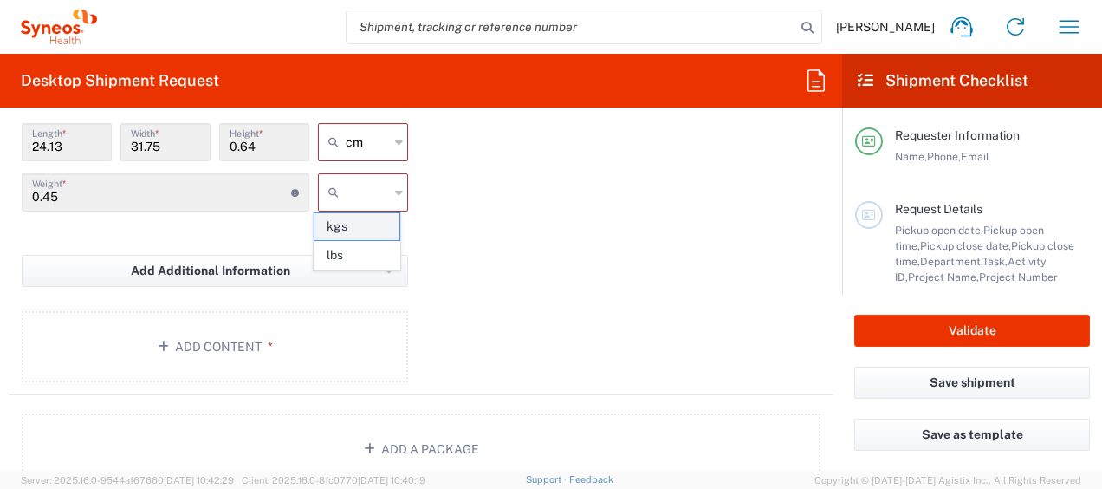
click at [376, 224] on span "kgs" at bounding box center [357, 226] width 85 height 27
type input "kgs"
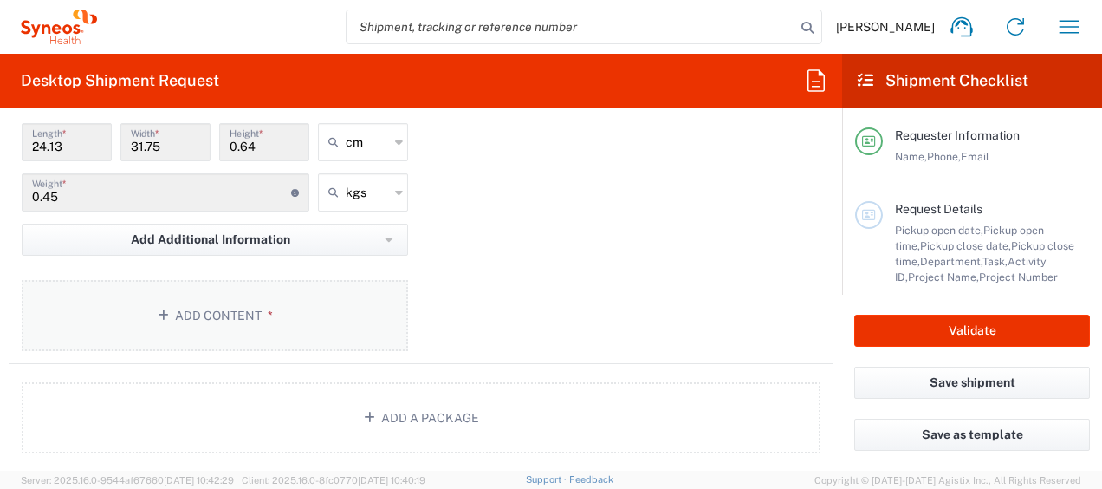
click at [295, 318] on button "Add Content *" at bounding box center [215, 315] width 387 height 71
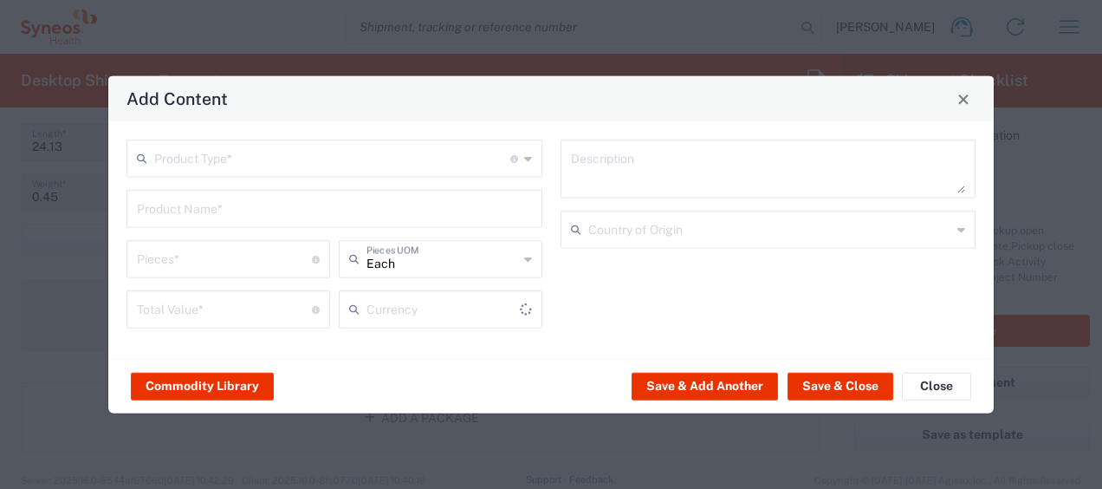
type input "US Dollar"
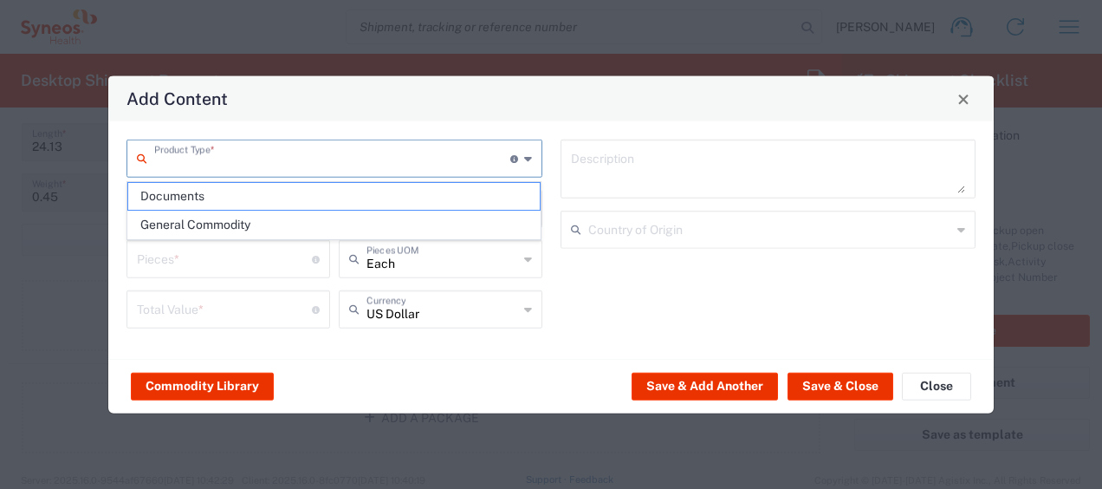
click at [256, 149] on input "text" at bounding box center [332, 157] width 356 height 30
click at [200, 192] on span "Documents" at bounding box center [334, 196] width 413 height 27
type input "Documents"
type input "1"
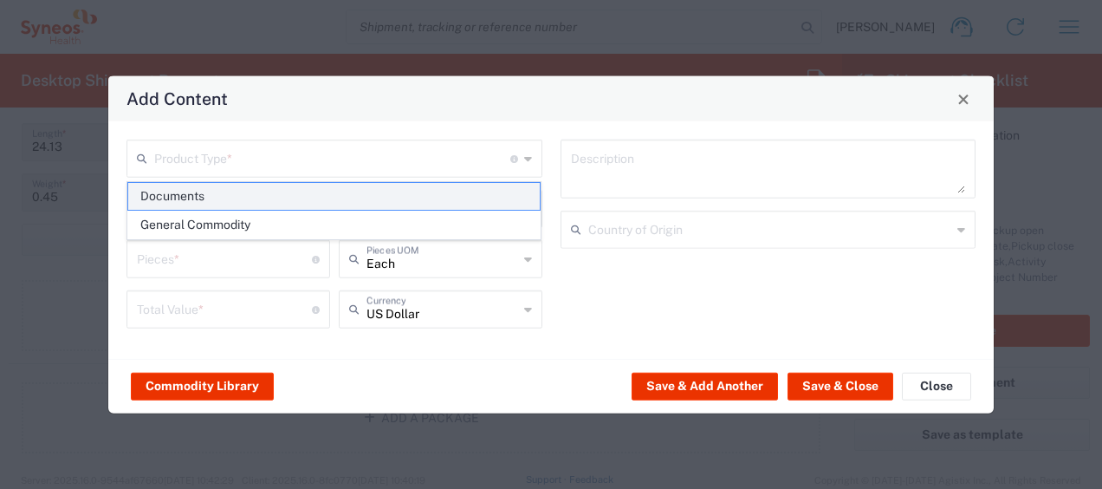
type input "1"
type textarea "Documents"
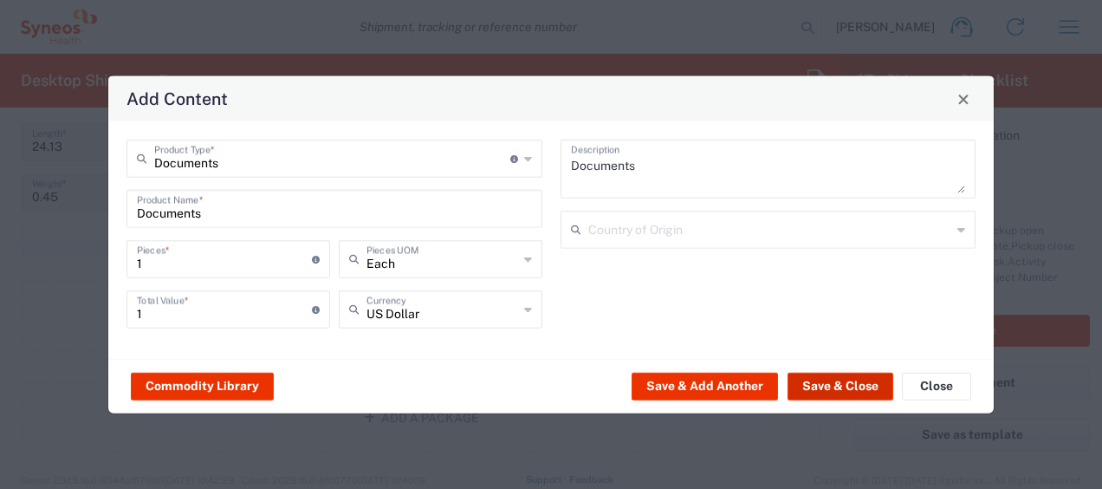
click at [836, 385] on button "Save & Close" at bounding box center [841, 386] width 106 height 28
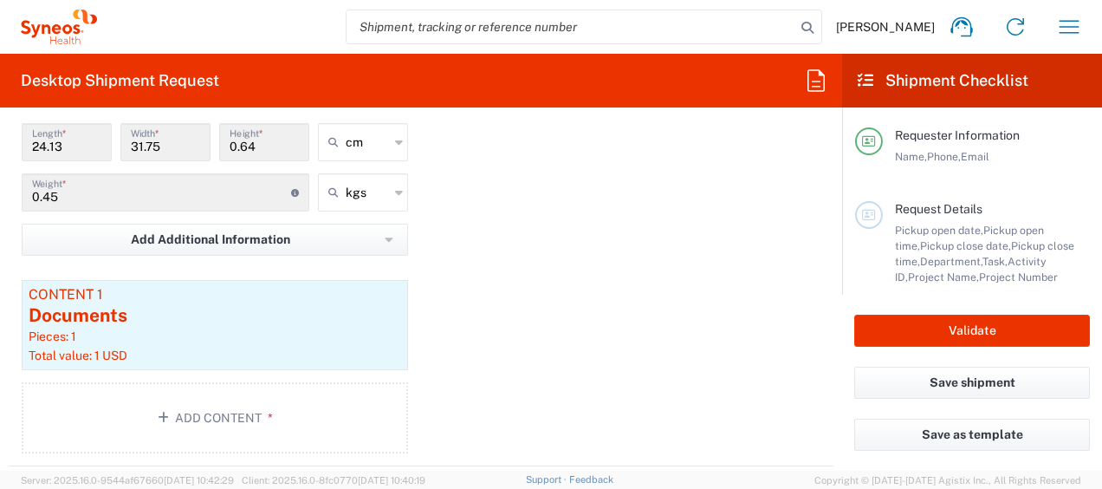
click at [629, 377] on div "Package 1 Envelope Type * Material used to package goods Envelope Large Box Med…" at bounding box center [421, 225] width 825 height 483
click at [981, 325] on button "Validate" at bounding box center [973, 331] width 236 height 32
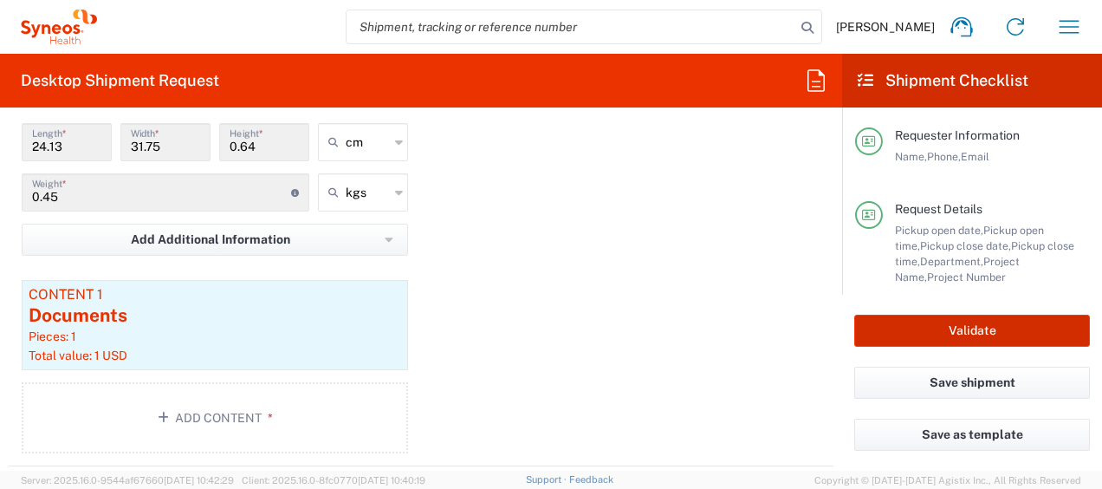
type input "8350 DEPARTMENTAL EXPENSE"
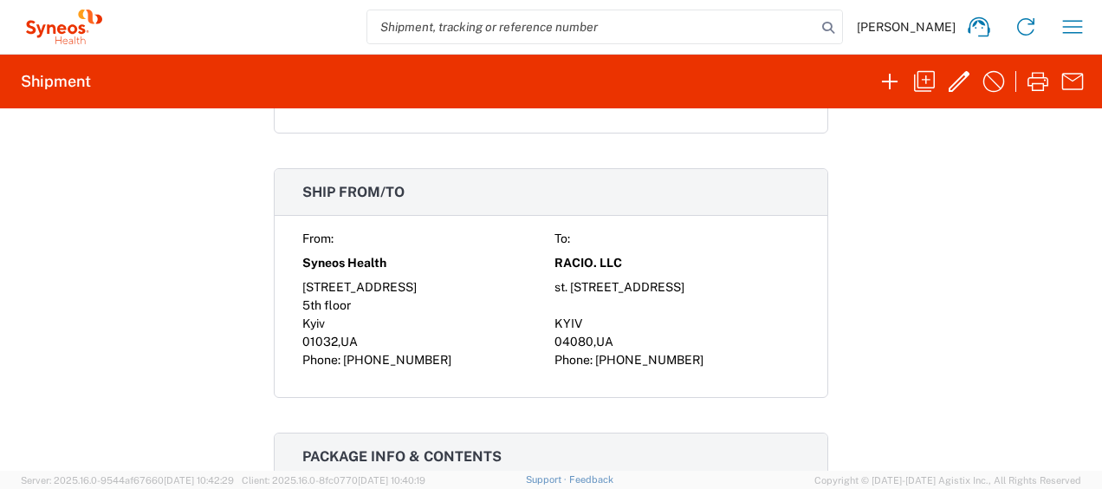
scroll to position [867, 0]
